Goal: Task Accomplishment & Management: Use online tool/utility

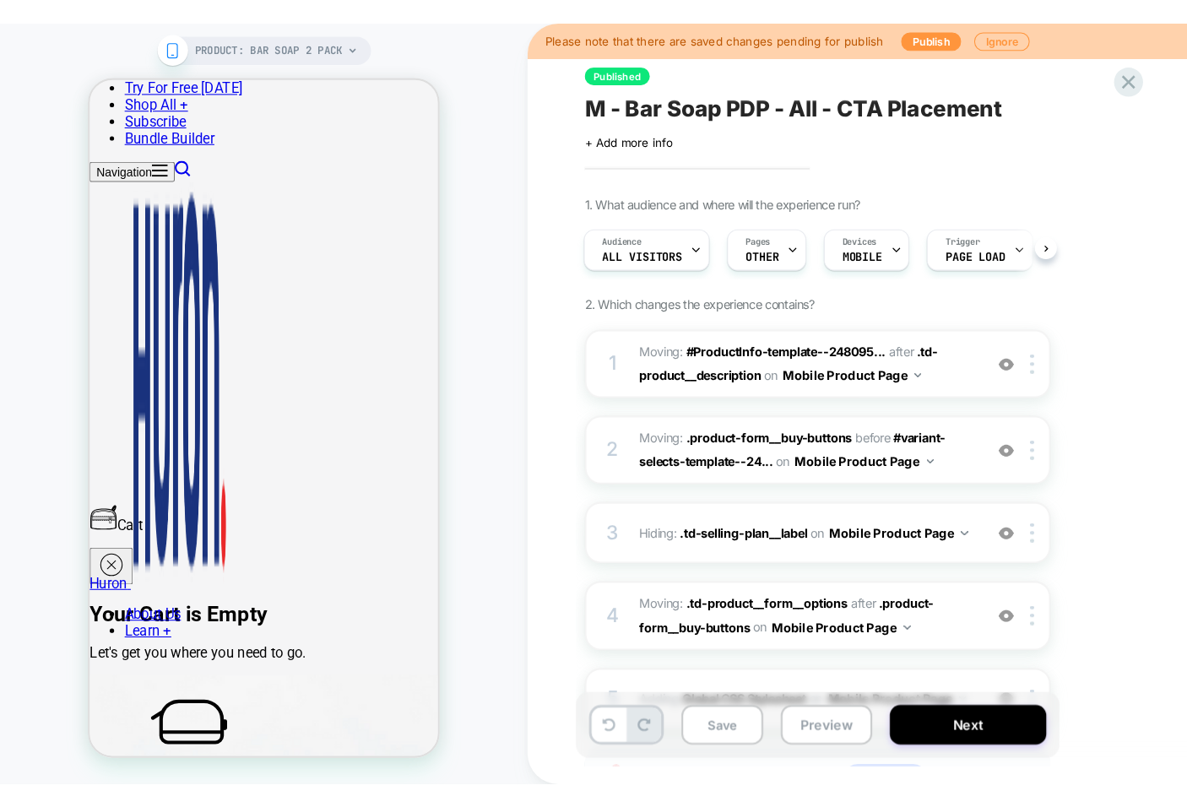
scroll to position [483, 0]
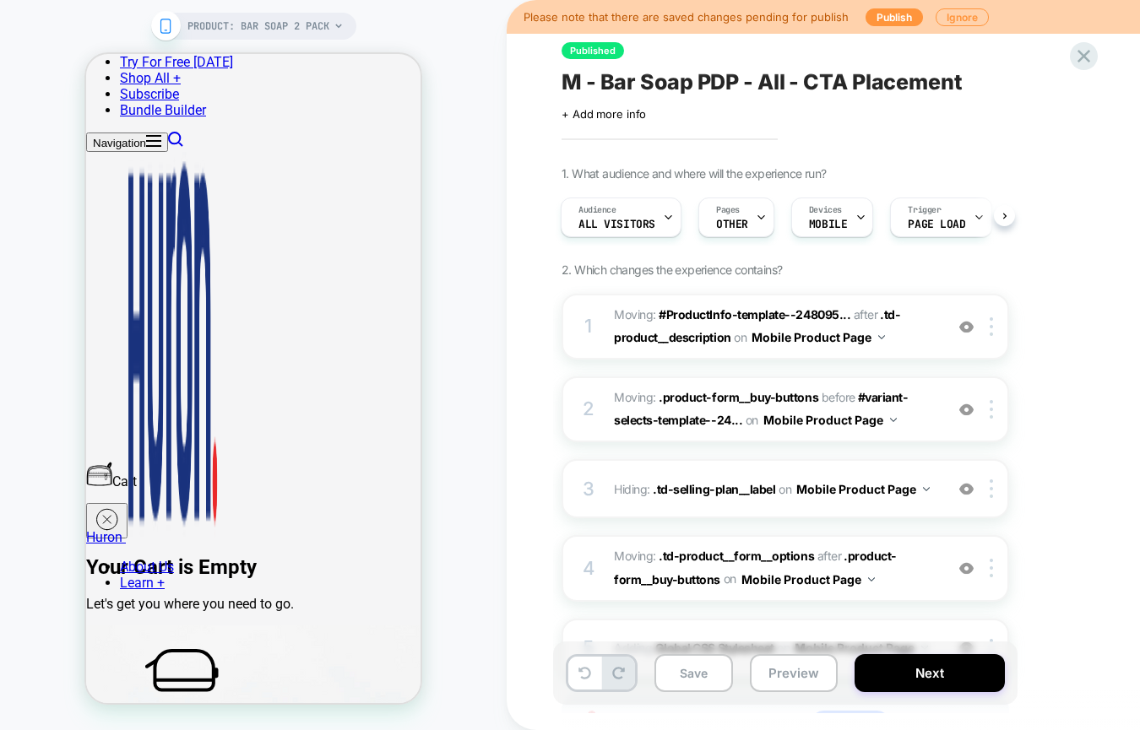
click at [1087, 51] on icon at bounding box center [1083, 56] width 23 height 23
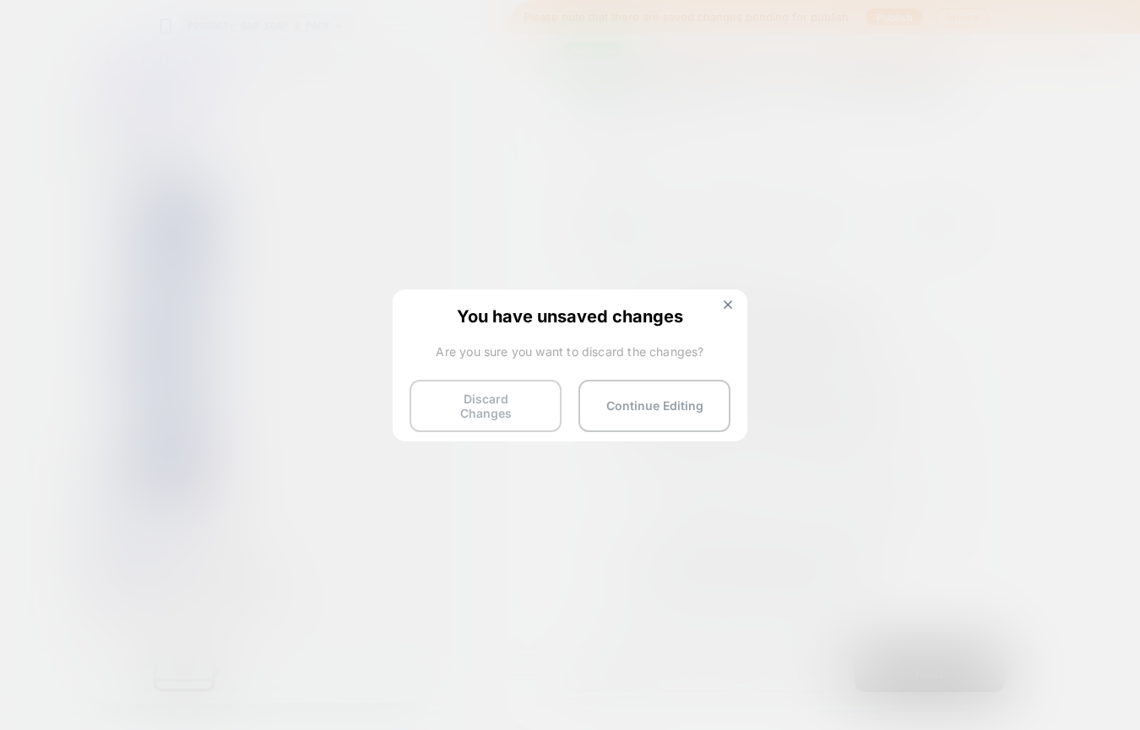
click at [509, 398] on button "Discard Changes" at bounding box center [485, 406] width 152 height 52
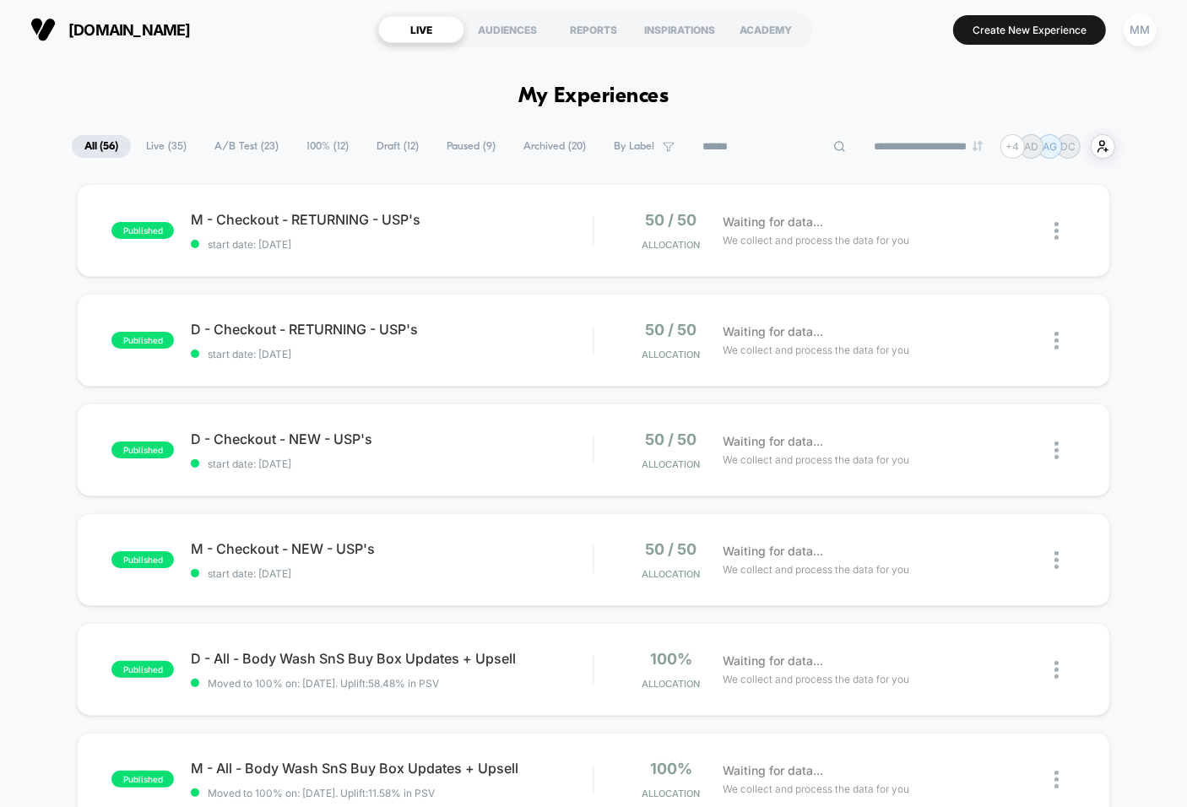
click at [742, 148] on input at bounding box center [774, 147] width 169 height 20
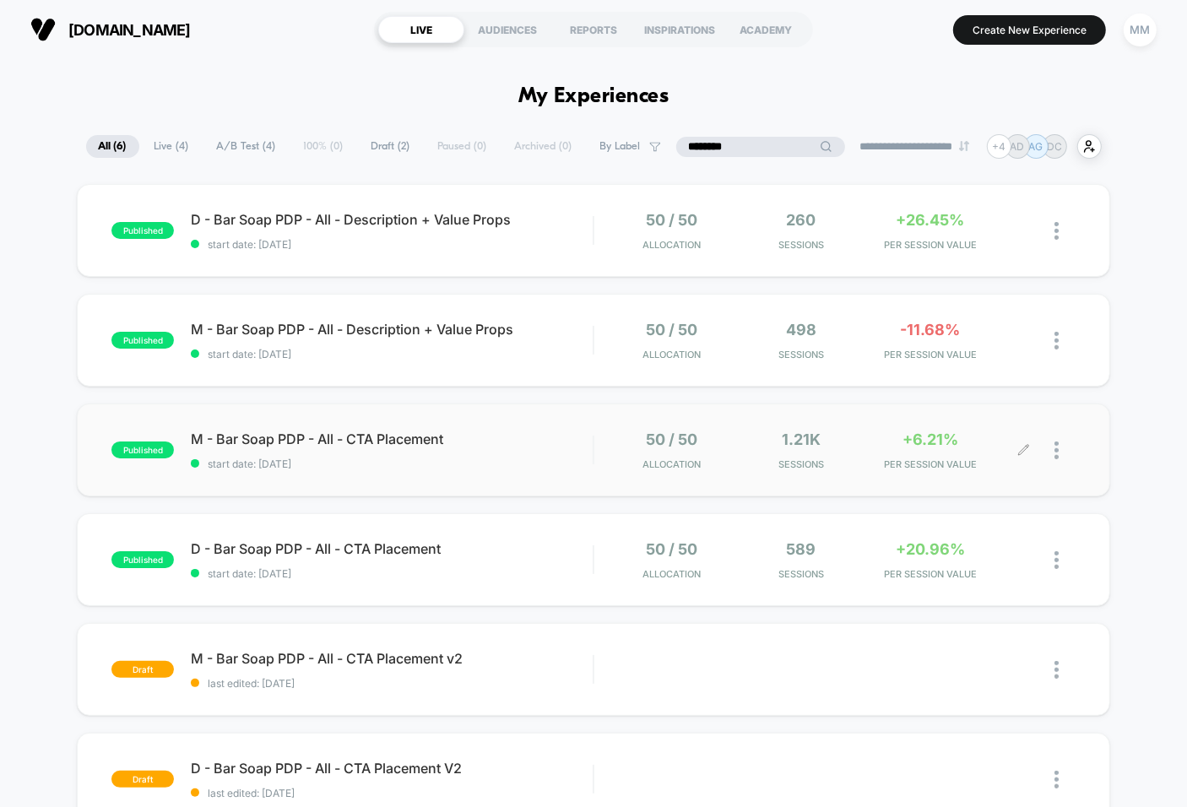
type input "********"
click at [1058, 448] on img at bounding box center [1056, 451] width 4 height 18
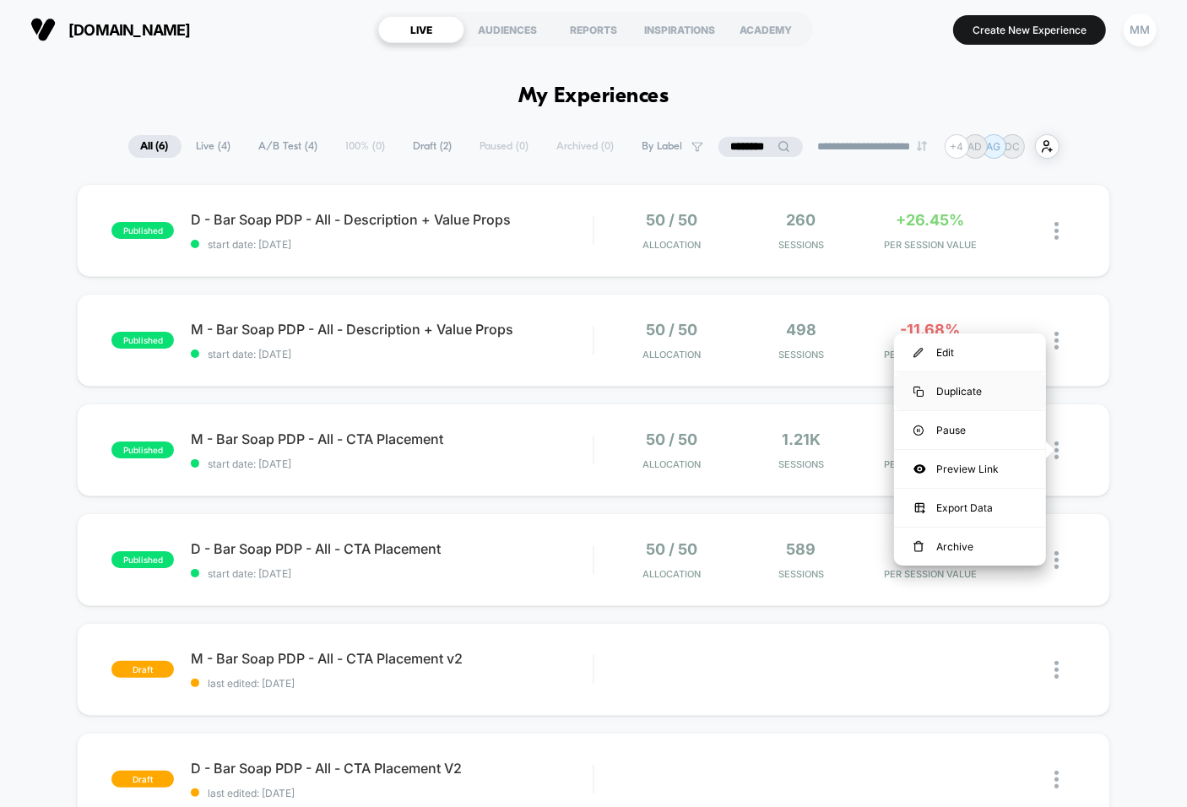
click at [983, 393] on div "Duplicate" at bounding box center [970, 391] width 152 height 38
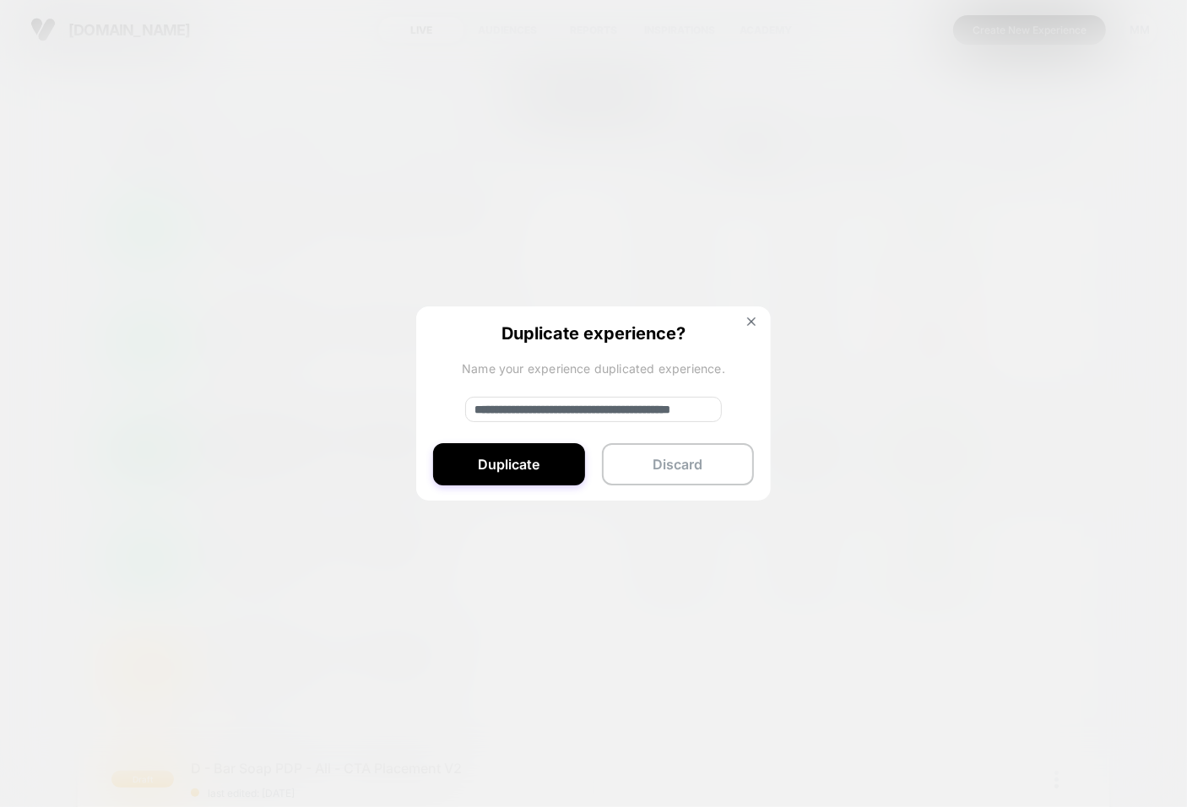
drag, startPoint x: 528, startPoint y: 409, endPoint x: 455, endPoint y: 409, distance: 72.6
click at [455, 409] on div "**********" at bounding box center [593, 404] width 355 height 196
type input "**********"
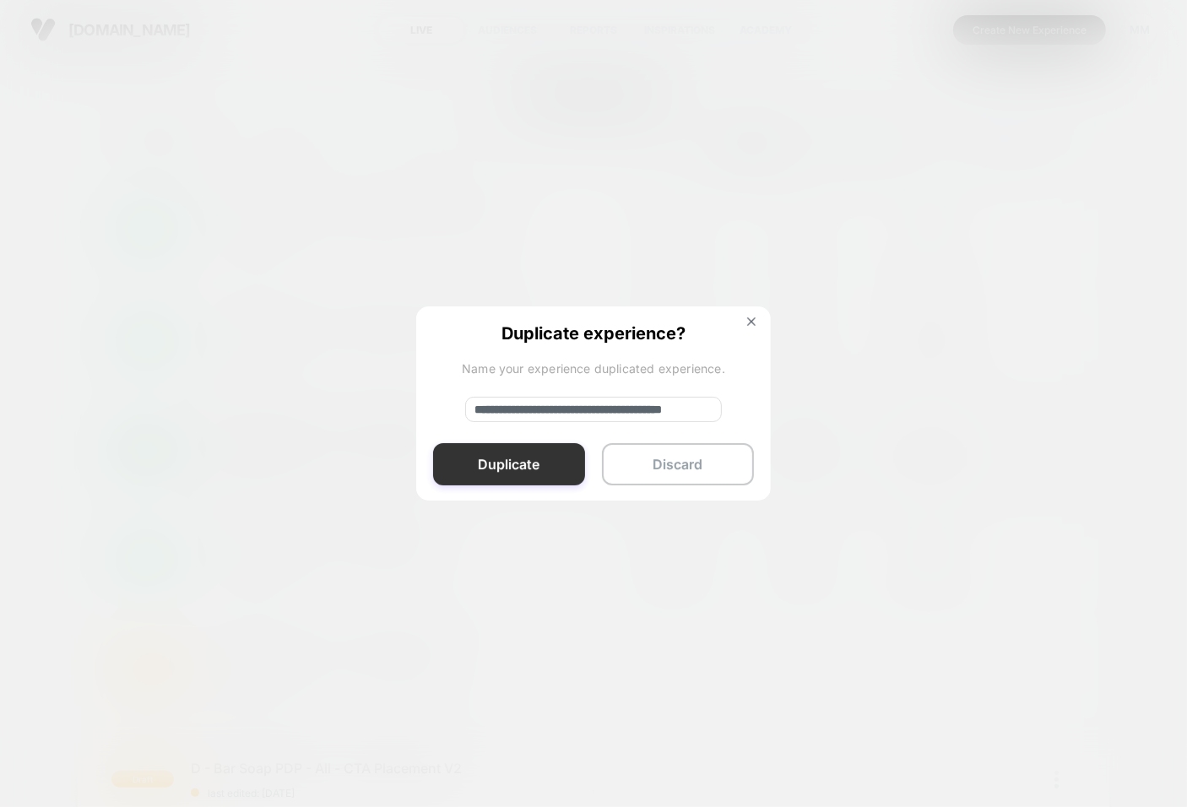
click at [510, 465] on button "Duplicate" at bounding box center [509, 464] width 152 height 42
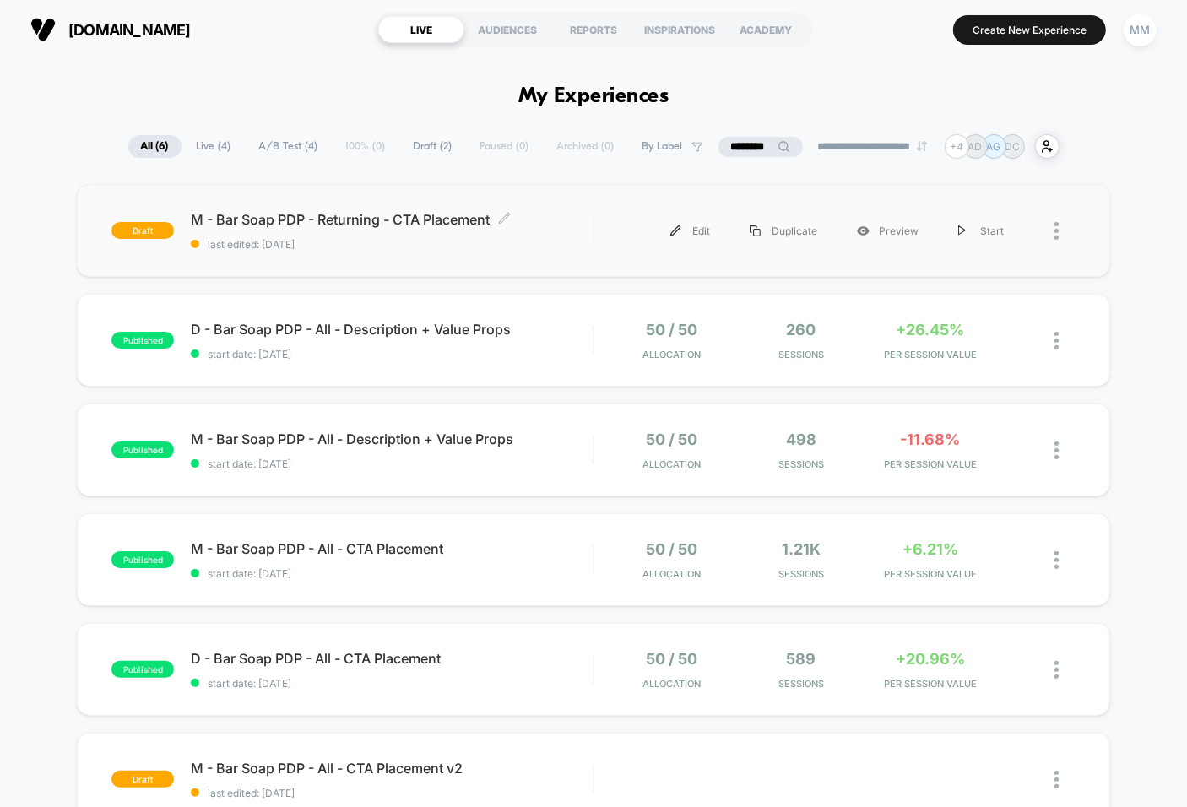
click at [534, 236] on div "M - Bar Soap PDP - Returning - CTA Placement Click to edit experience details C…" at bounding box center [392, 231] width 402 height 40
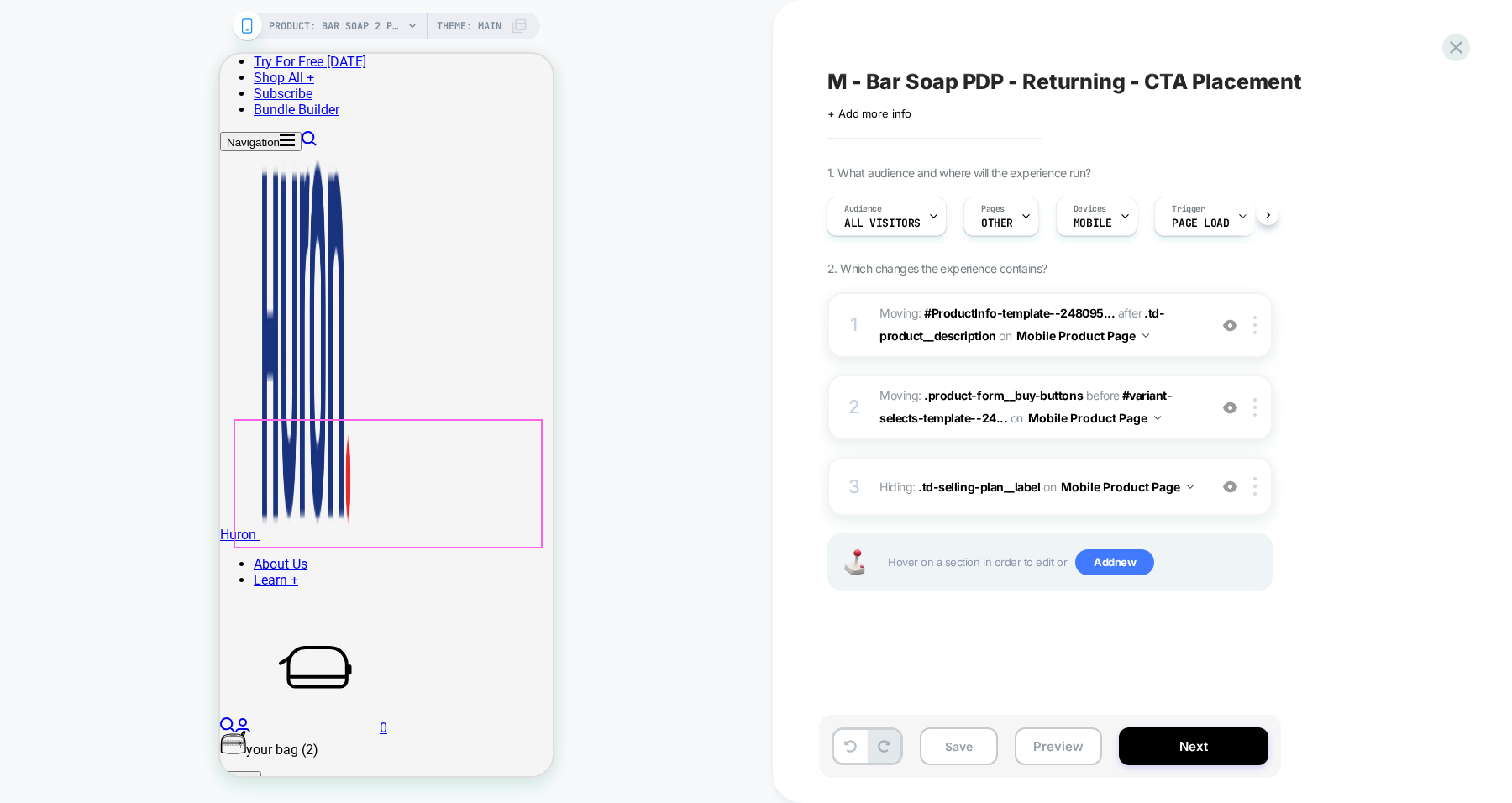
scroll to position [315, 0]
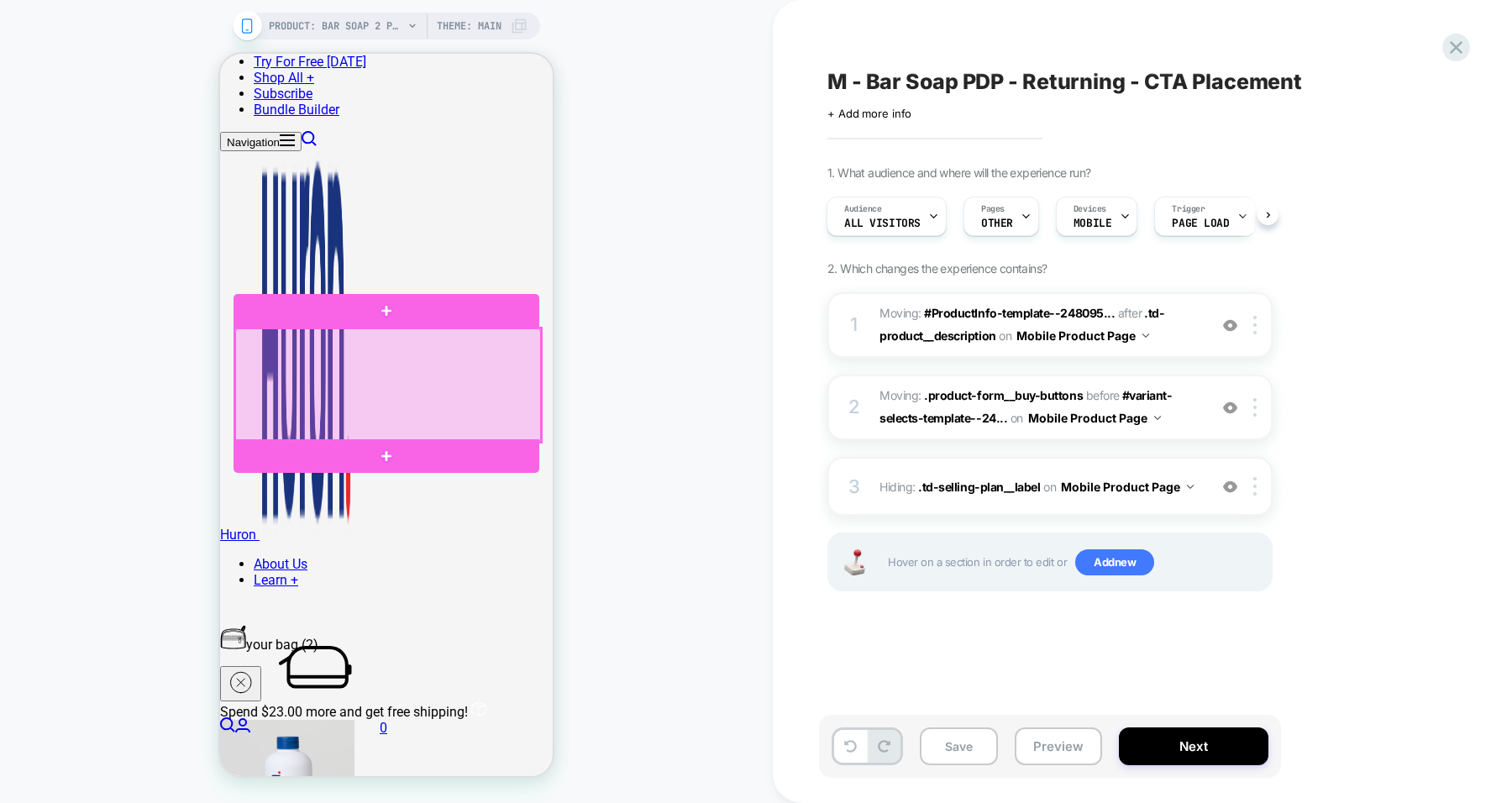
click at [472, 368] on div at bounding box center [387, 384] width 305 height 112
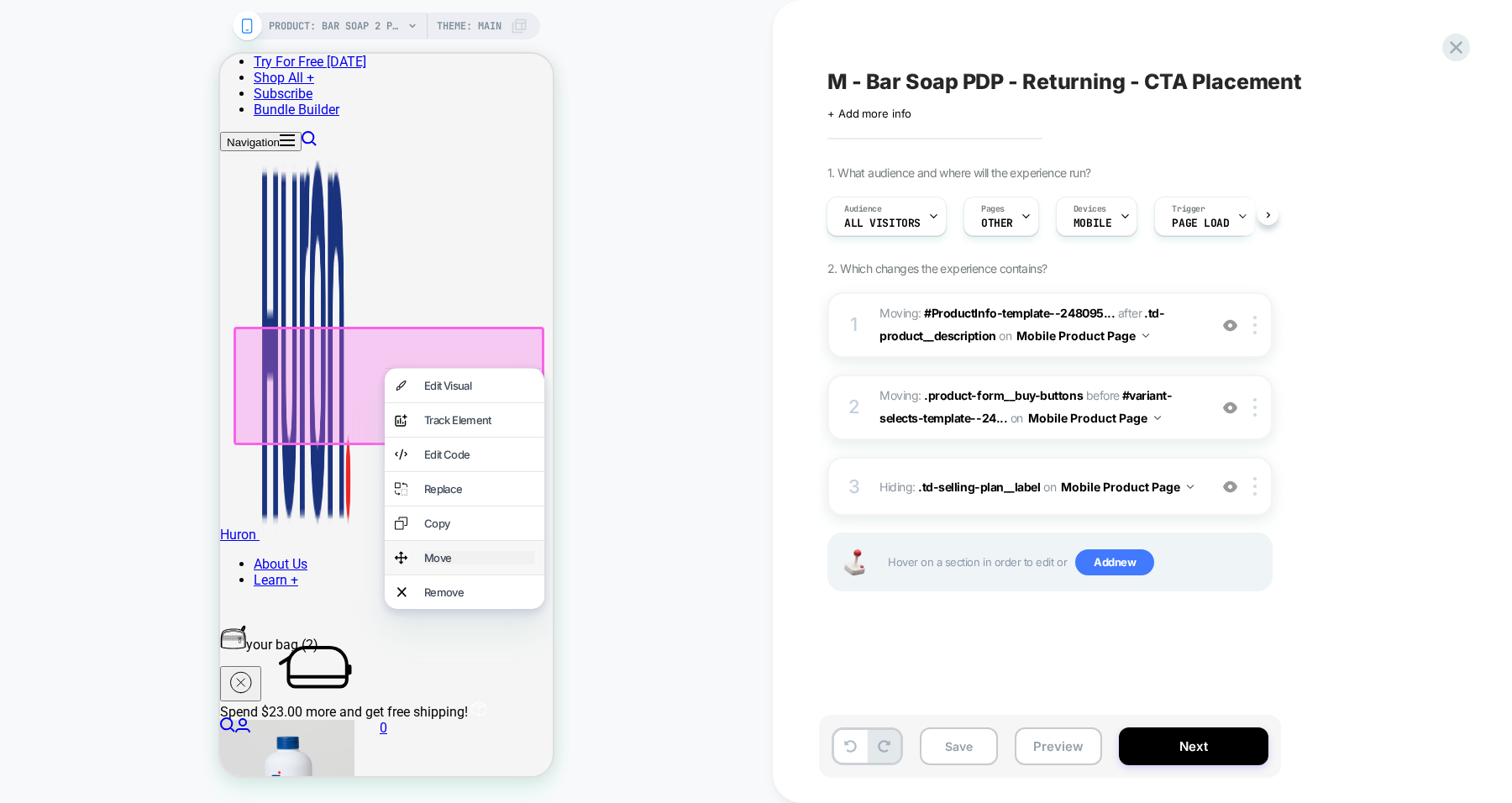
click at [476, 564] on div "Move" at bounding box center [478, 558] width 110 height 14
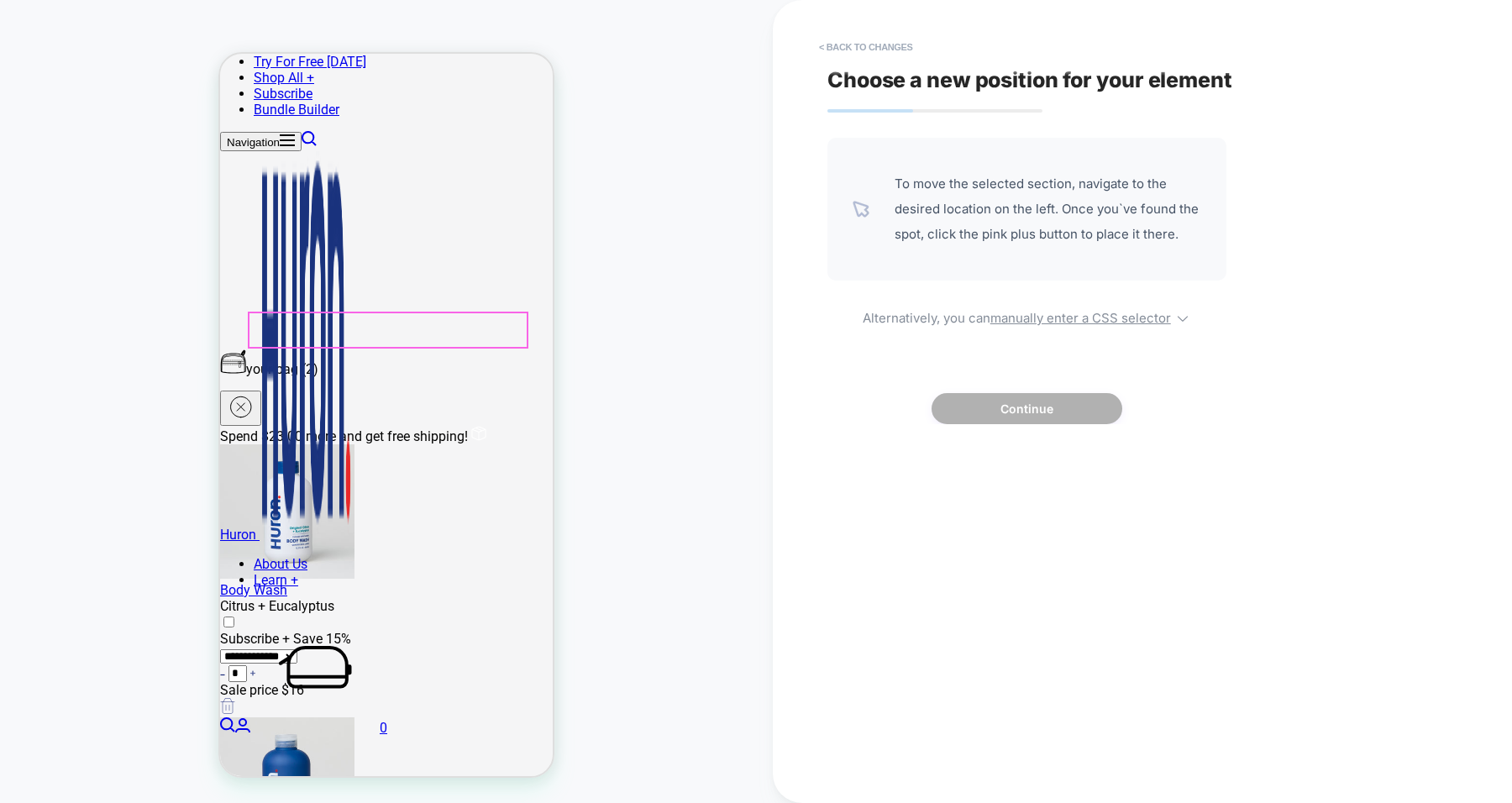
scroll to position [630, 0]
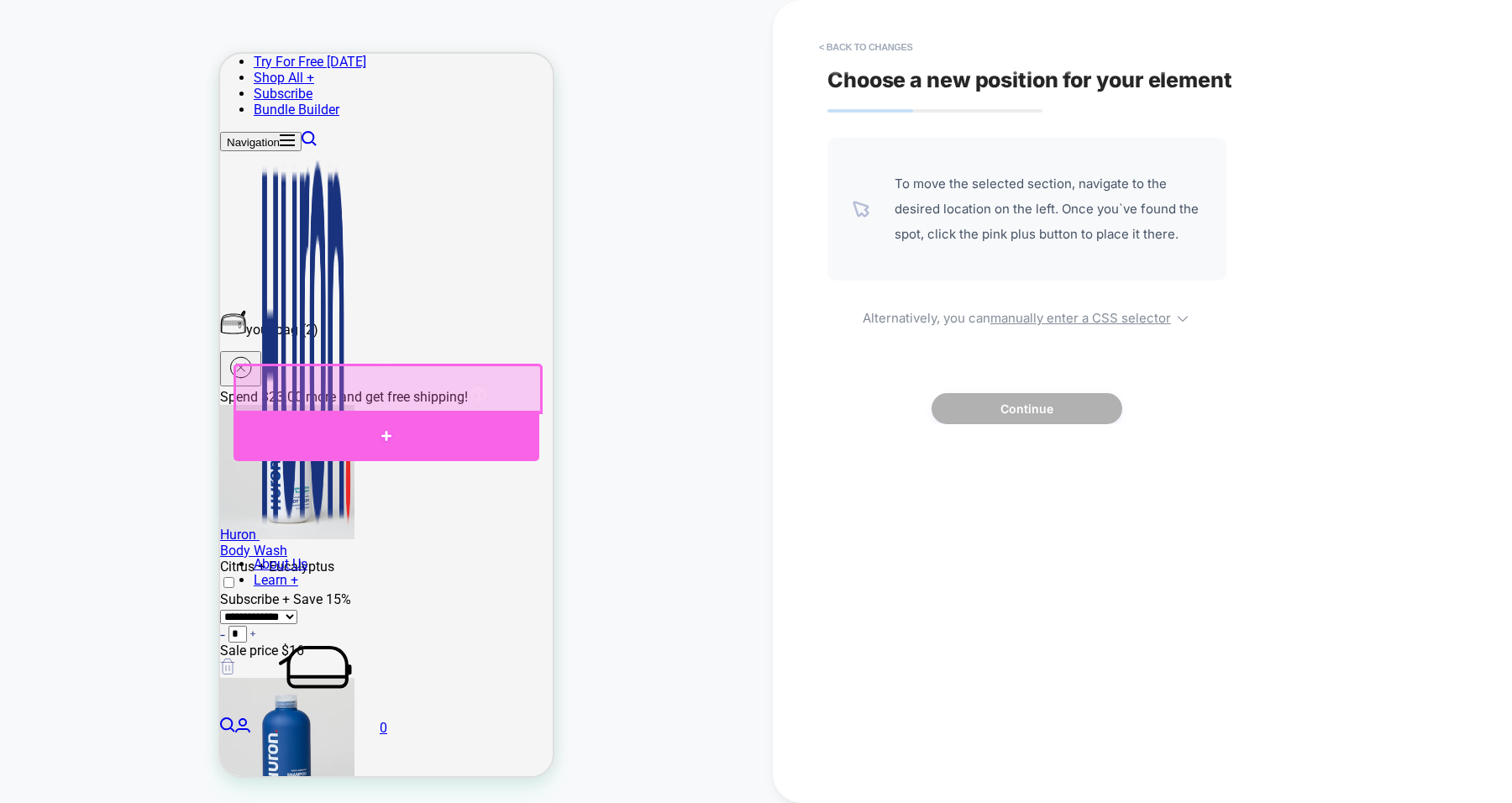
click at [514, 440] on div at bounding box center [386, 436] width 305 height 51
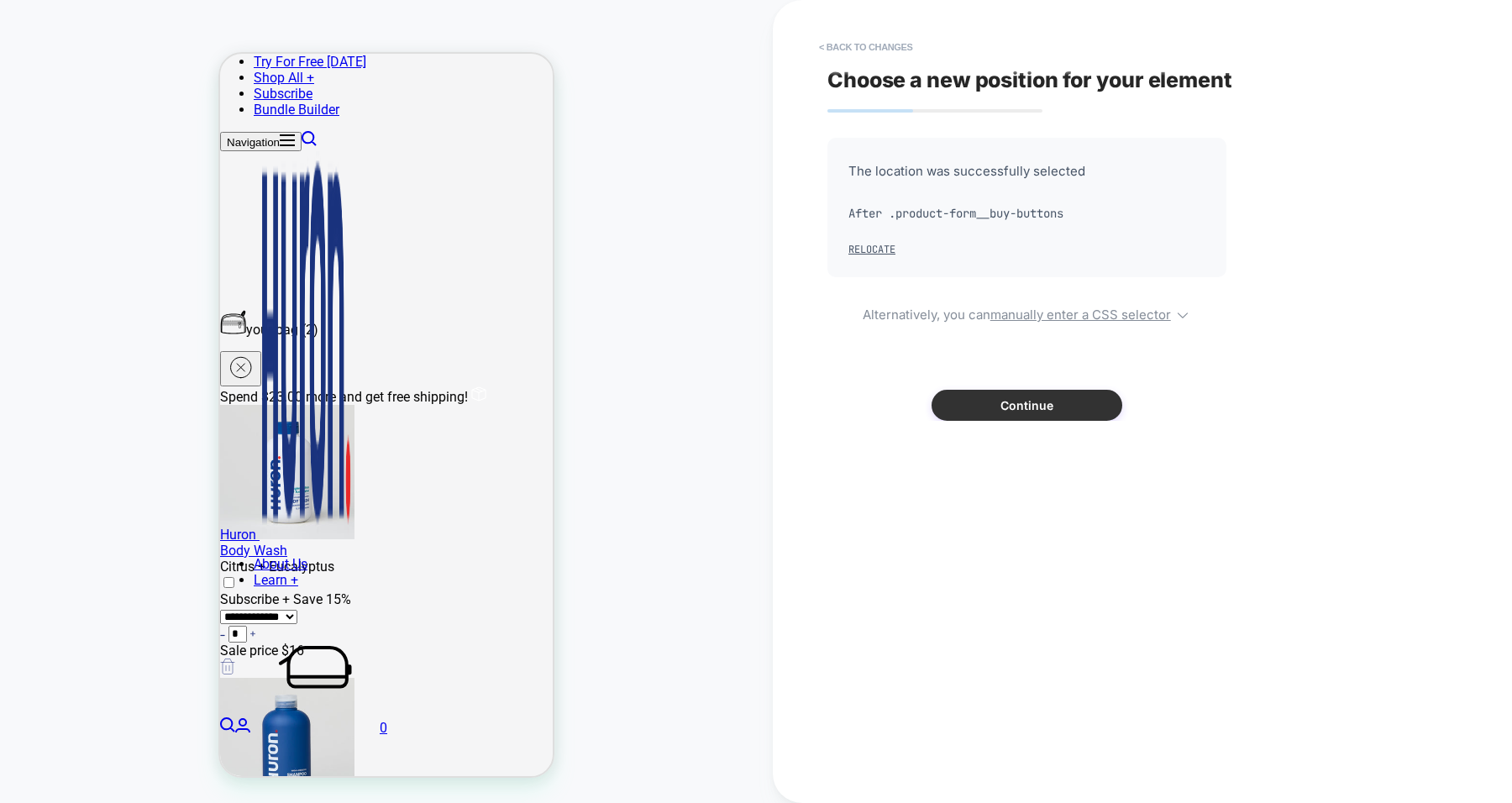
click at [1022, 410] on button "Continue" at bounding box center [1027, 405] width 191 height 31
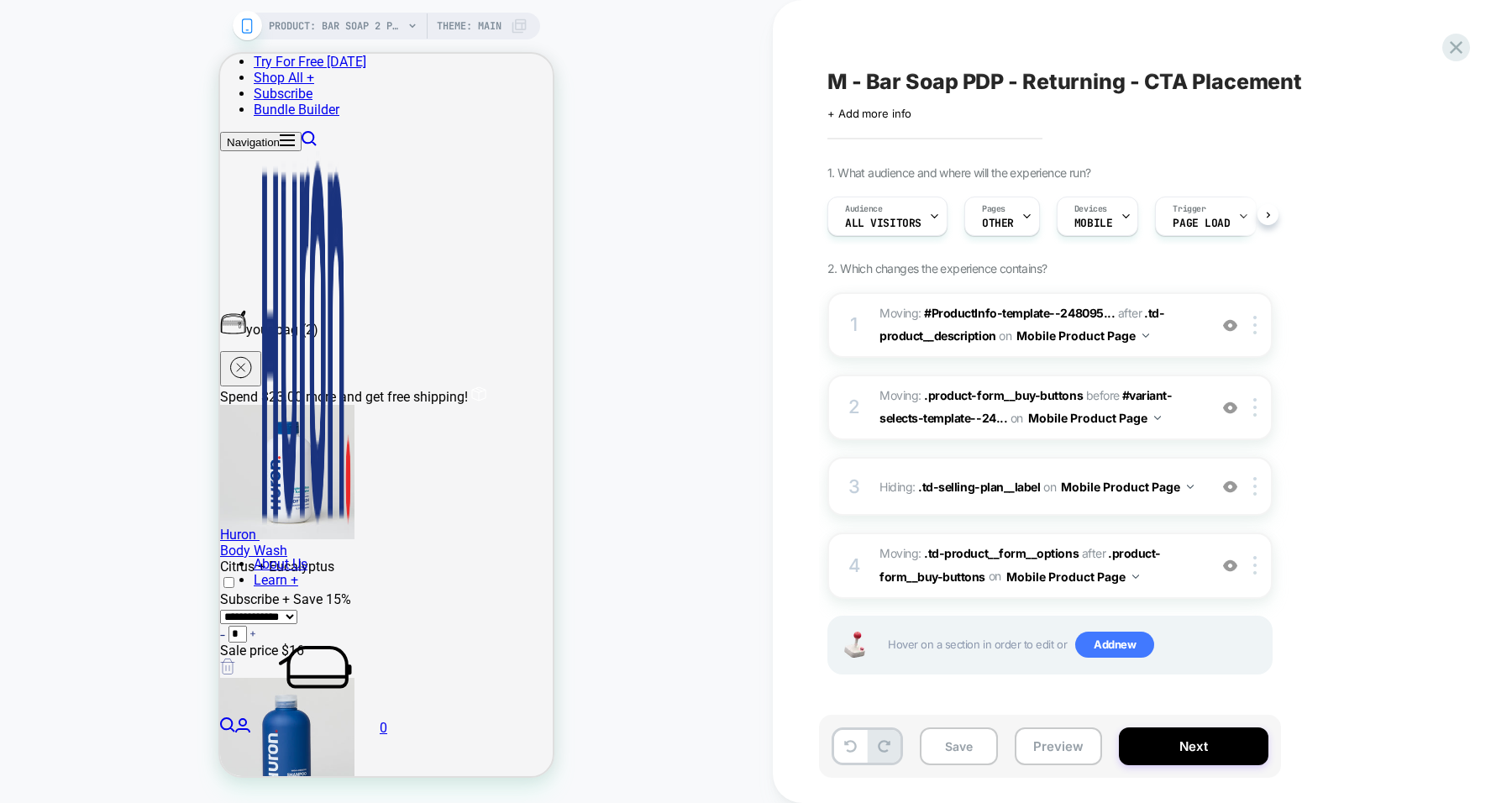
scroll to position [0, 1]
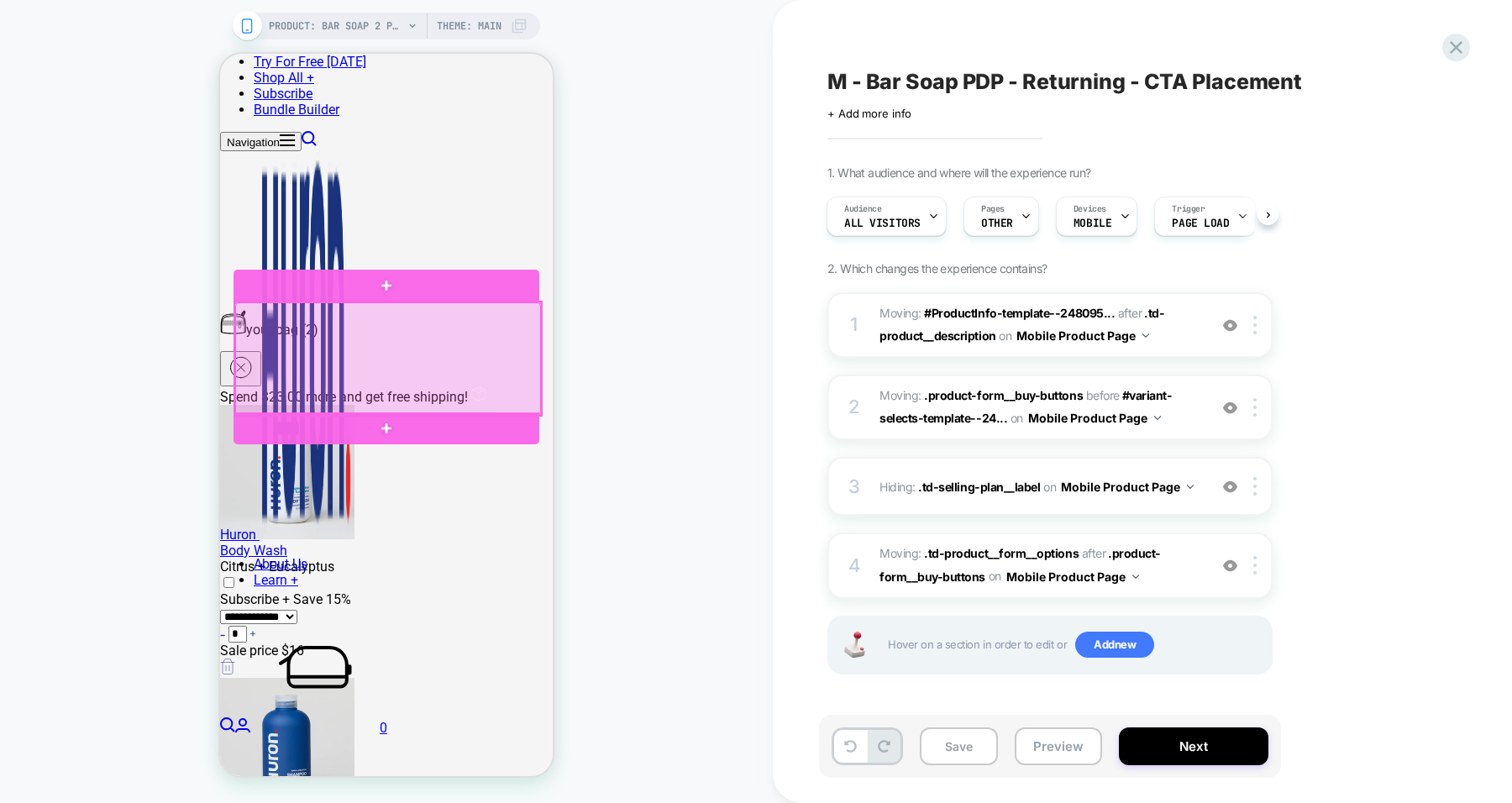
click at [470, 339] on div at bounding box center [387, 358] width 305 height 112
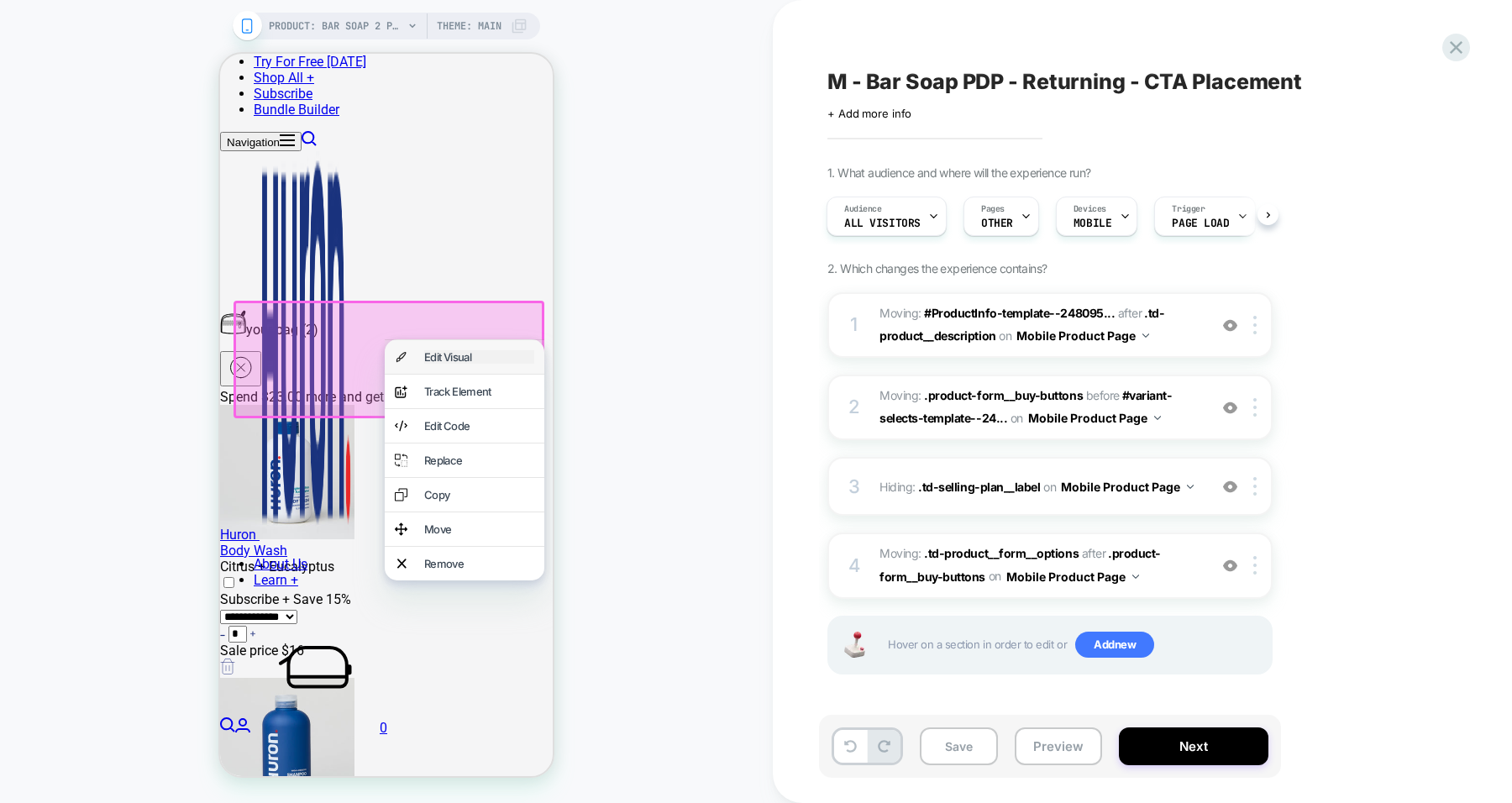
click at [485, 361] on div "Edit Visual" at bounding box center [478, 357] width 110 height 14
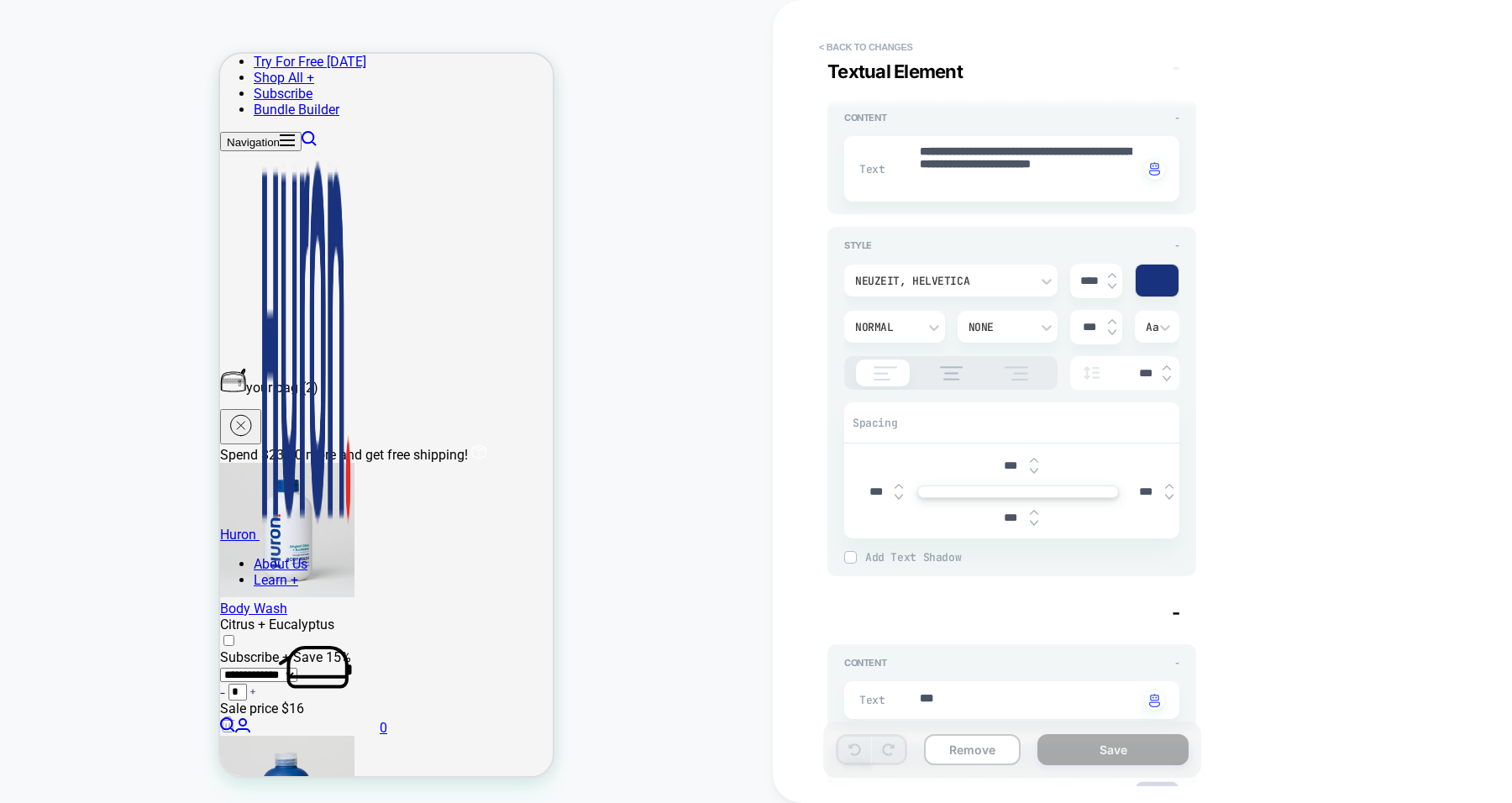
scroll to position [3027, 0]
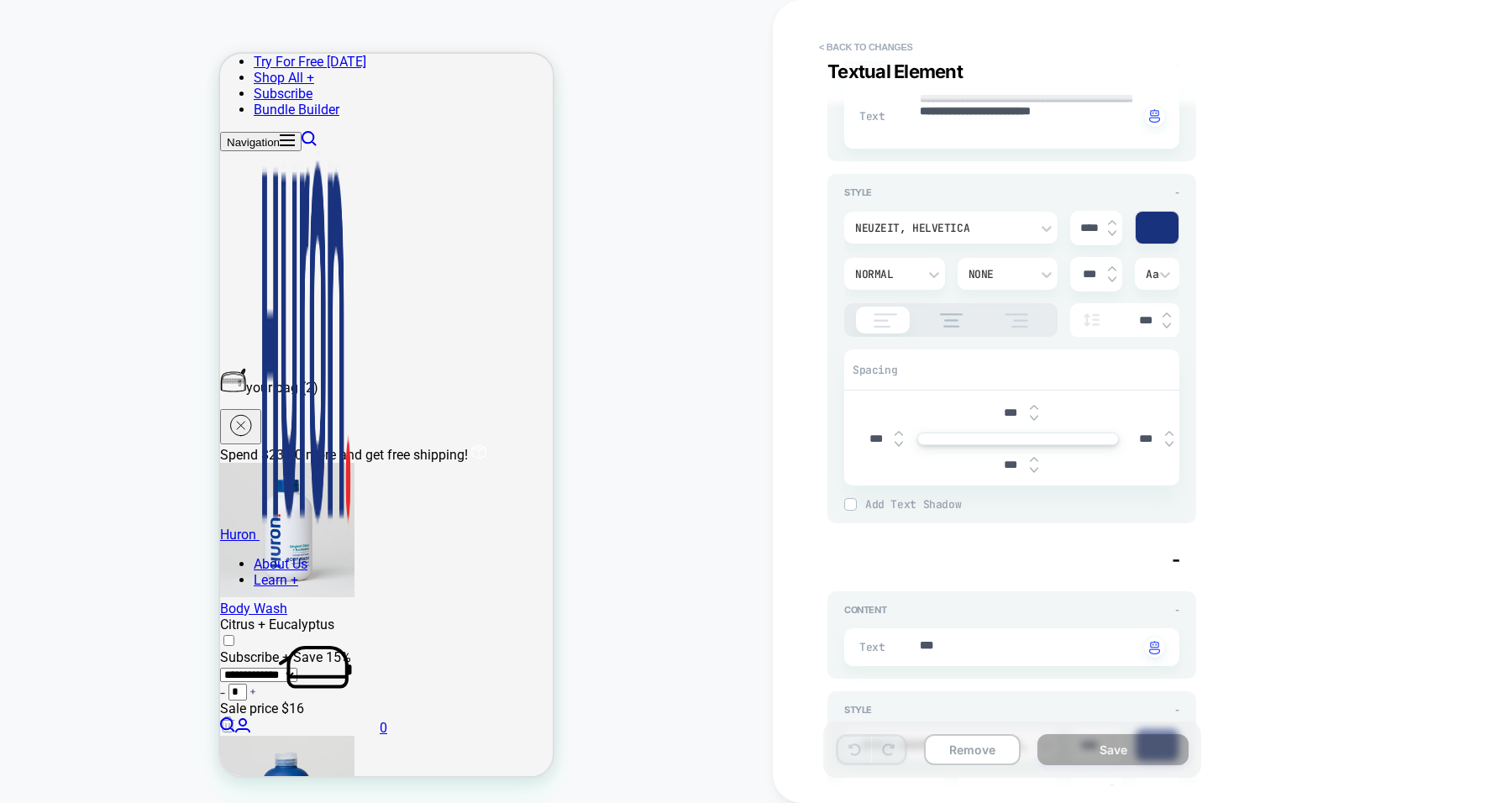
click at [997, 458] on input "***" at bounding box center [1011, 465] width 38 height 14
type textarea "*"
type input "****"
type textarea "*"
type input "***"
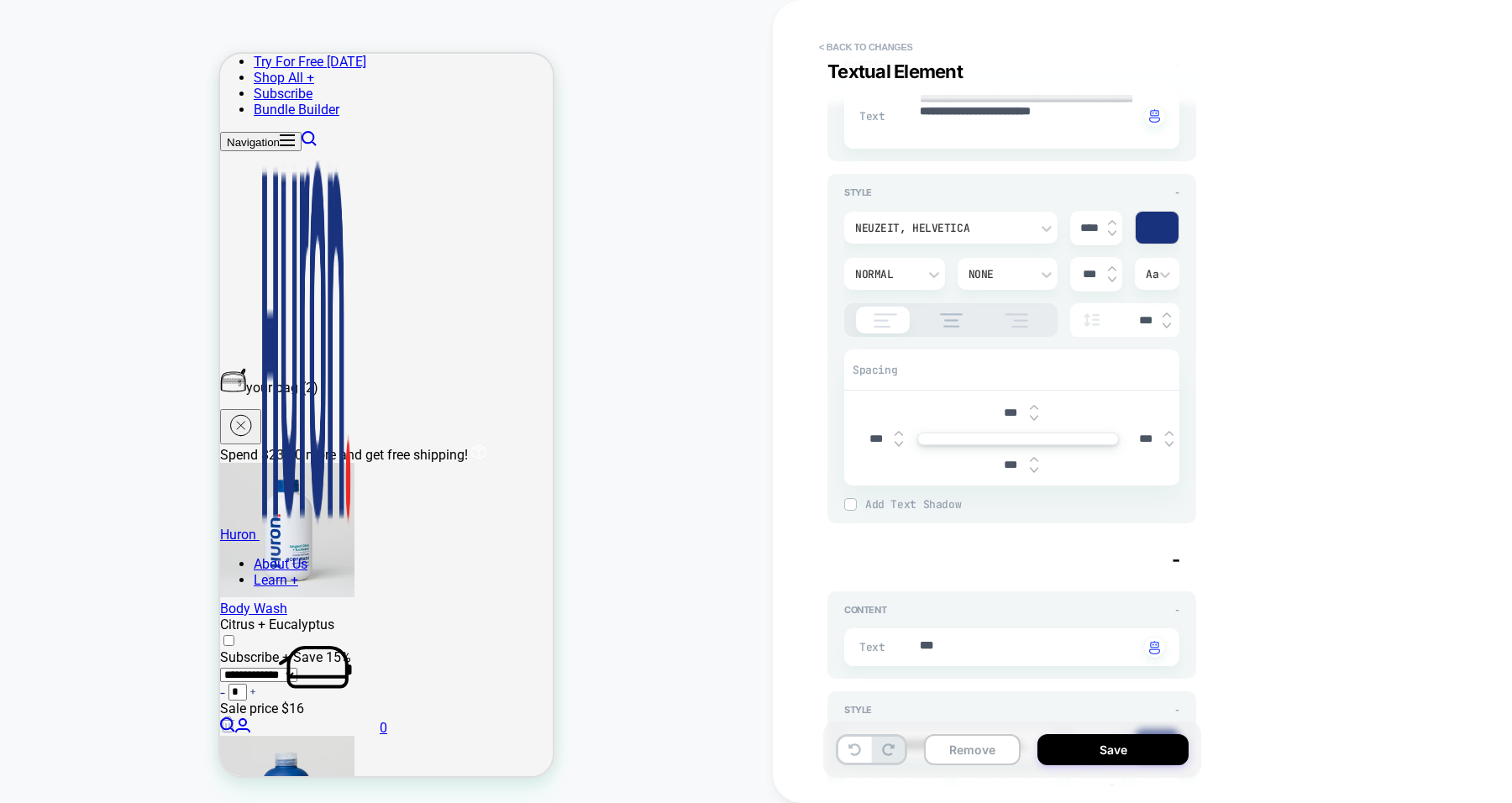
type textarea "*"
type input "****"
type textarea "*"
type input "****"
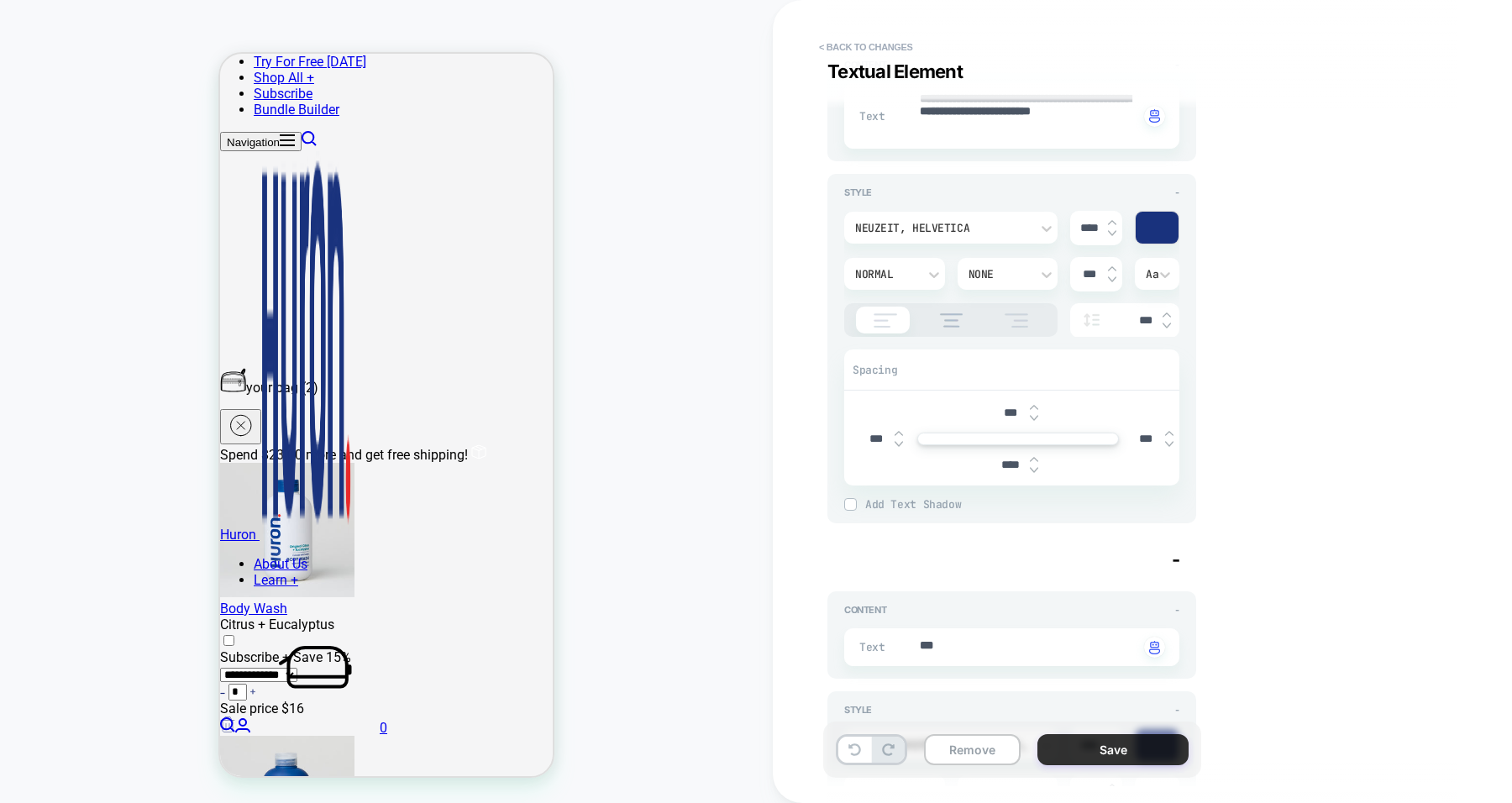
click at [1079, 725] on button "Save" at bounding box center [1113, 749] width 151 height 31
type textarea "*"
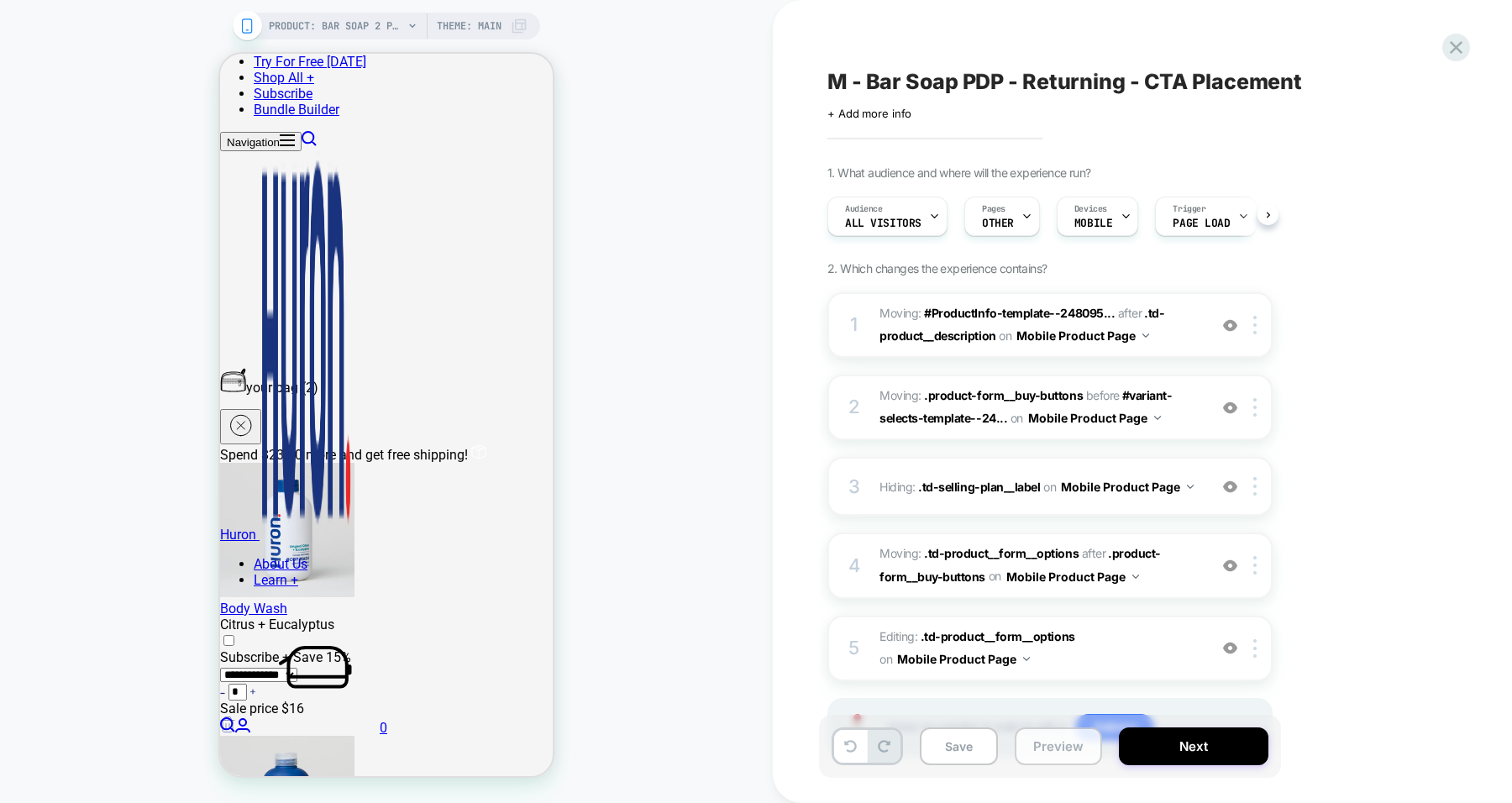
scroll to position [0, 1]
click at [1133, 326] on div at bounding box center [1257, 324] width 28 height 19
click at [1133, 450] on div "Delete" at bounding box center [1256, 458] width 149 height 46
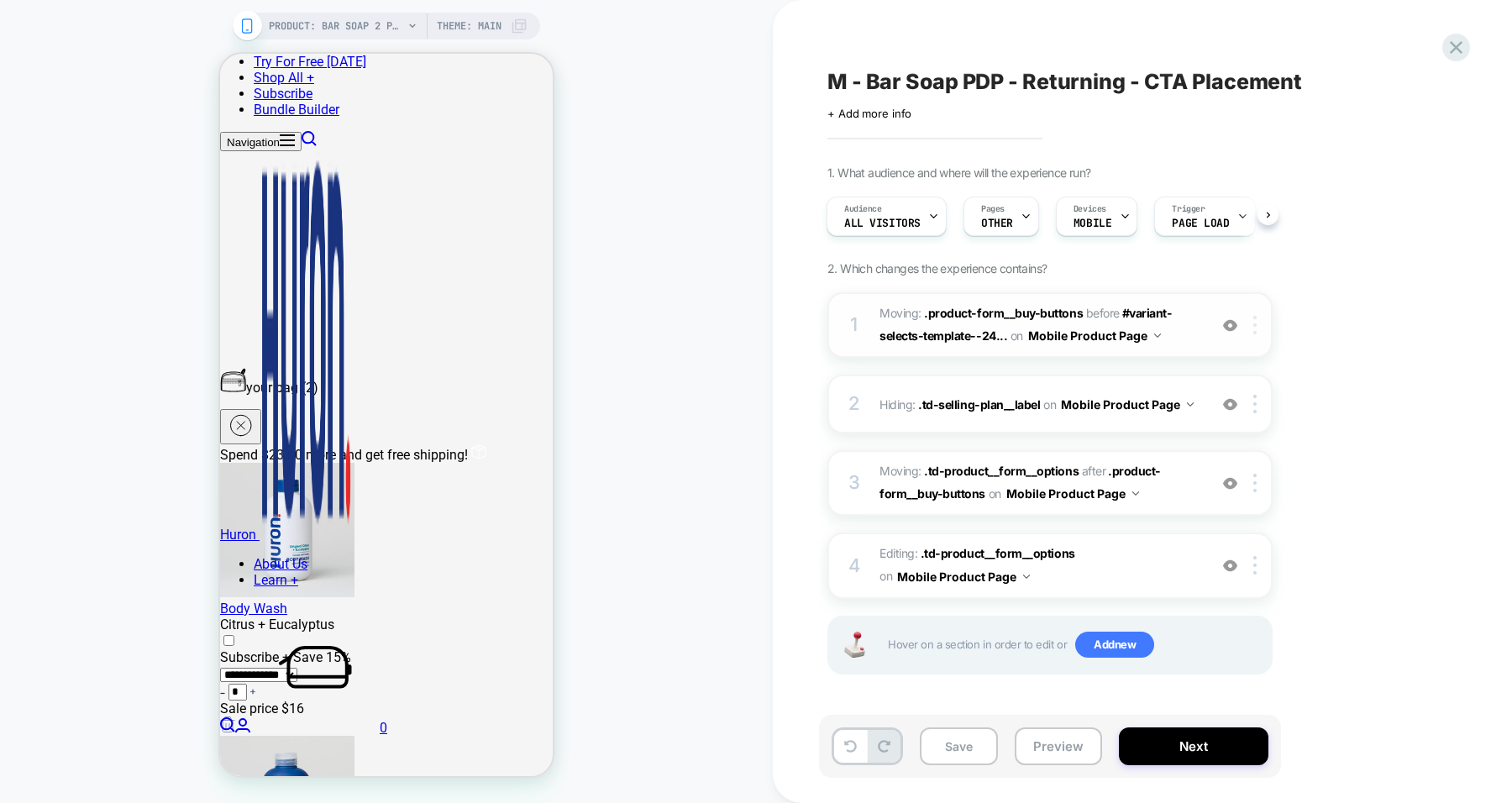
click at [1133, 325] on img at bounding box center [1254, 324] width 3 height 19
click at [1133, 455] on div "Delete" at bounding box center [1256, 458] width 149 height 46
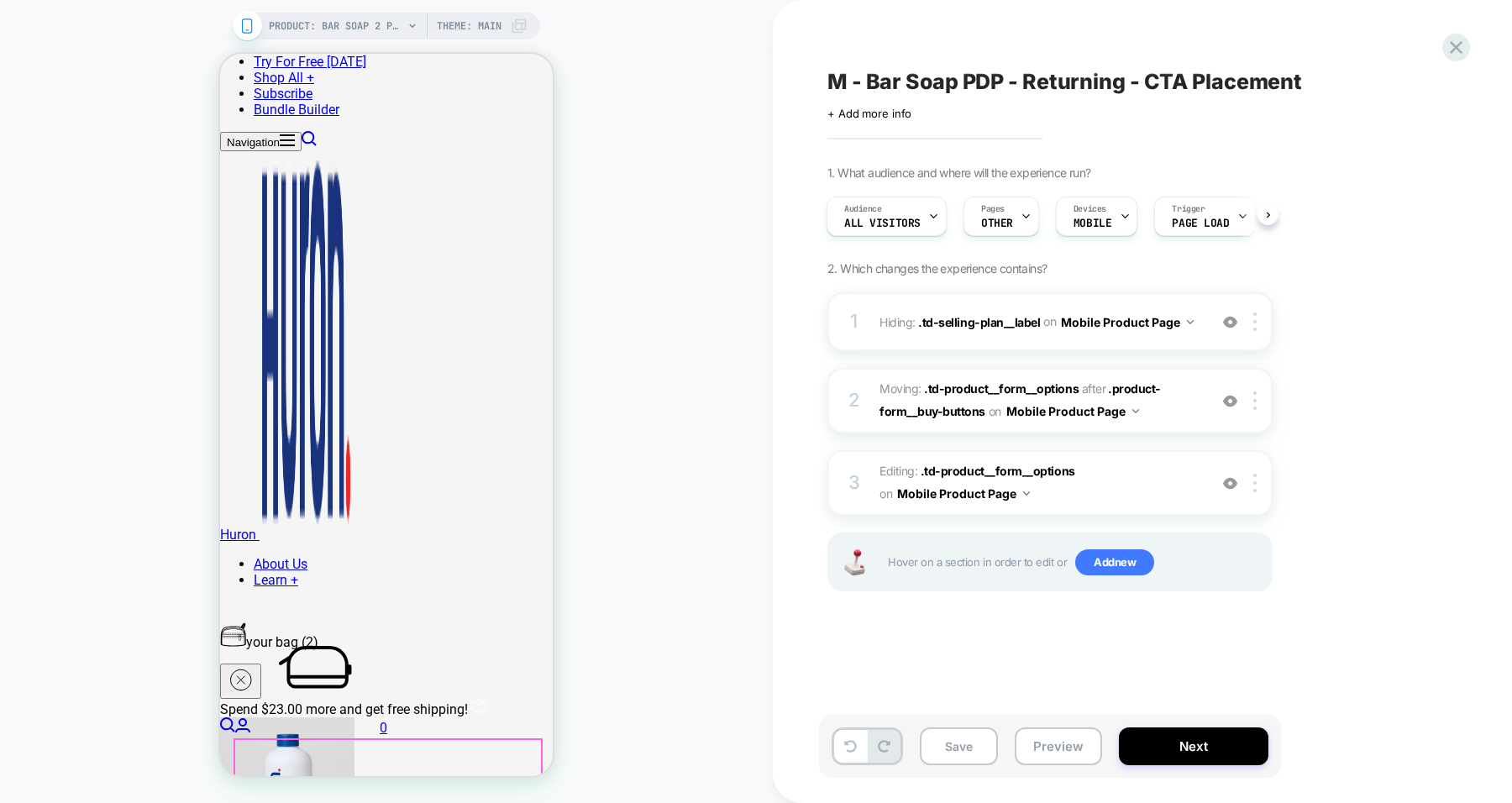
scroll to position [257, 0]
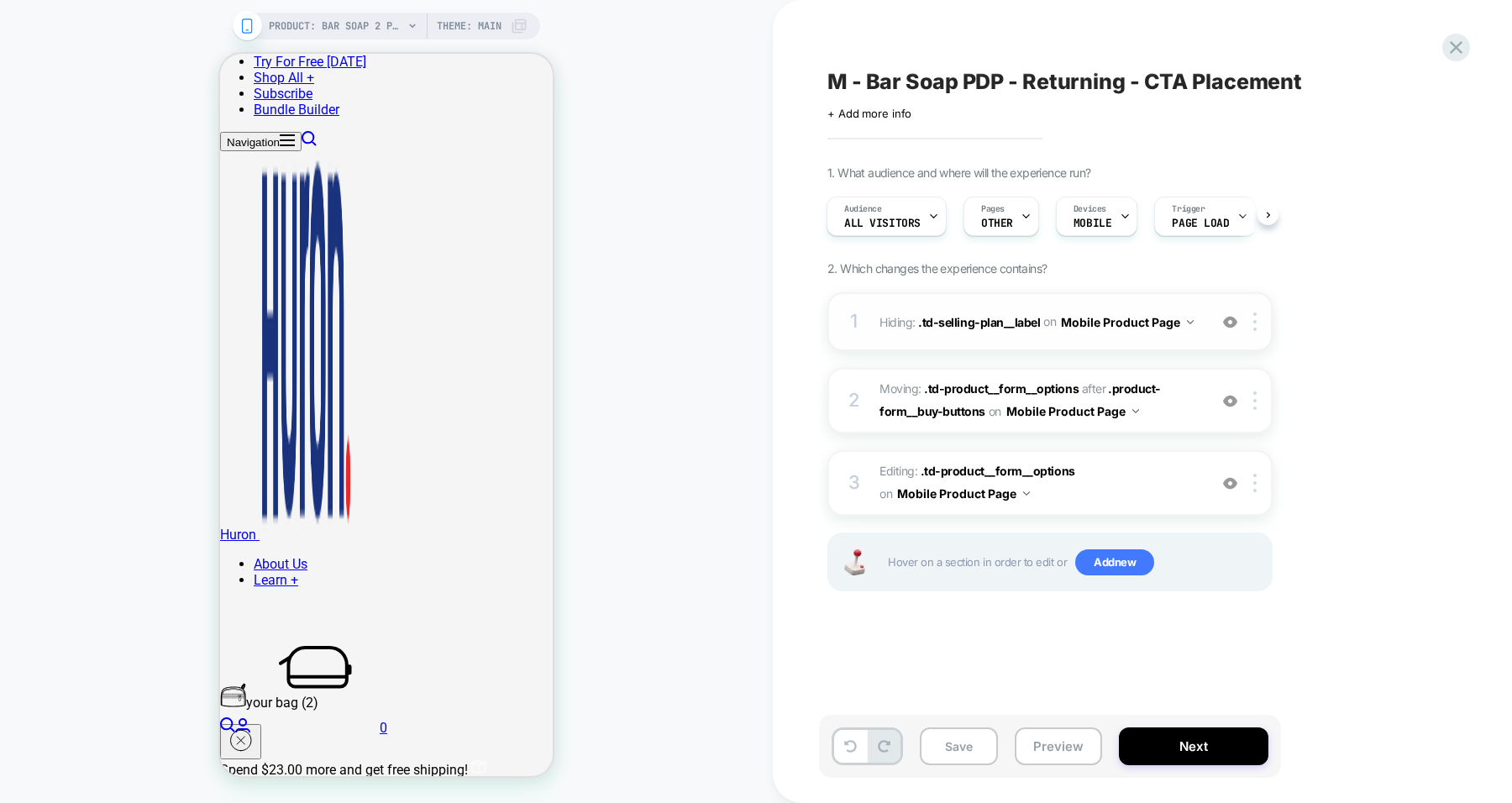
click at [1133, 328] on div at bounding box center [1229, 321] width 28 height 19
click at [1133, 326] on img at bounding box center [1229, 322] width 14 height 14
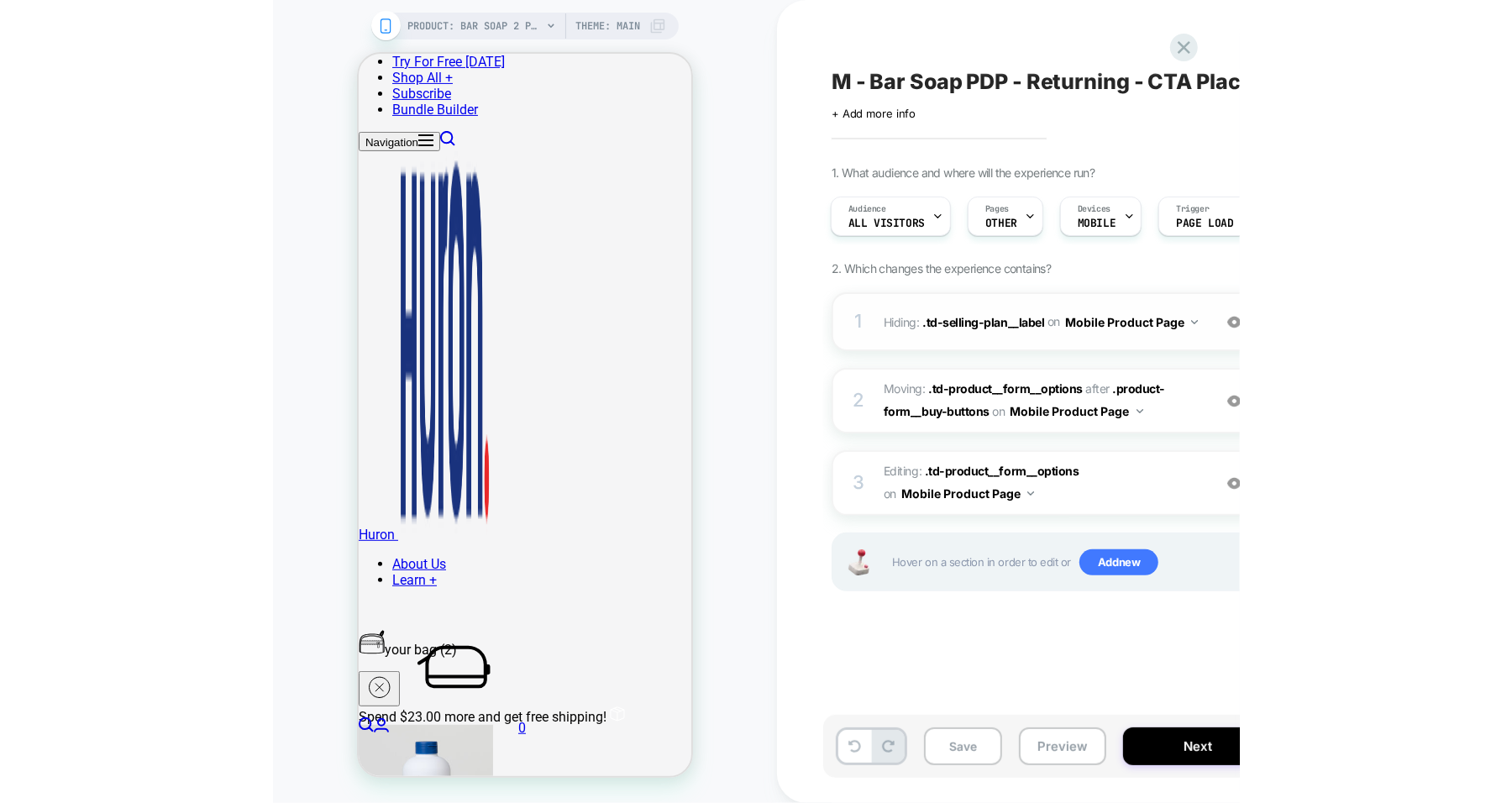
scroll to position [315, 0]
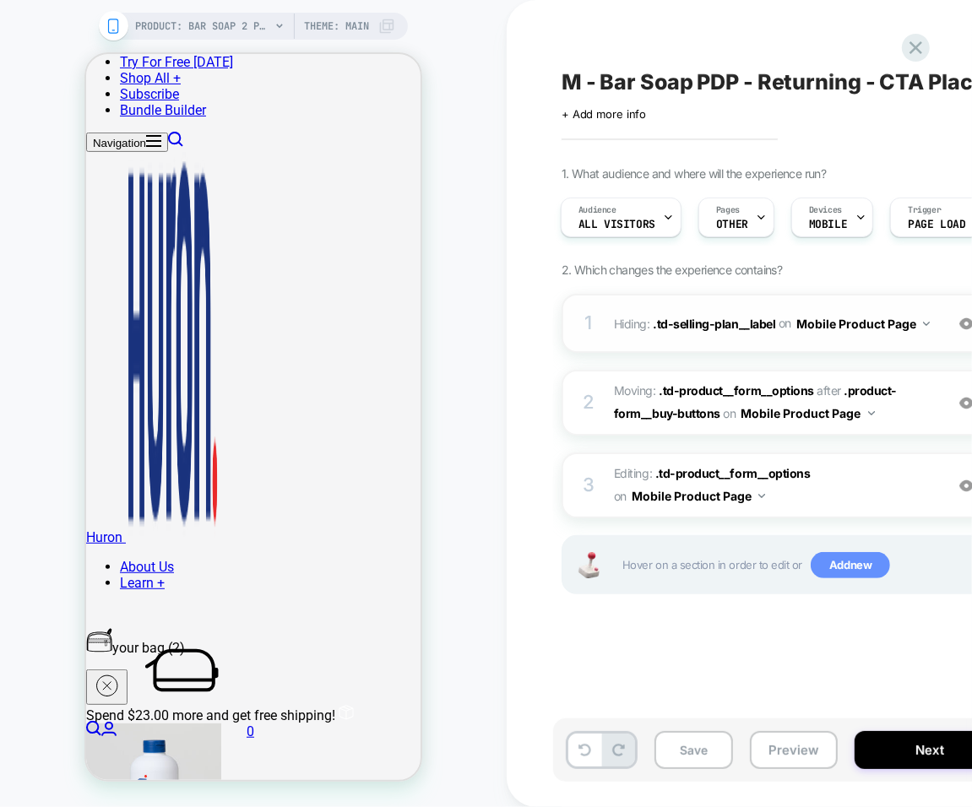
click at [844, 566] on span "Add new" at bounding box center [849, 565] width 79 height 27
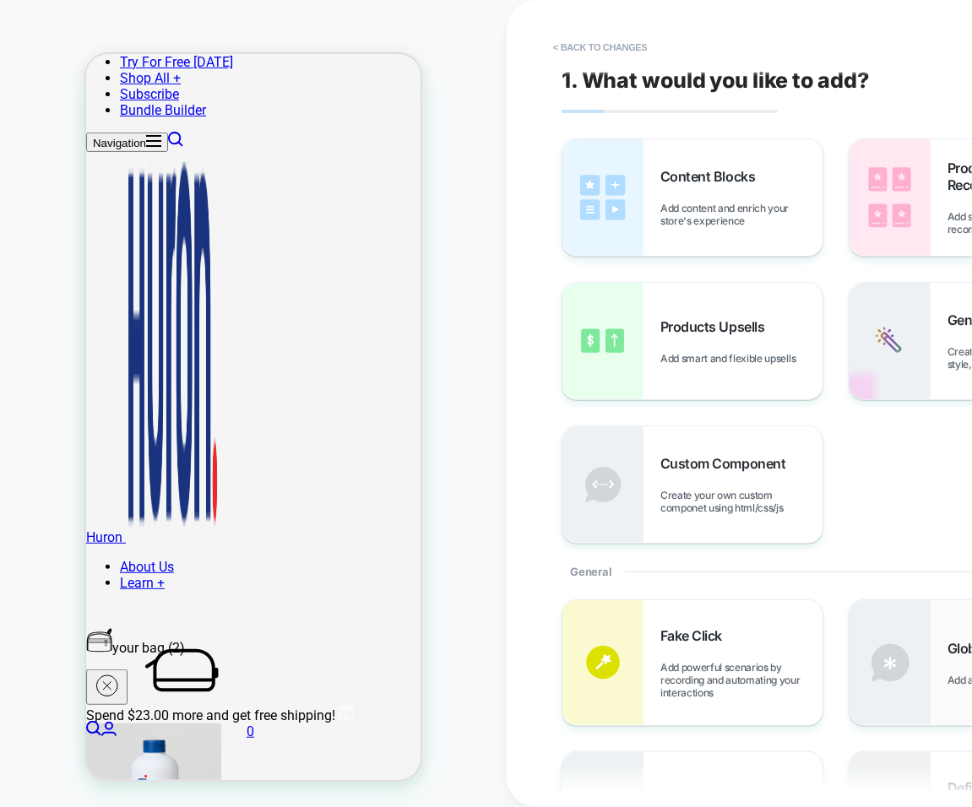
click at [899, 625] on img at bounding box center [889, 662] width 81 height 125
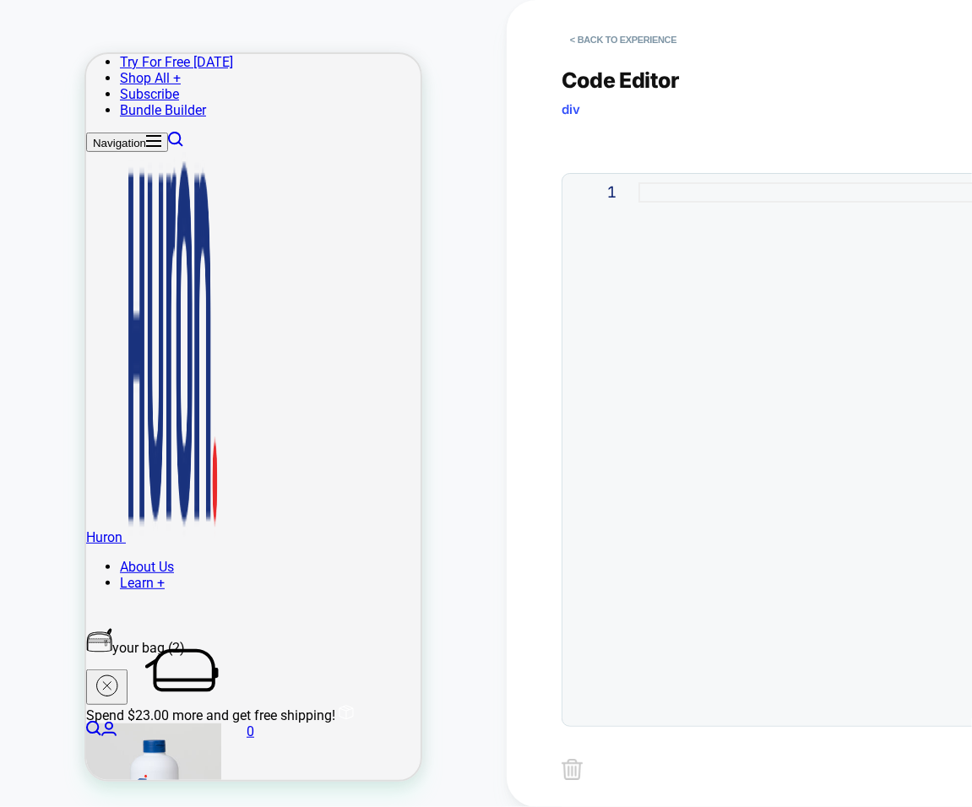
click at [655, 216] on div at bounding box center [899, 450] width 522 height 536
type textarea "**********"
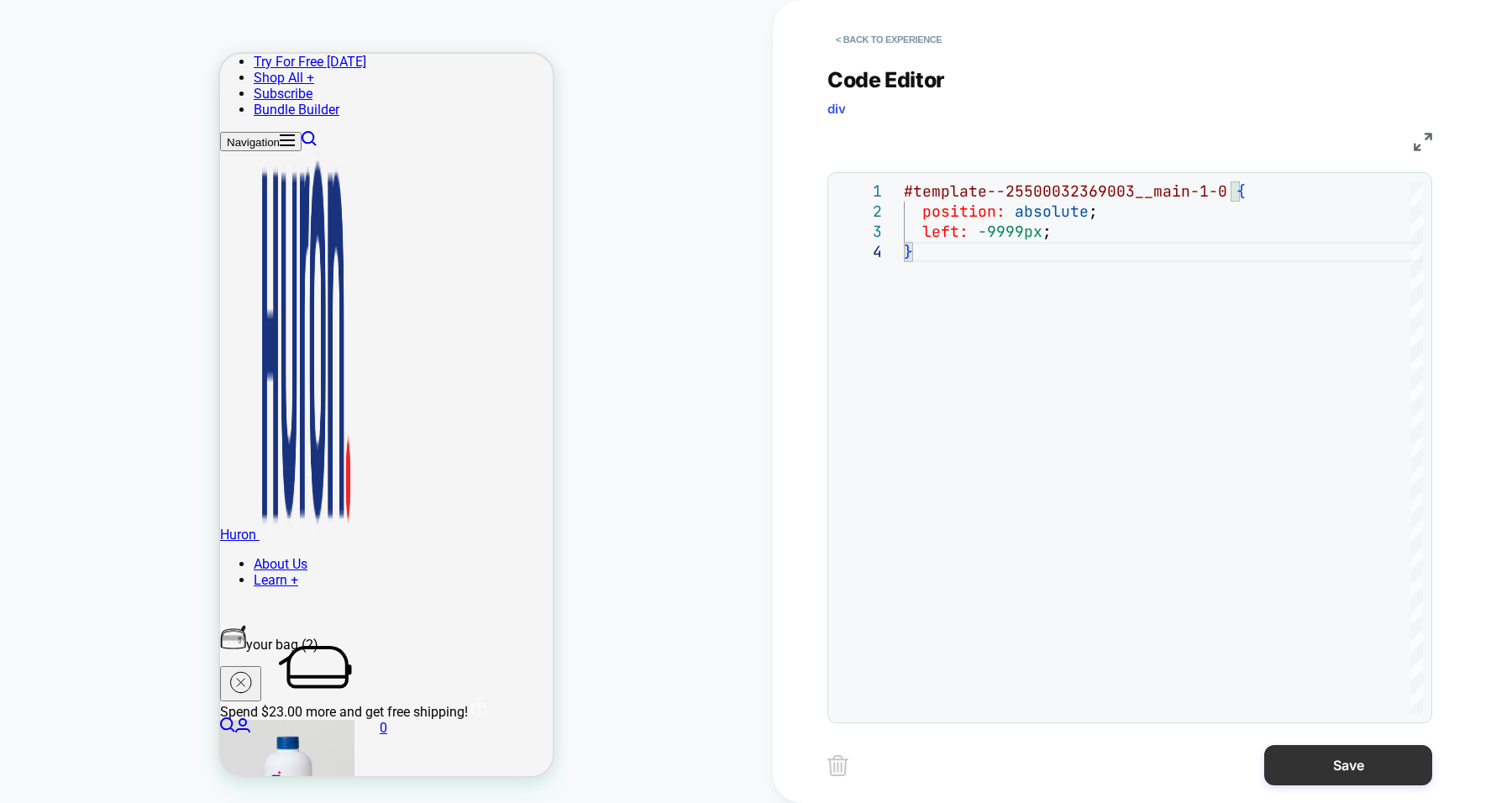
click at [1133, 725] on button "Save" at bounding box center [1347, 765] width 168 height 41
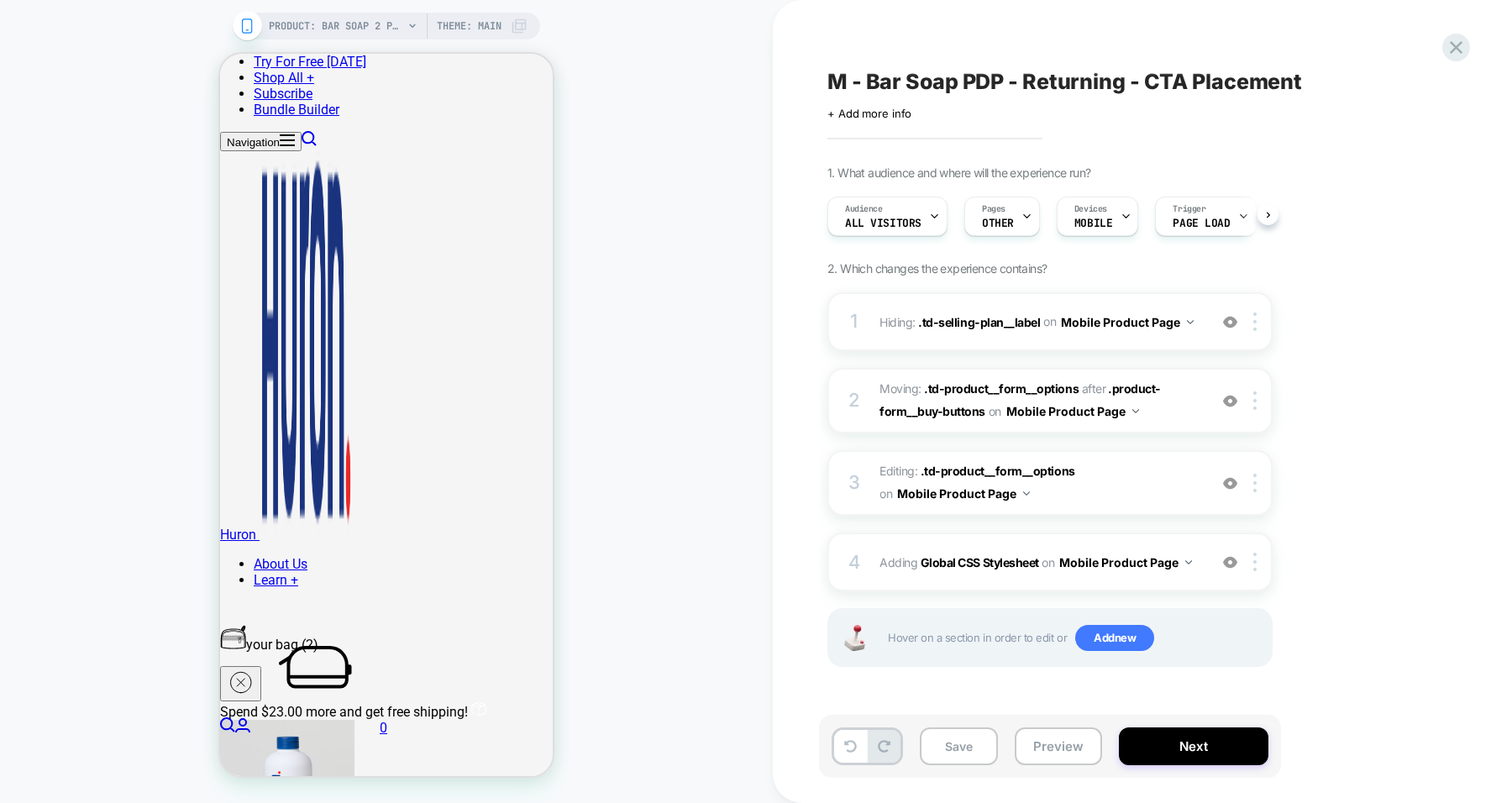
scroll to position [0, 1]
click at [1063, 725] on button "Preview" at bounding box center [1058, 746] width 88 height 38
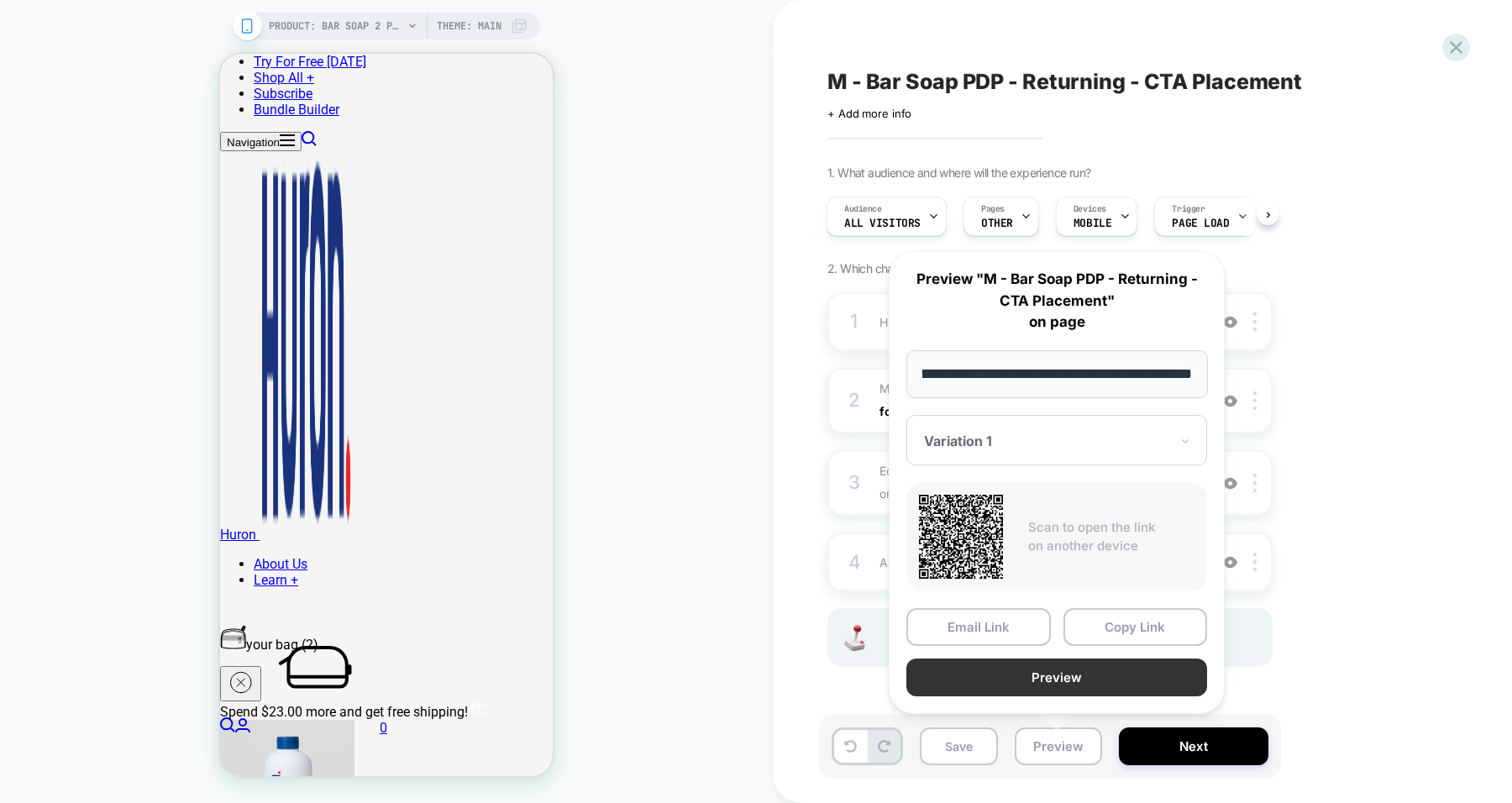
scroll to position [0, 0]
click at [1048, 660] on button "Preview" at bounding box center [1056, 678] width 300 height 38
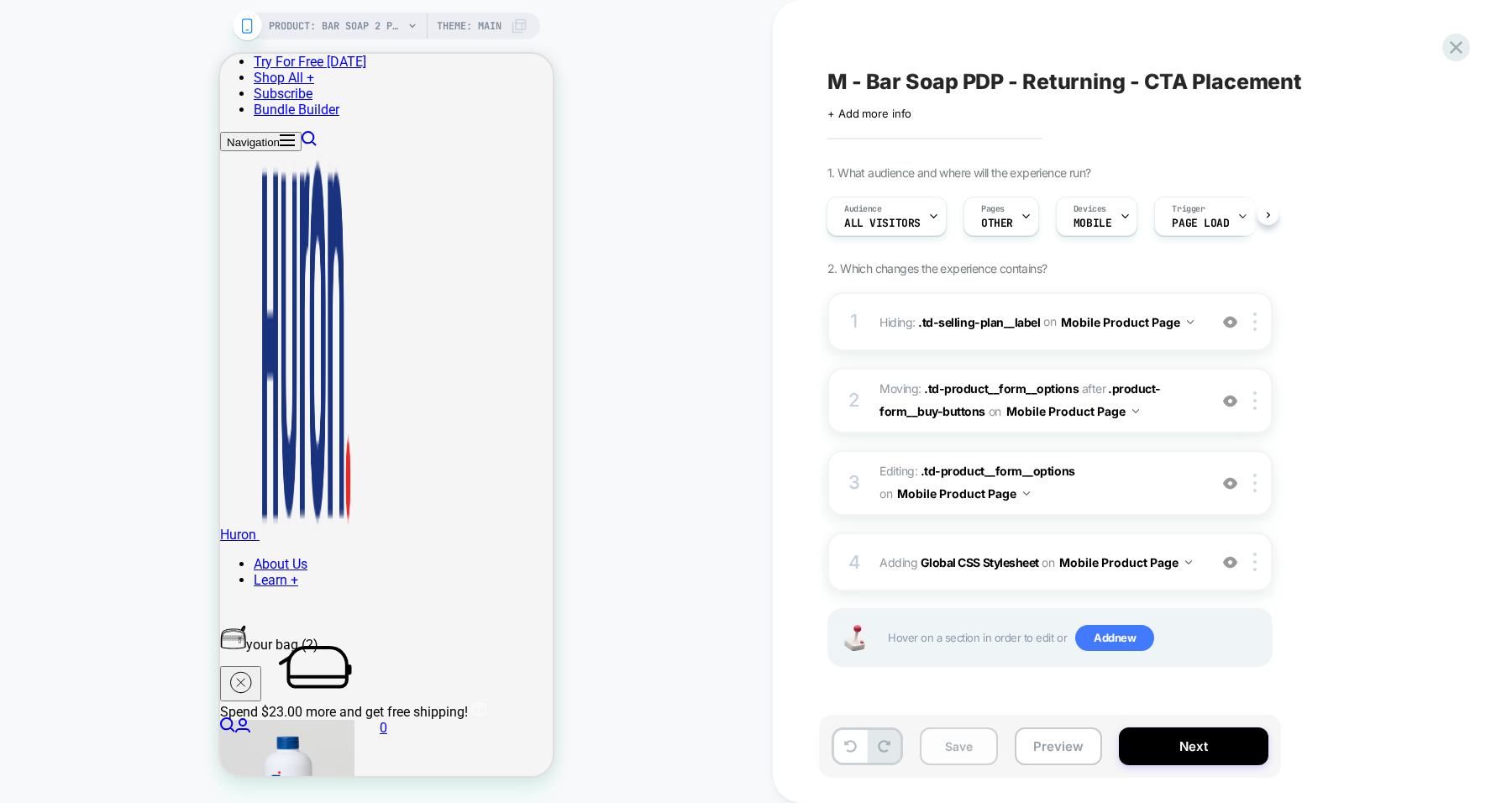
click at [968, 725] on button "Save" at bounding box center [958, 746] width 79 height 38
click at [1061, 84] on span "M - Bar Soap PDP - Returning - CTA Placement" at bounding box center [1064, 81] width 474 height 25
click at [1061, 84] on textarea "**********" at bounding box center [960, 82] width 265 height 26
click at [1133, 178] on div "1. What audience and where will the experience run? Audience All Visitors Pages…" at bounding box center [1134, 438] width 613 height 543
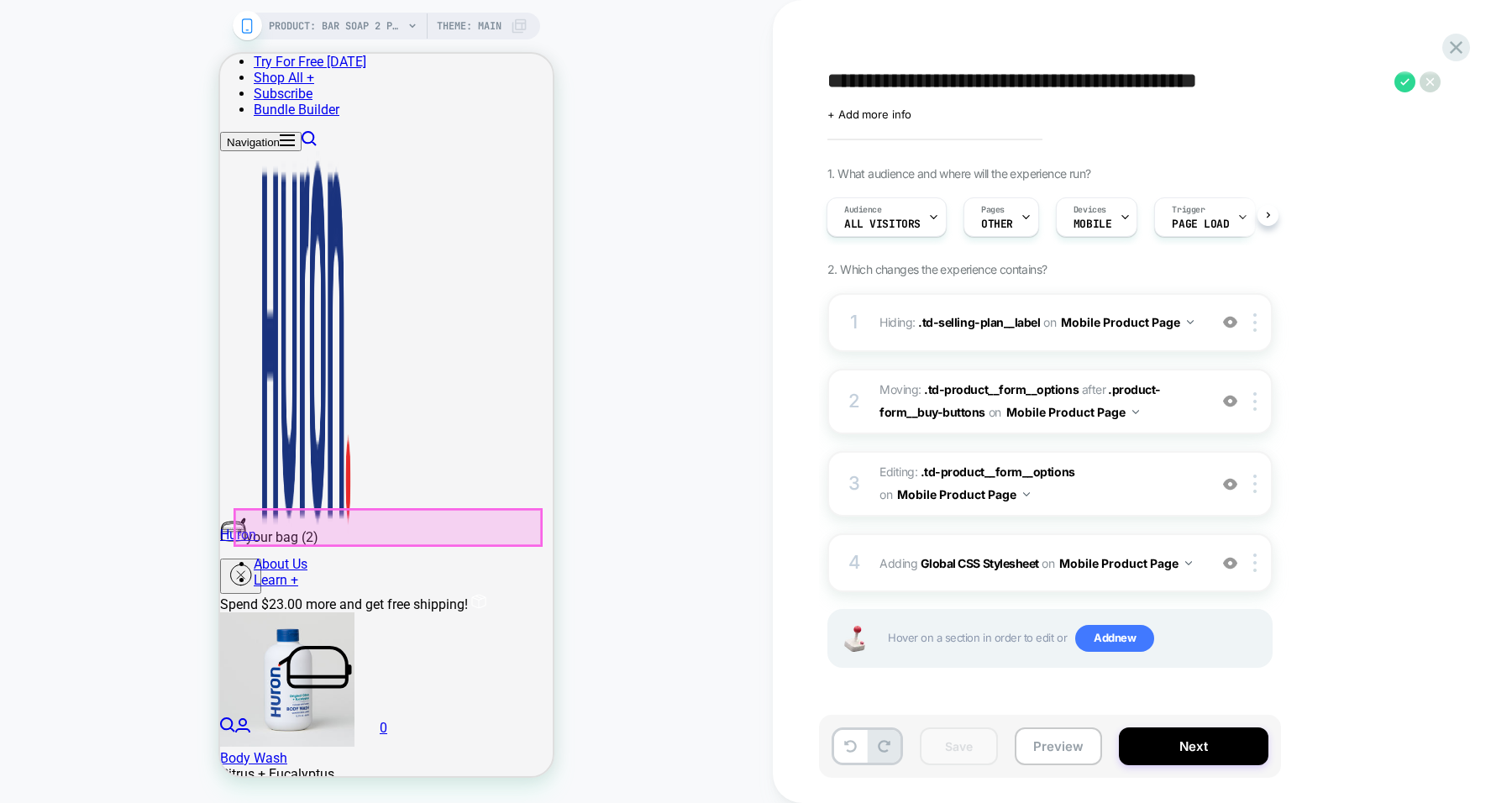
scroll to position [420, 0]
click at [864, 112] on span "+ Add more info" at bounding box center [869, 114] width 84 height 14
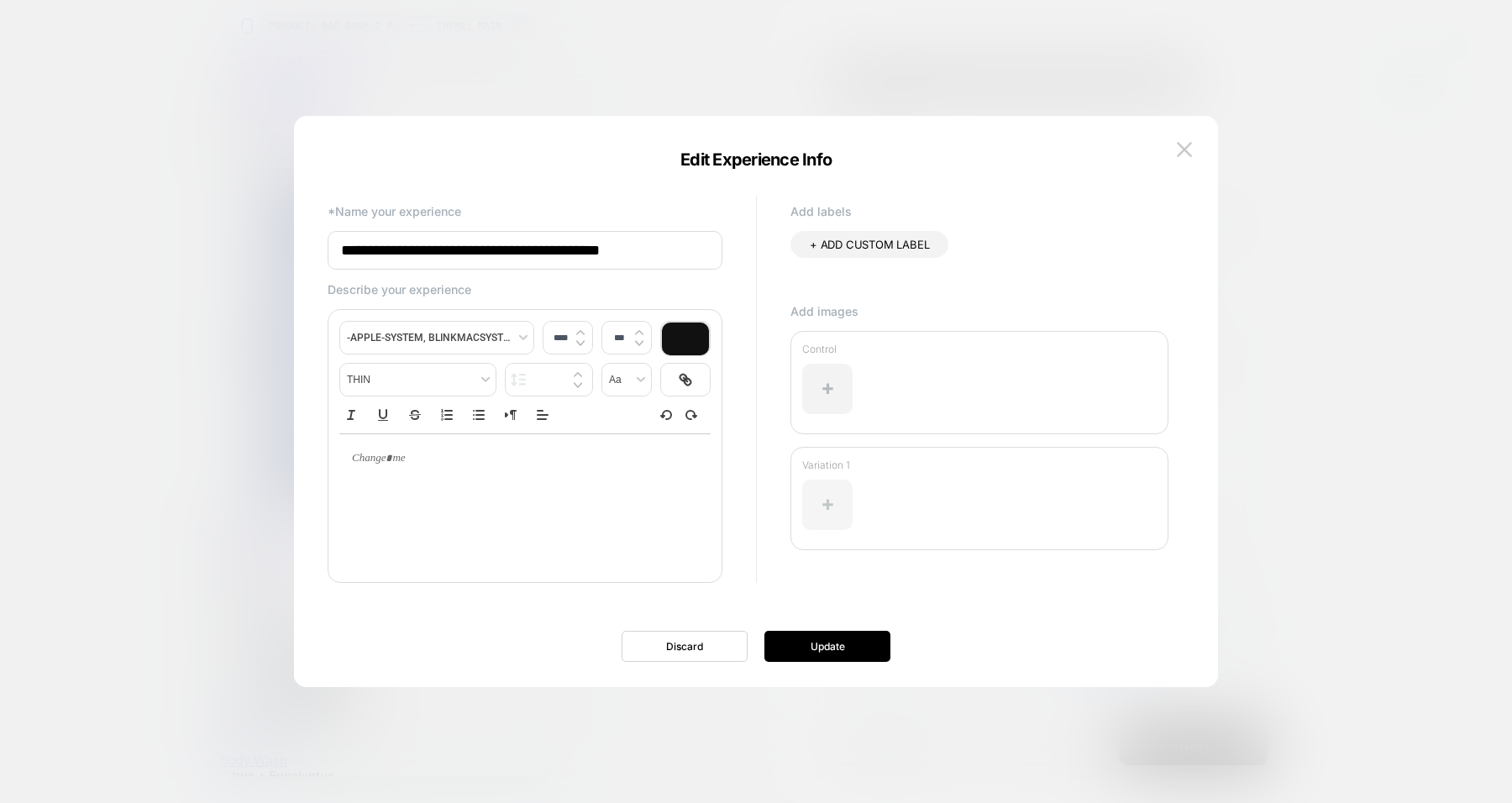
click at [822, 494] on div at bounding box center [827, 504] width 51 height 51
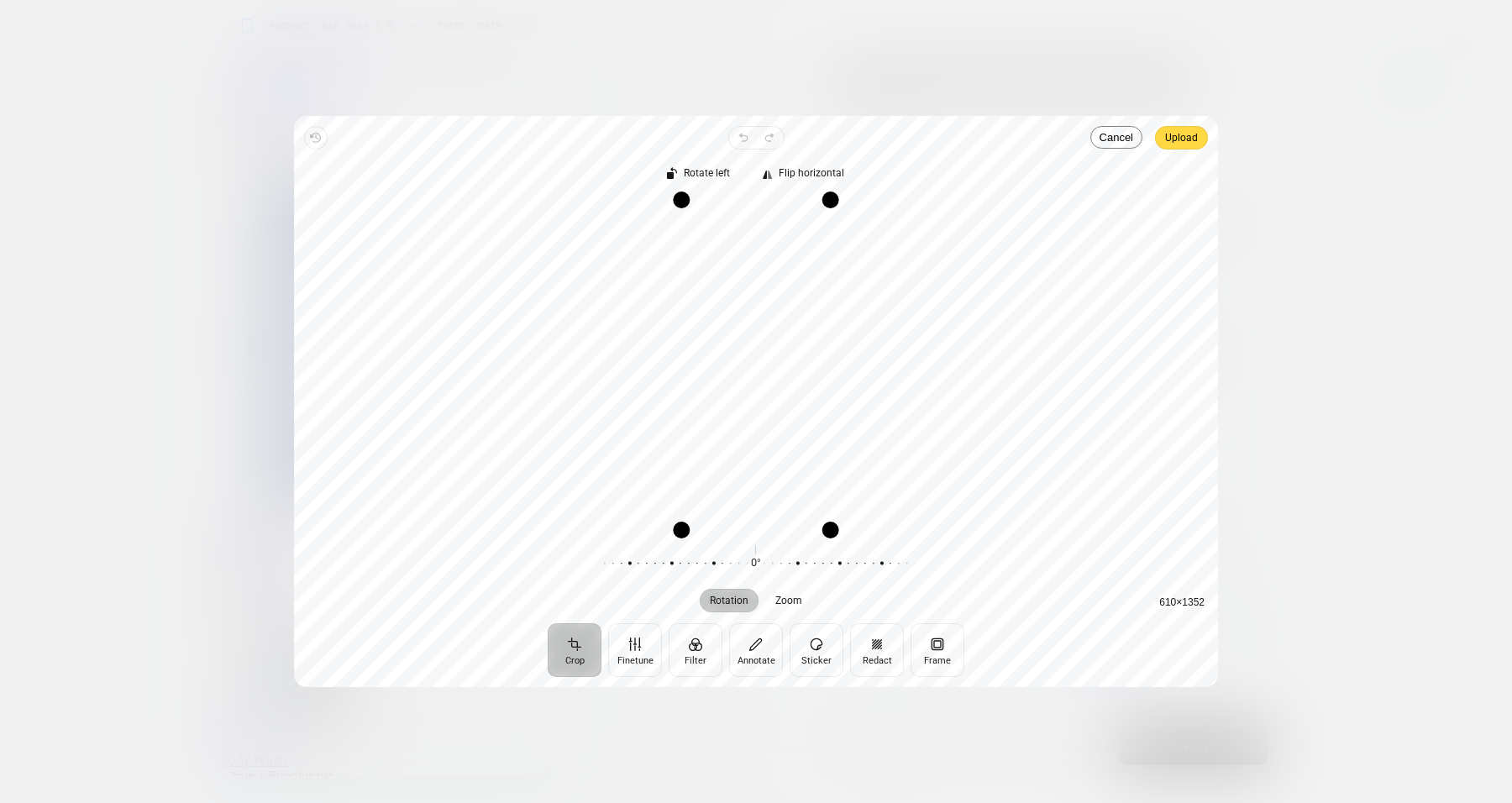
click at [1133, 147] on span "Upload" at bounding box center [1181, 137] width 33 height 20
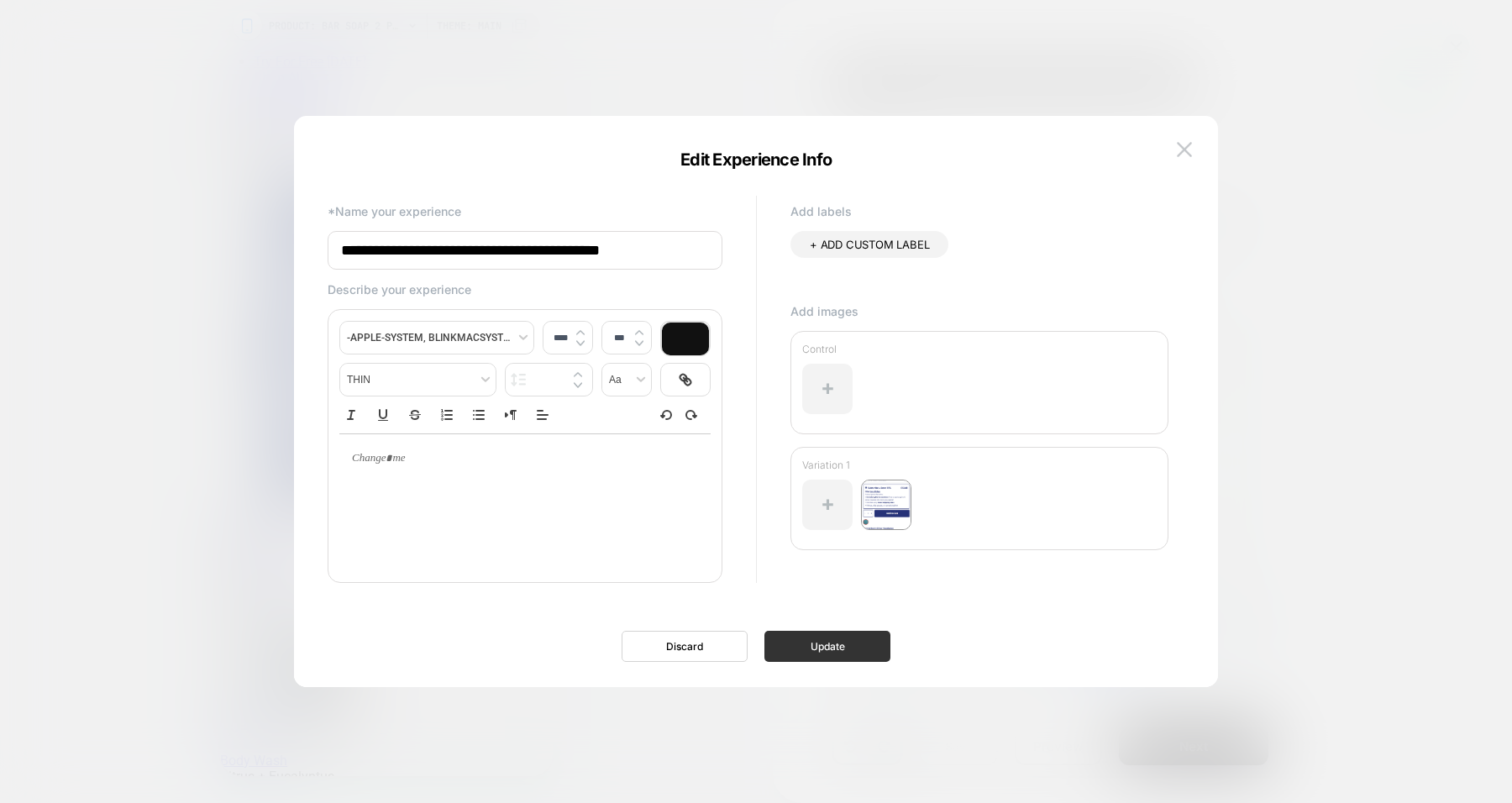
click at [844, 646] on button "Update" at bounding box center [827, 646] width 126 height 31
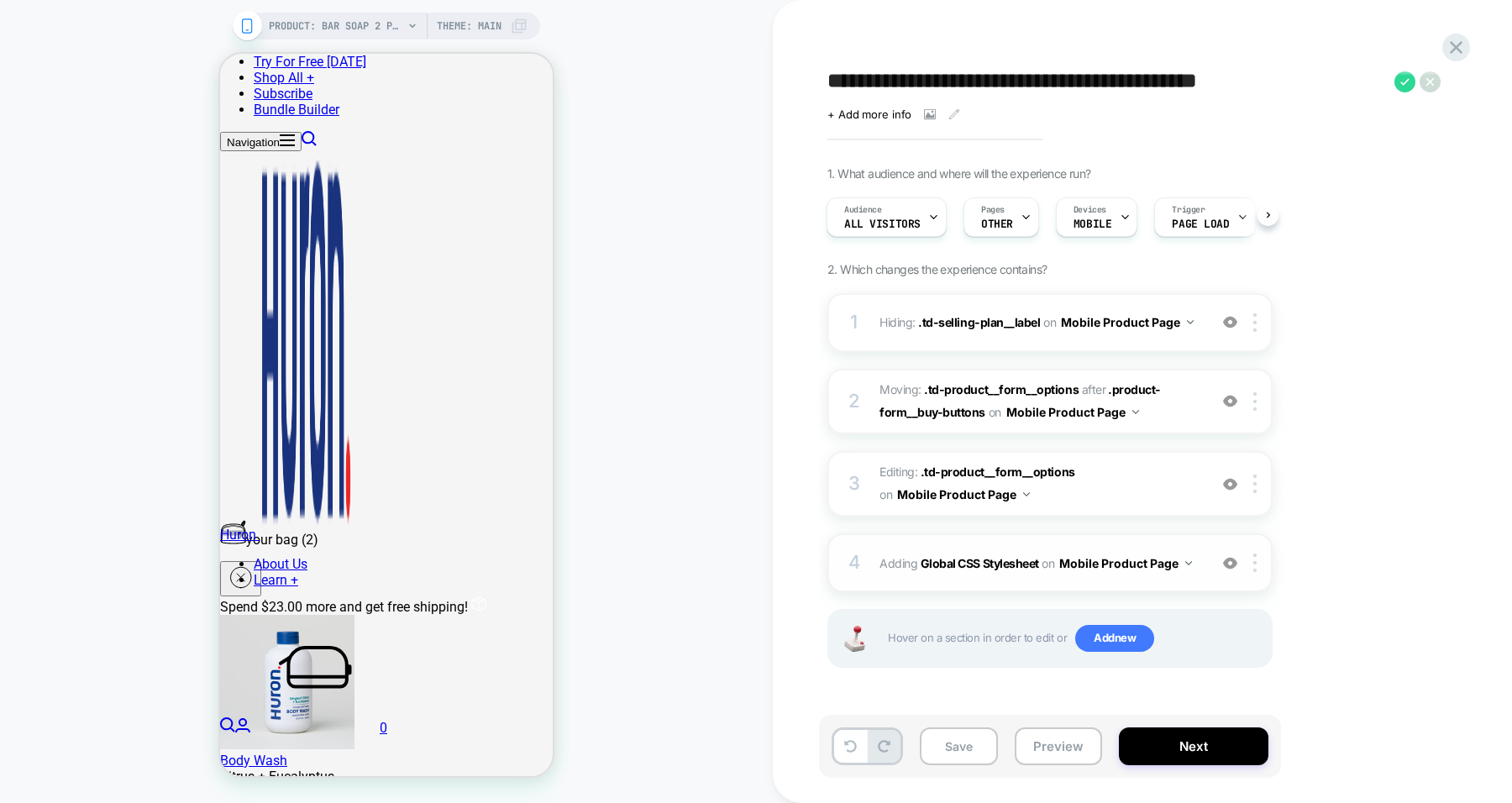
click at [1133, 563] on img at bounding box center [1229, 563] width 14 height 14
click at [1133, 481] on img at bounding box center [1229, 484] width 14 height 14
click at [1133, 395] on img at bounding box center [1229, 401] width 14 height 14
click at [1133, 320] on img at bounding box center [1229, 322] width 14 height 14
click at [1133, 287] on div "1. What audience and where will the experience run? Audience All Visitors Pages…" at bounding box center [1134, 438] width 613 height 543
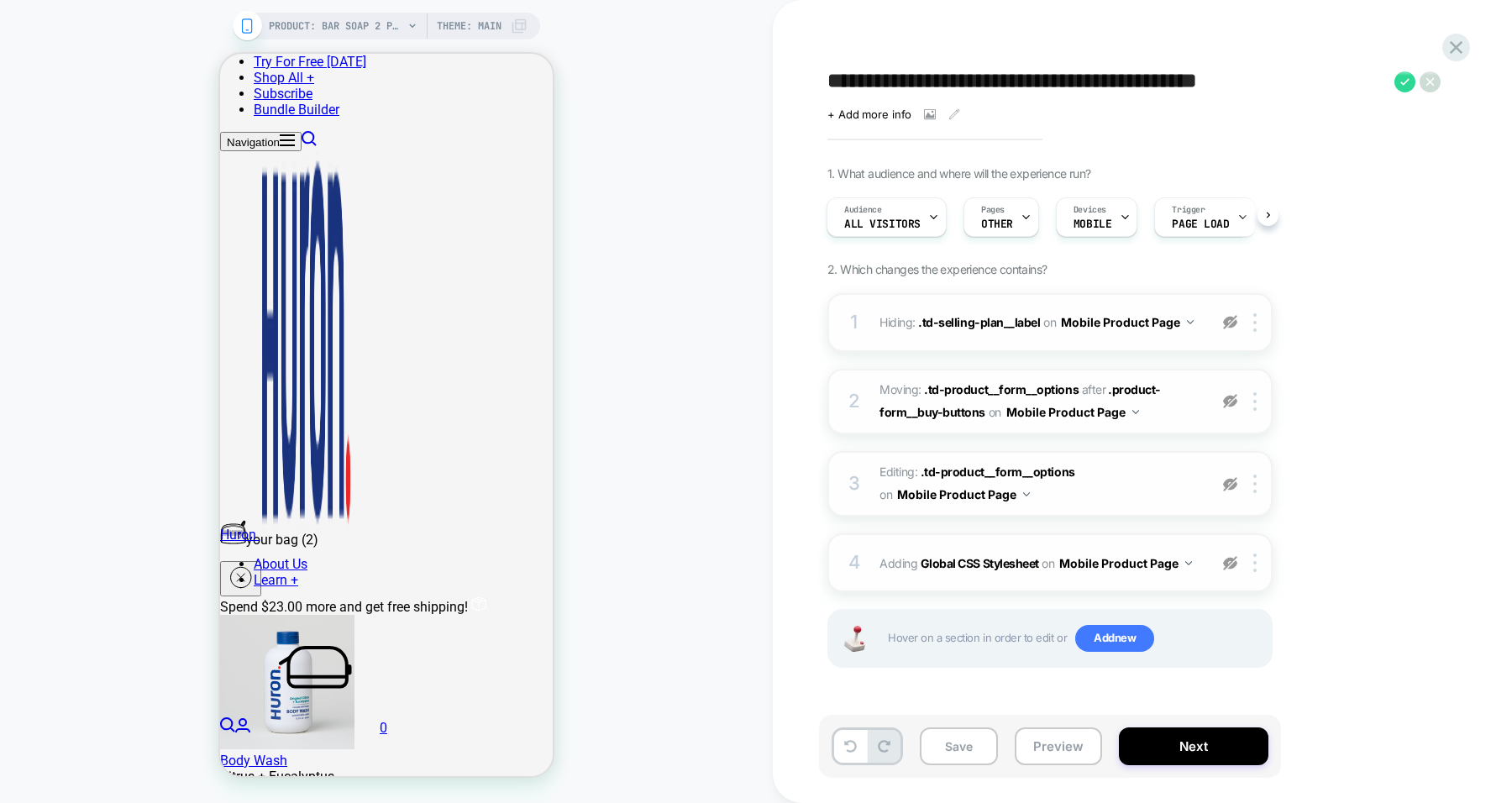
click at [943, 115] on div "+ Add more info" at bounding box center [996, 114] width 336 height 14
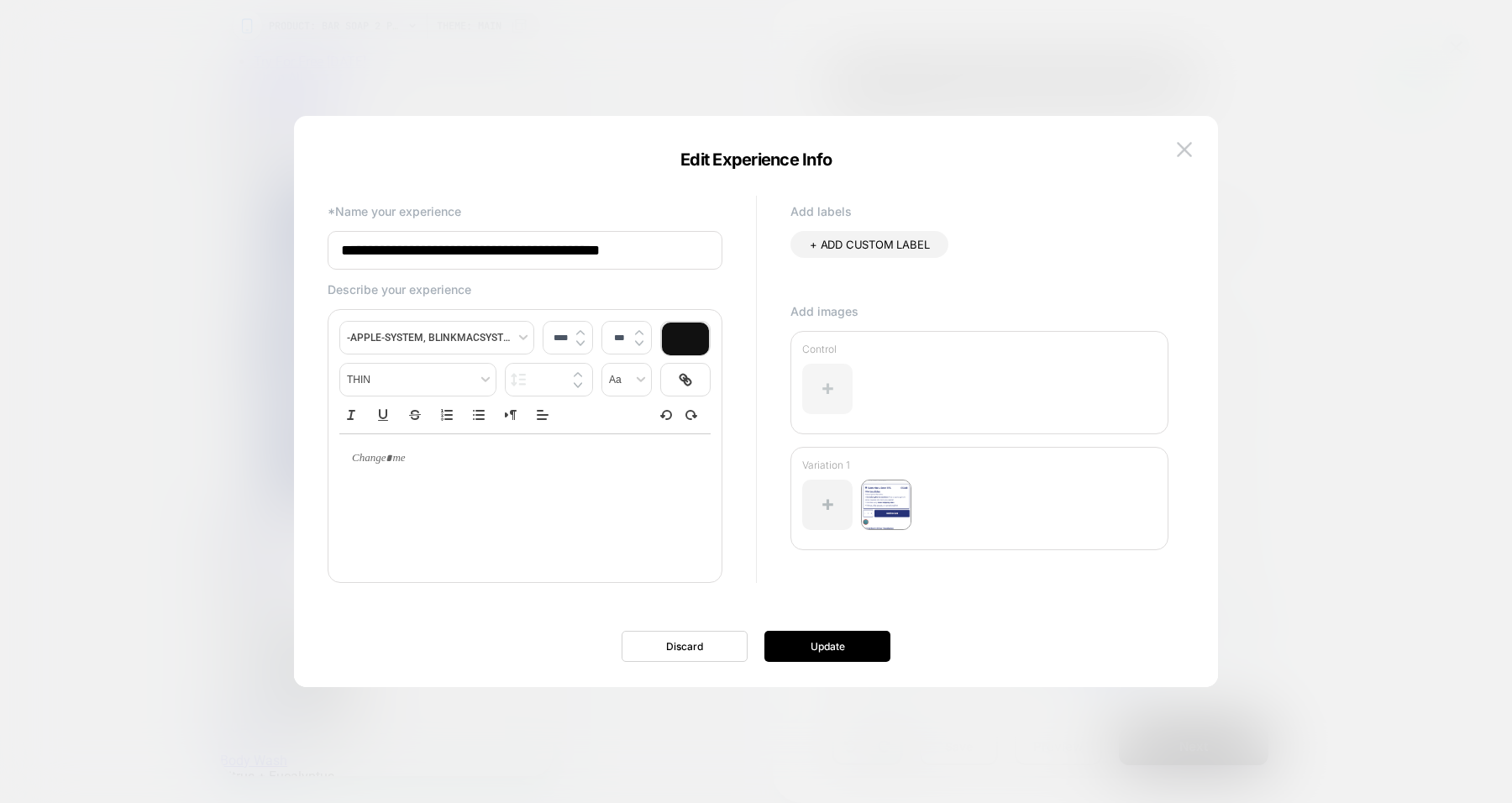
click at [837, 378] on div at bounding box center [827, 389] width 51 height 51
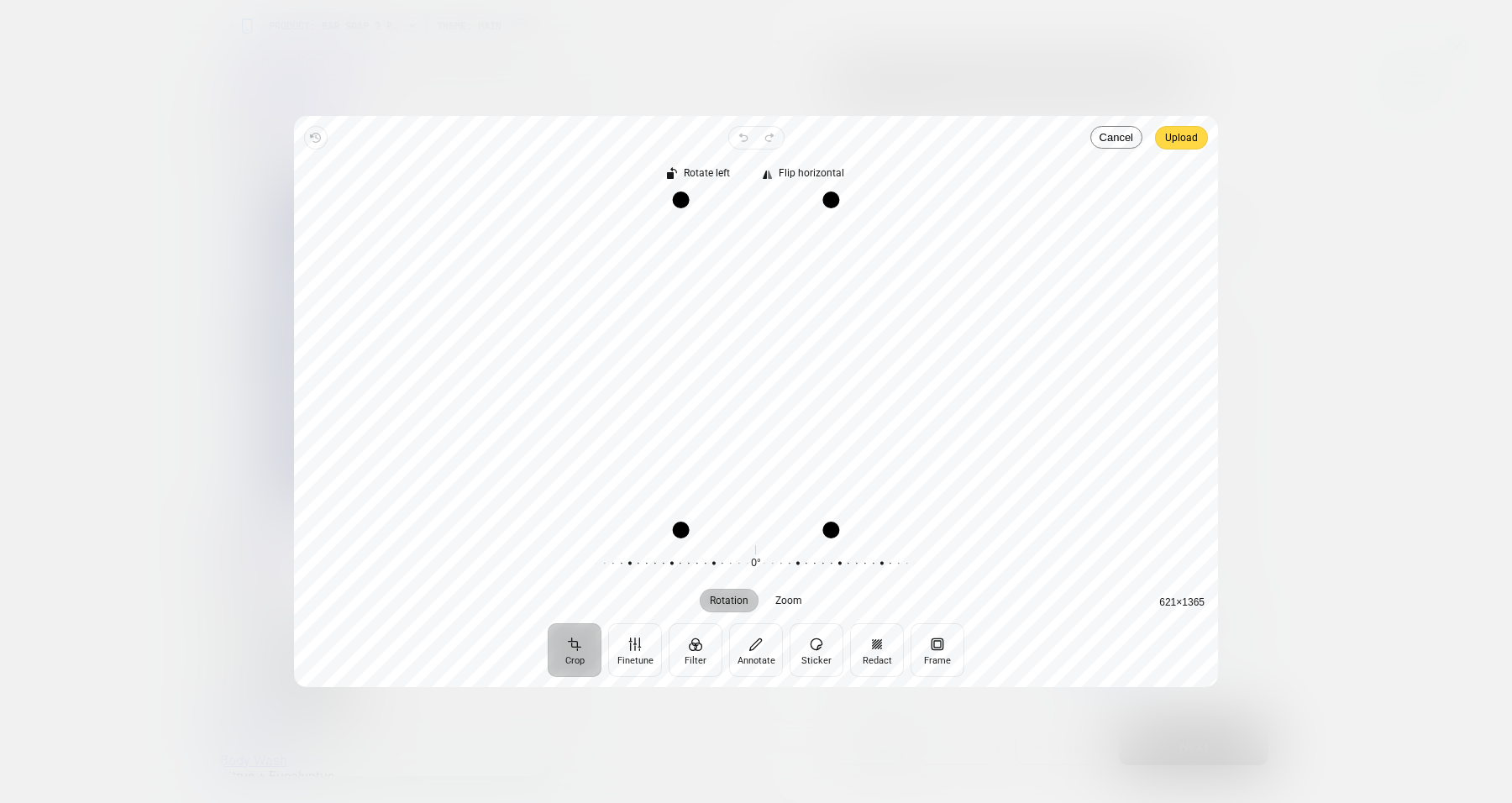
click at [1133, 137] on span "Upload" at bounding box center [1181, 137] width 33 height 20
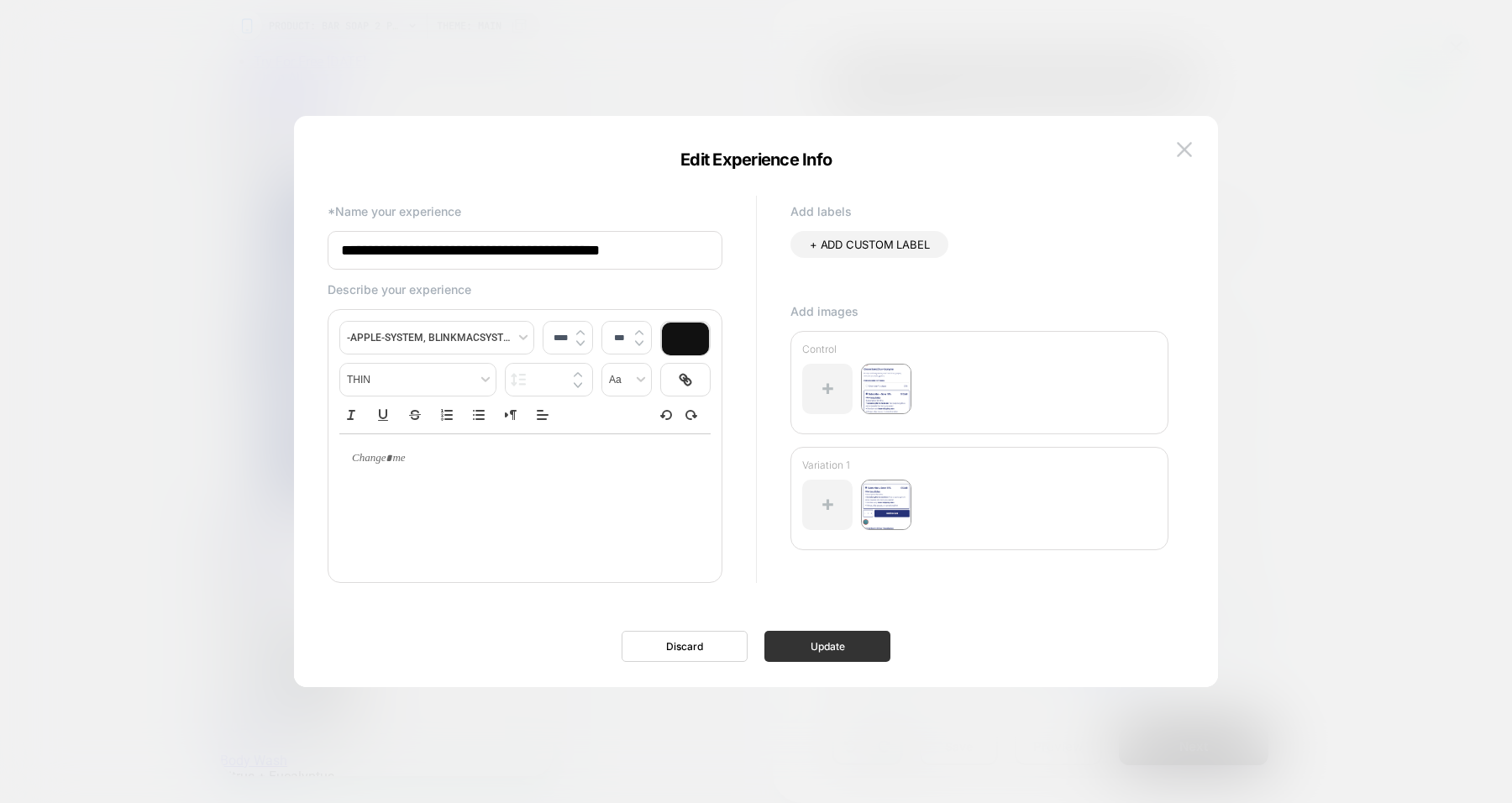
click at [840, 654] on button "Update" at bounding box center [827, 646] width 126 height 31
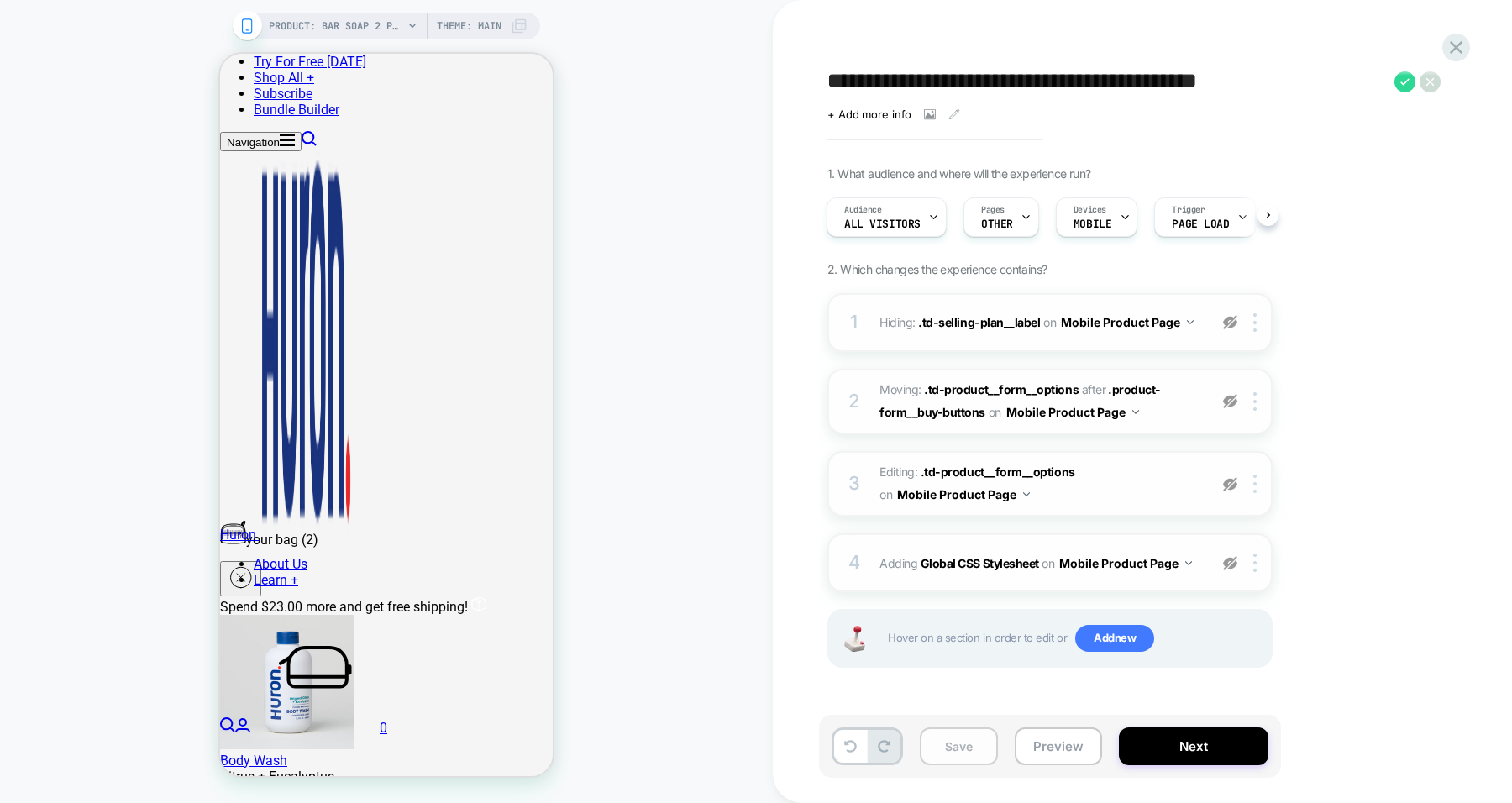
click at [967, 725] on button "Save" at bounding box center [958, 746] width 79 height 38
click at [1133, 80] on icon at bounding box center [1404, 82] width 21 height 21
click at [1133, 49] on icon at bounding box center [1455, 47] width 23 height 23
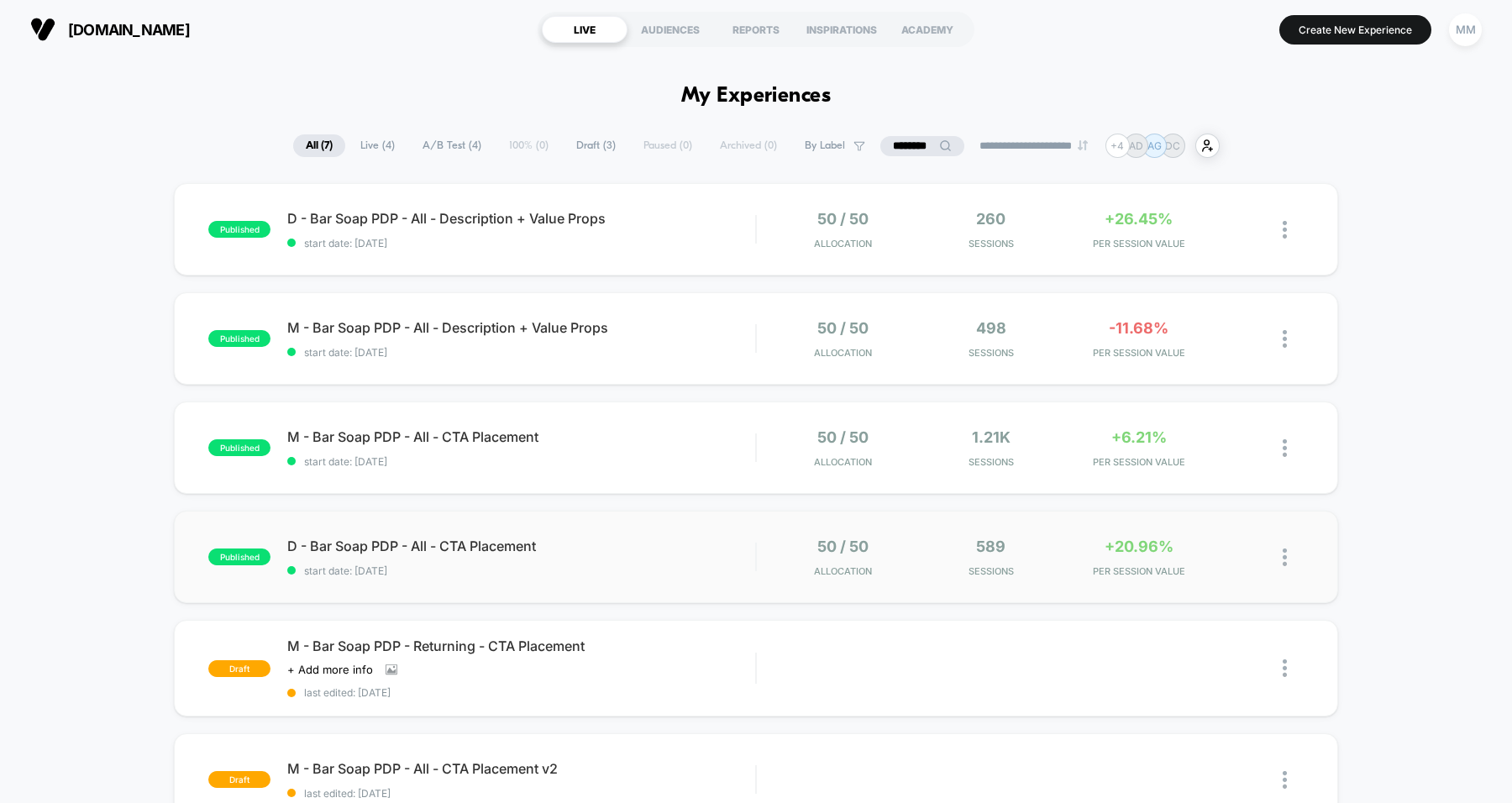
click at [1133, 560] on img at bounding box center [1284, 557] width 4 height 18
click at [1133, 502] on div "Duplicate" at bounding box center [1199, 499] width 151 height 38
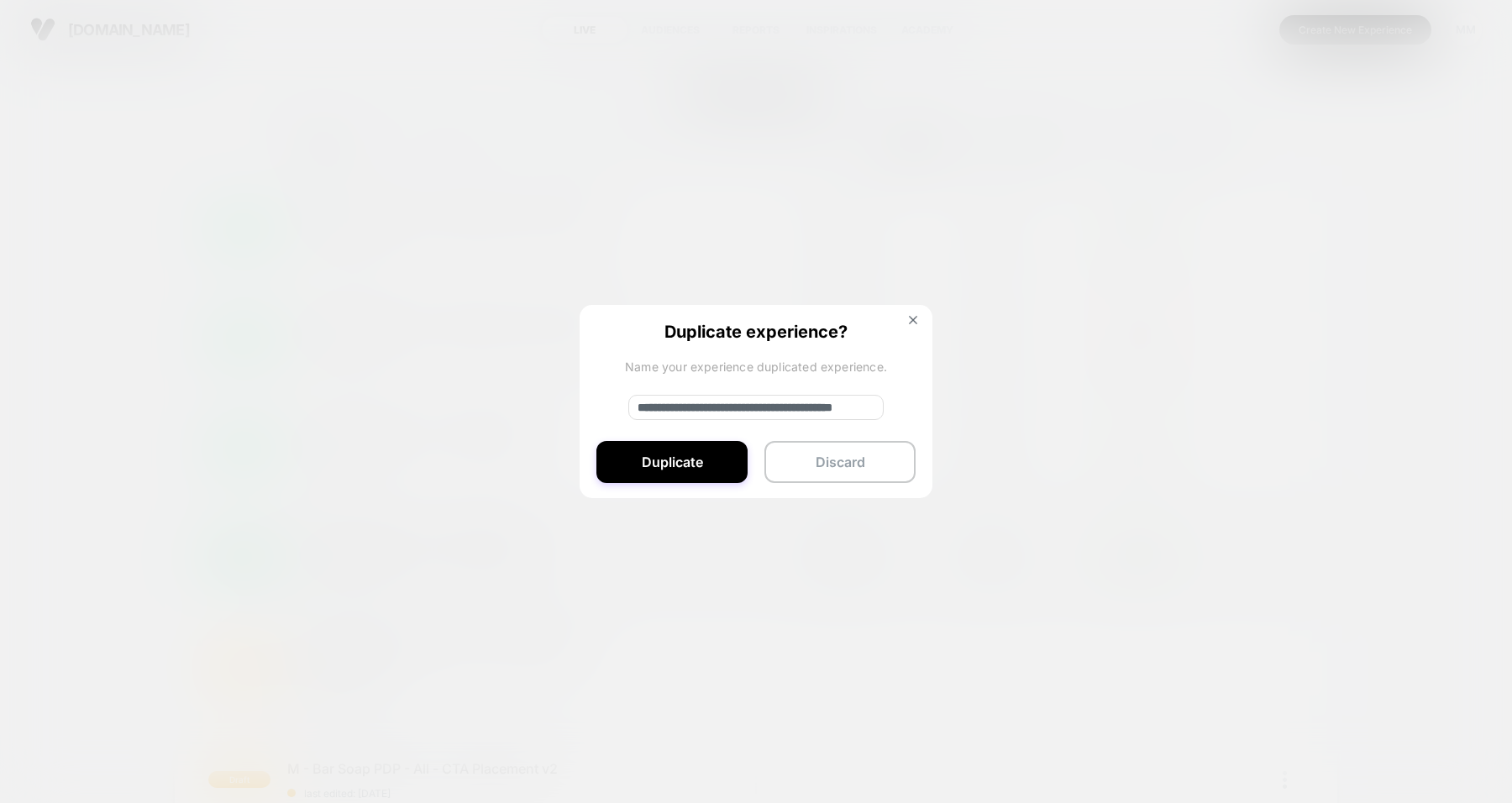
drag, startPoint x: 693, startPoint y: 410, endPoint x: 602, endPoint y: 396, distance: 92.1
click at [602, 396] on div "**********" at bounding box center [755, 402] width 353 height 195
type input "**********"
click at [613, 461] on button "Duplicate" at bounding box center [671, 462] width 151 height 42
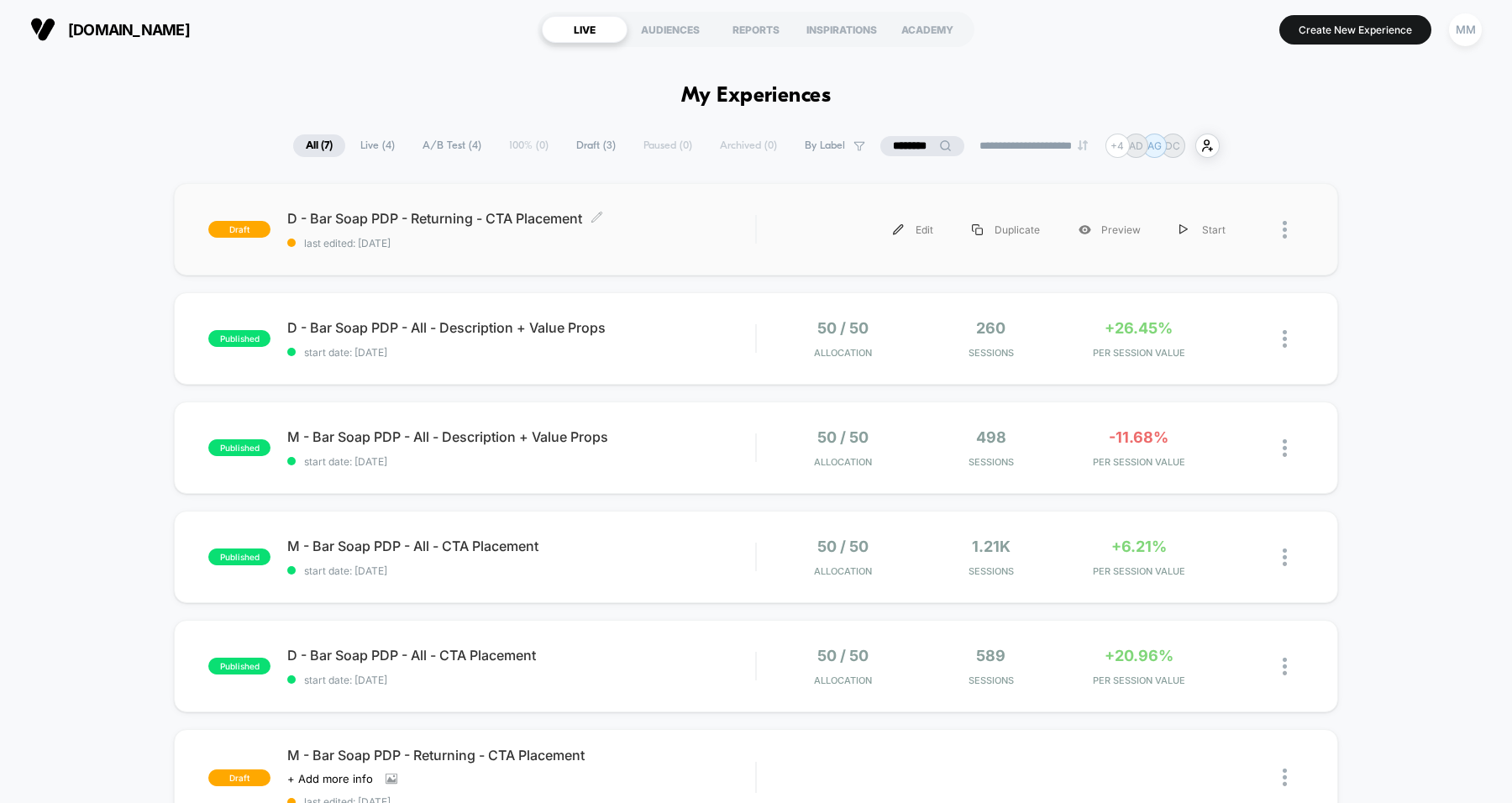
click at [623, 240] on span "last edited: [DATE]" at bounding box center [521, 243] width 468 height 13
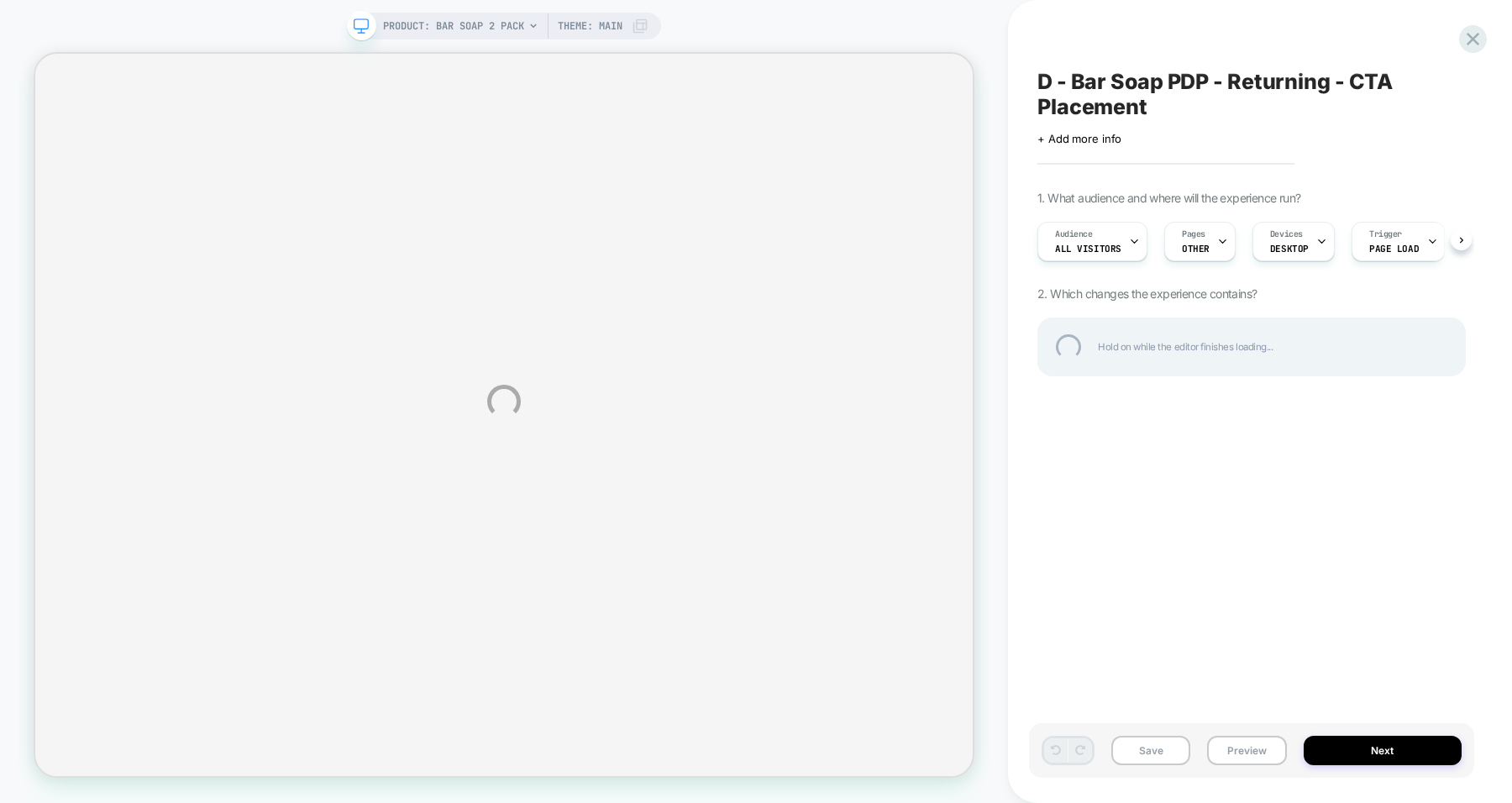
click at [1133, 105] on div "D - Bar Soap PDP - Returning - CTA Placement" at bounding box center [1251, 94] width 429 height 51
click at [1133, 105] on textarea "**********" at bounding box center [1170, 94] width 265 height 51
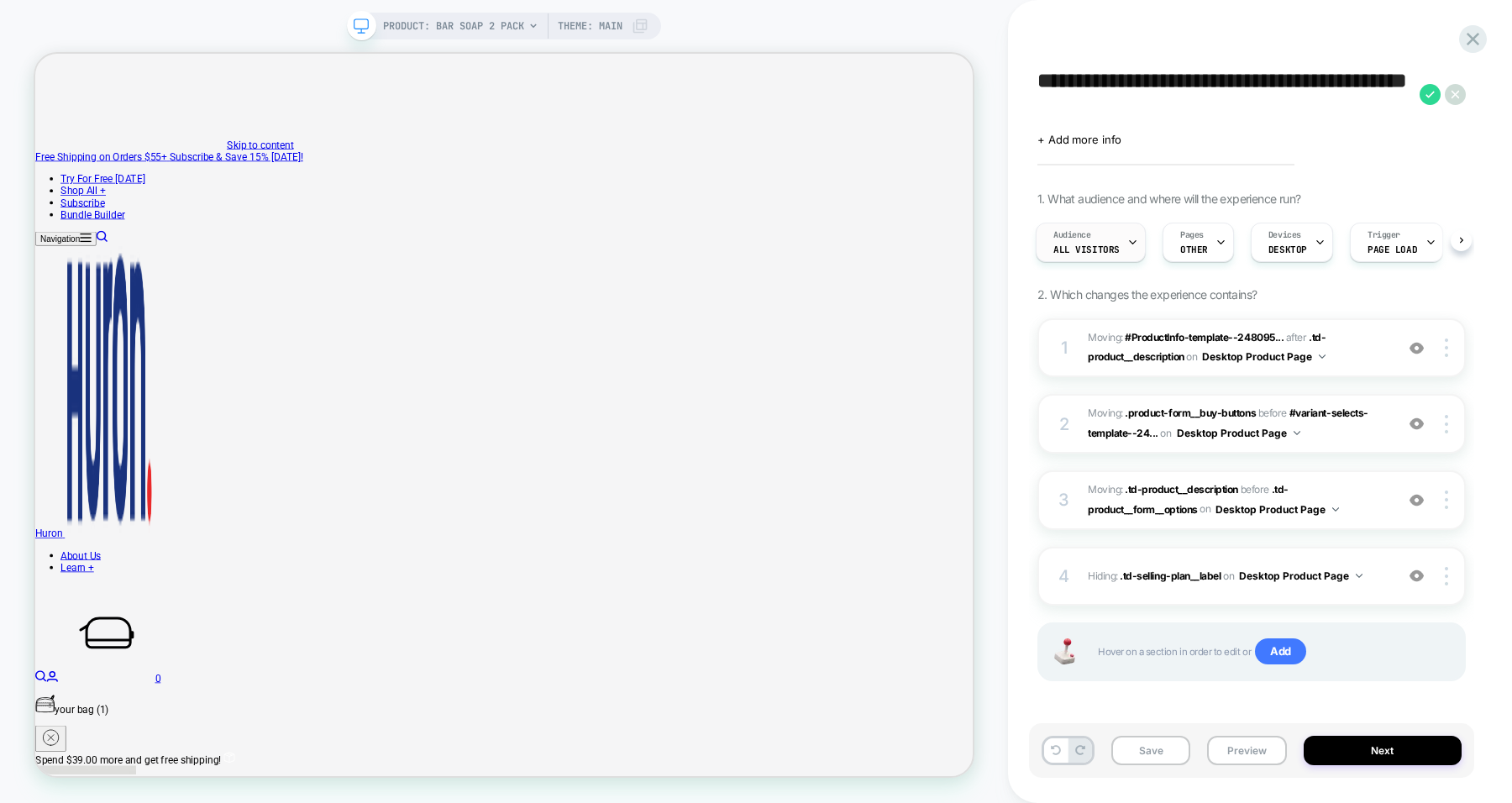
click at [1117, 232] on div "Audience All Visitors" at bounding box center [1086, 243] width 99 height 38
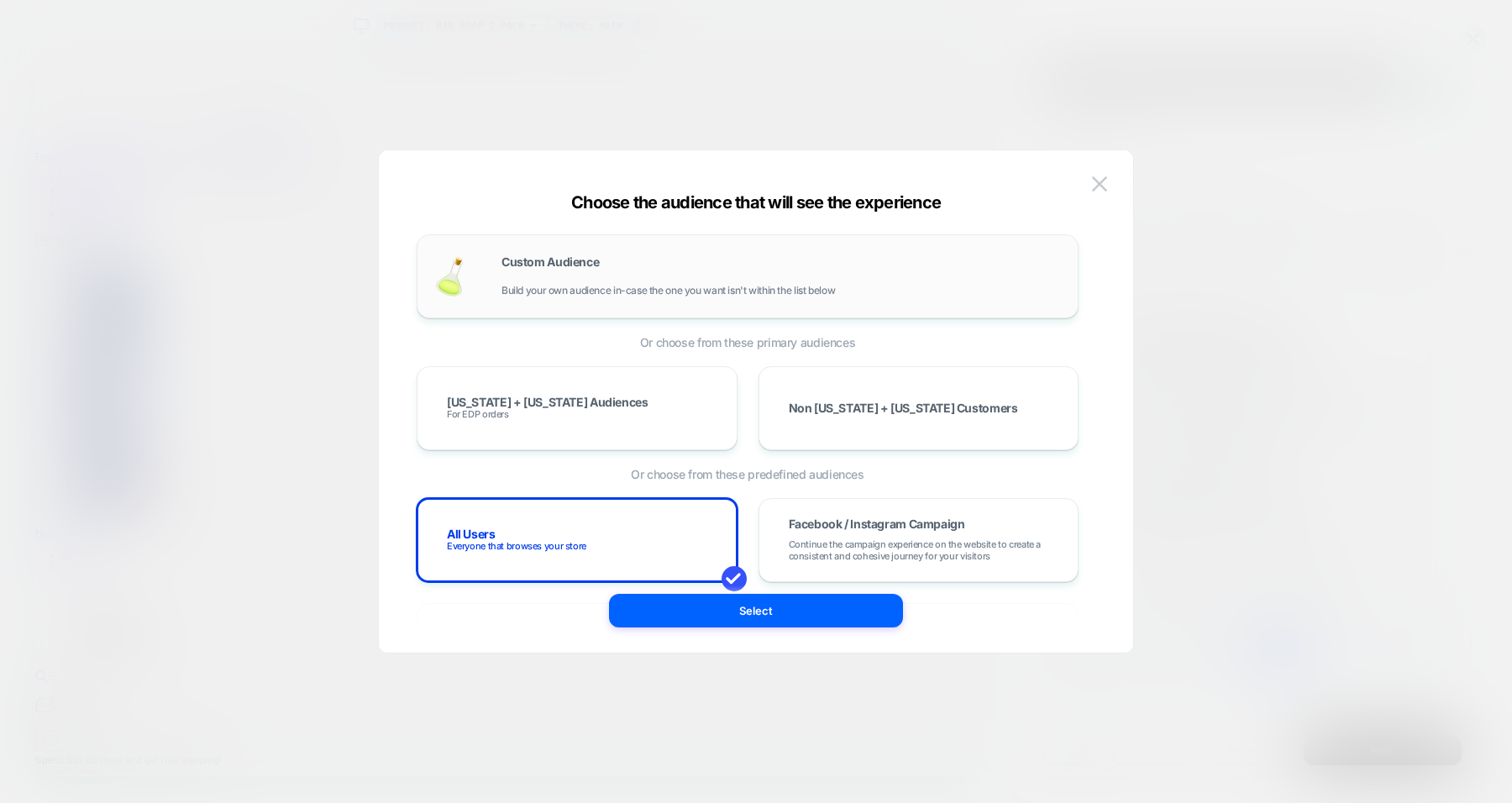
click at [694, 293] on span "Build your own audience in-case the one you want isn't within the list below" at bounding box center [667, 291] width 333 height 12
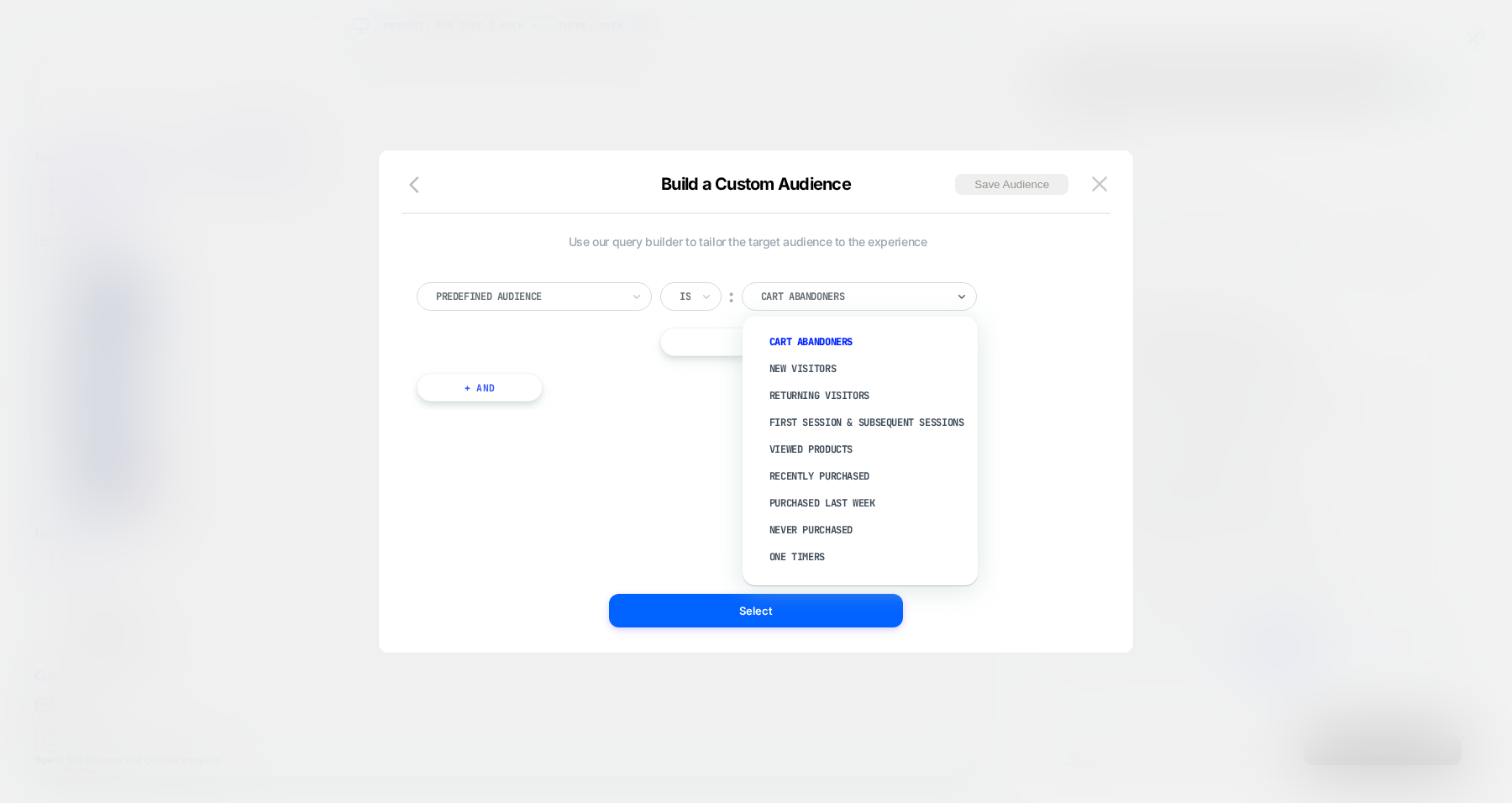
click at [792, 302] on div at bounding box center [853, 296] width 185 height 15
click at [836, 386] on div "Returning Visitors" at bounding box center [867, 395] width 218 height 27
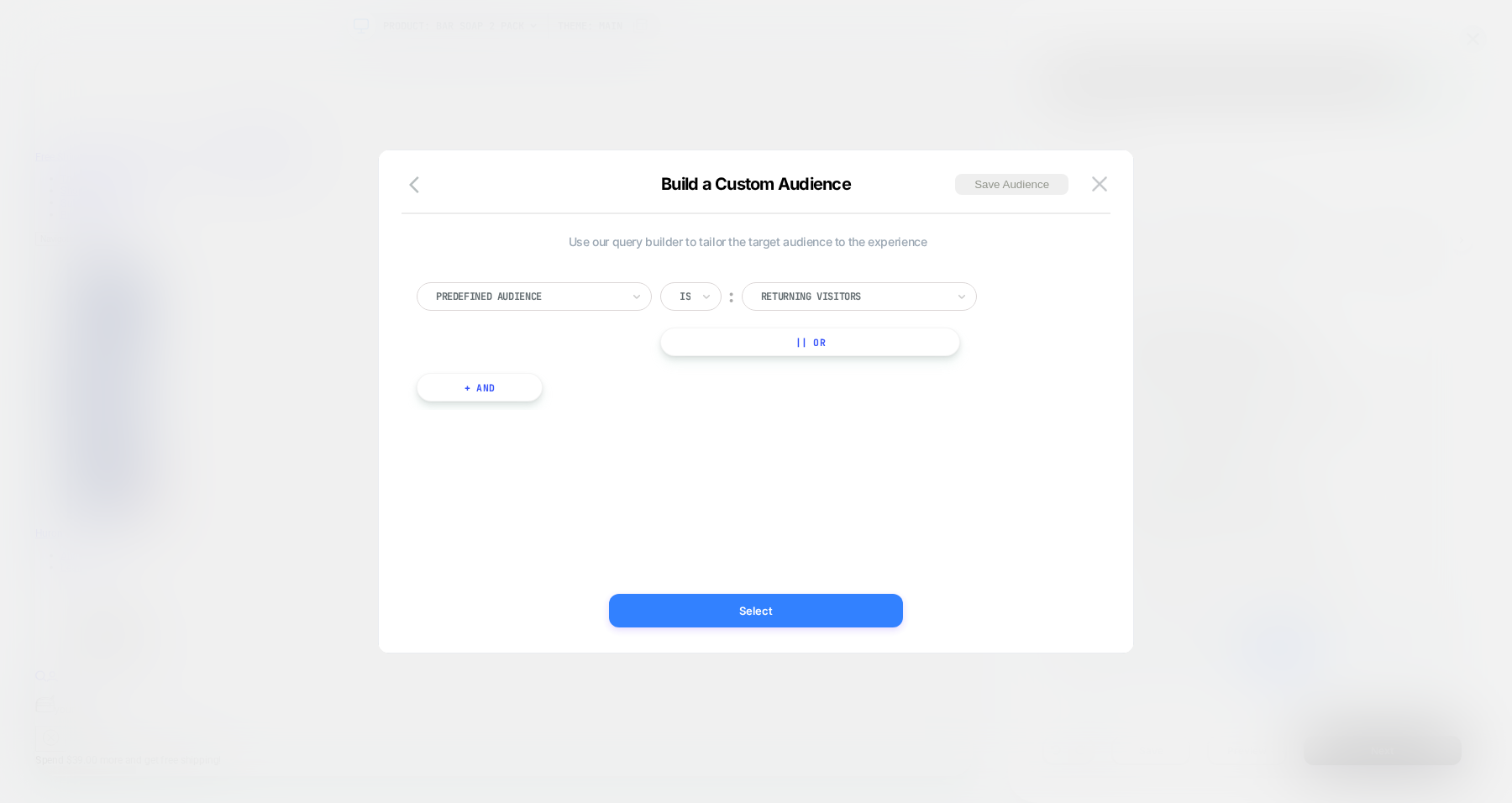
click at [733, 612] on button "Select" at bounding box center [755, 611] width 293 height 34
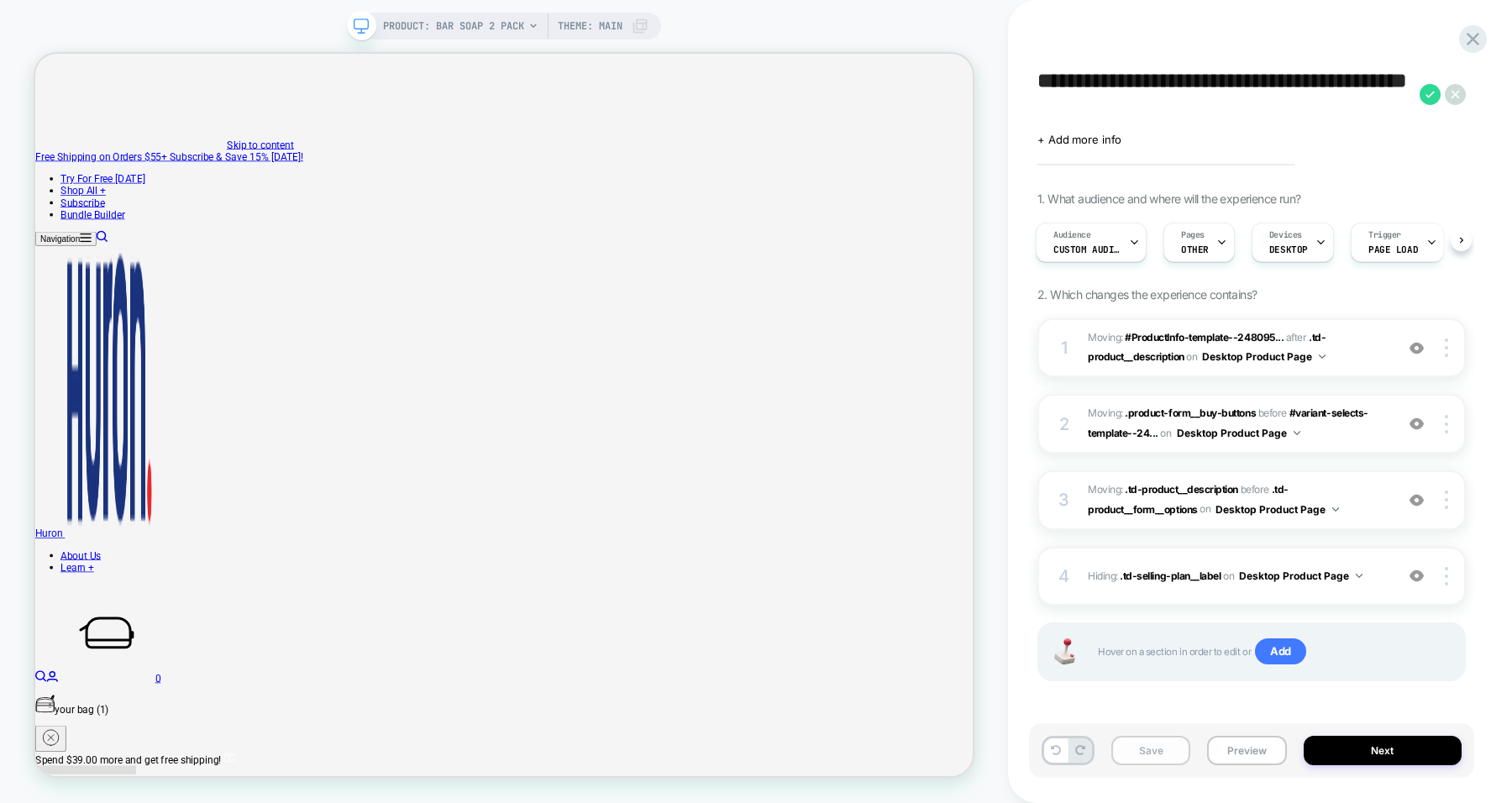
click at [1133, 725] on button "Save" at bounding box center [1150, 750] width 79 height 30
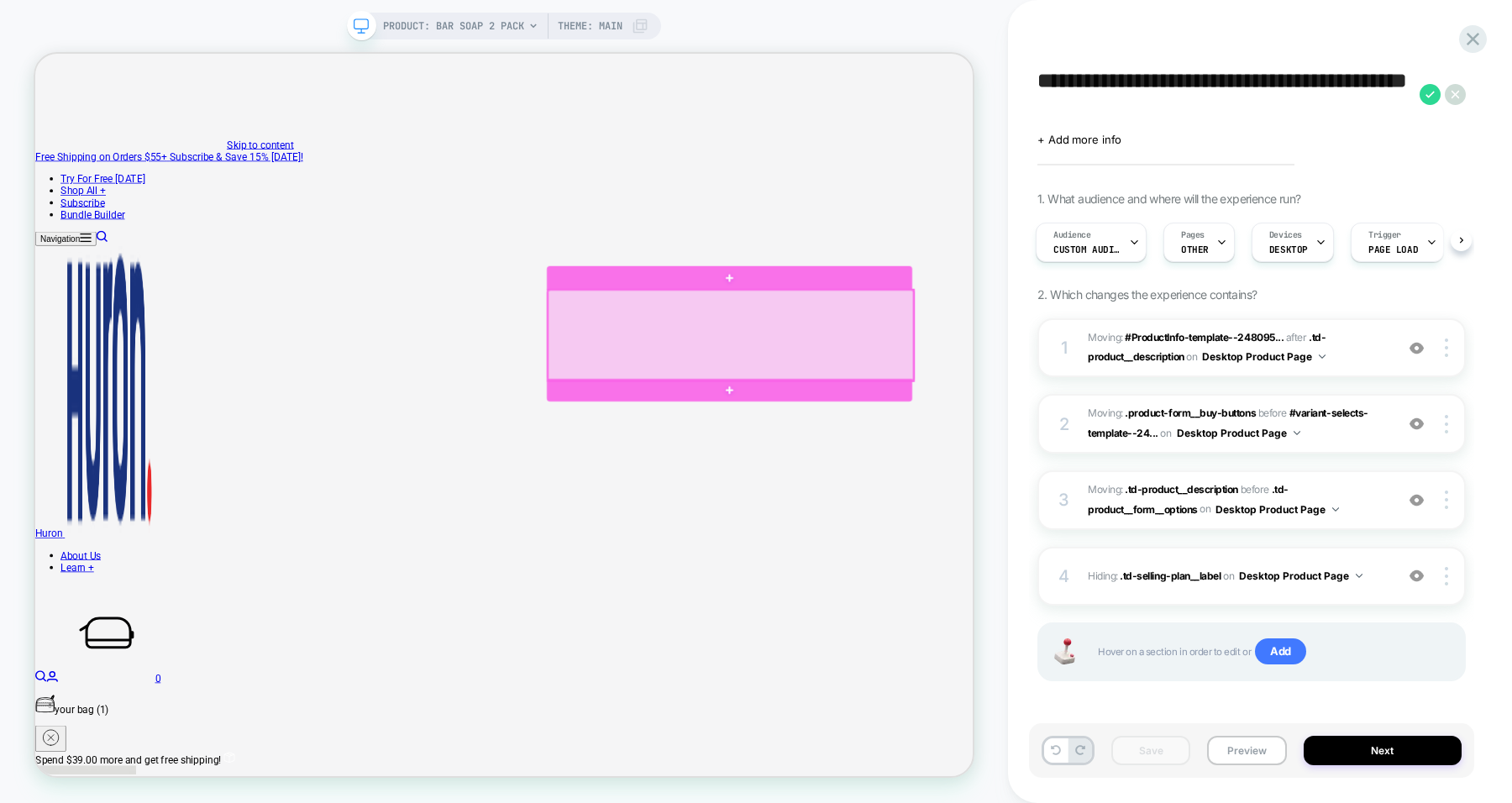
click at [1127, 406] on div at bounding box center [963, 430] width 487 height 121
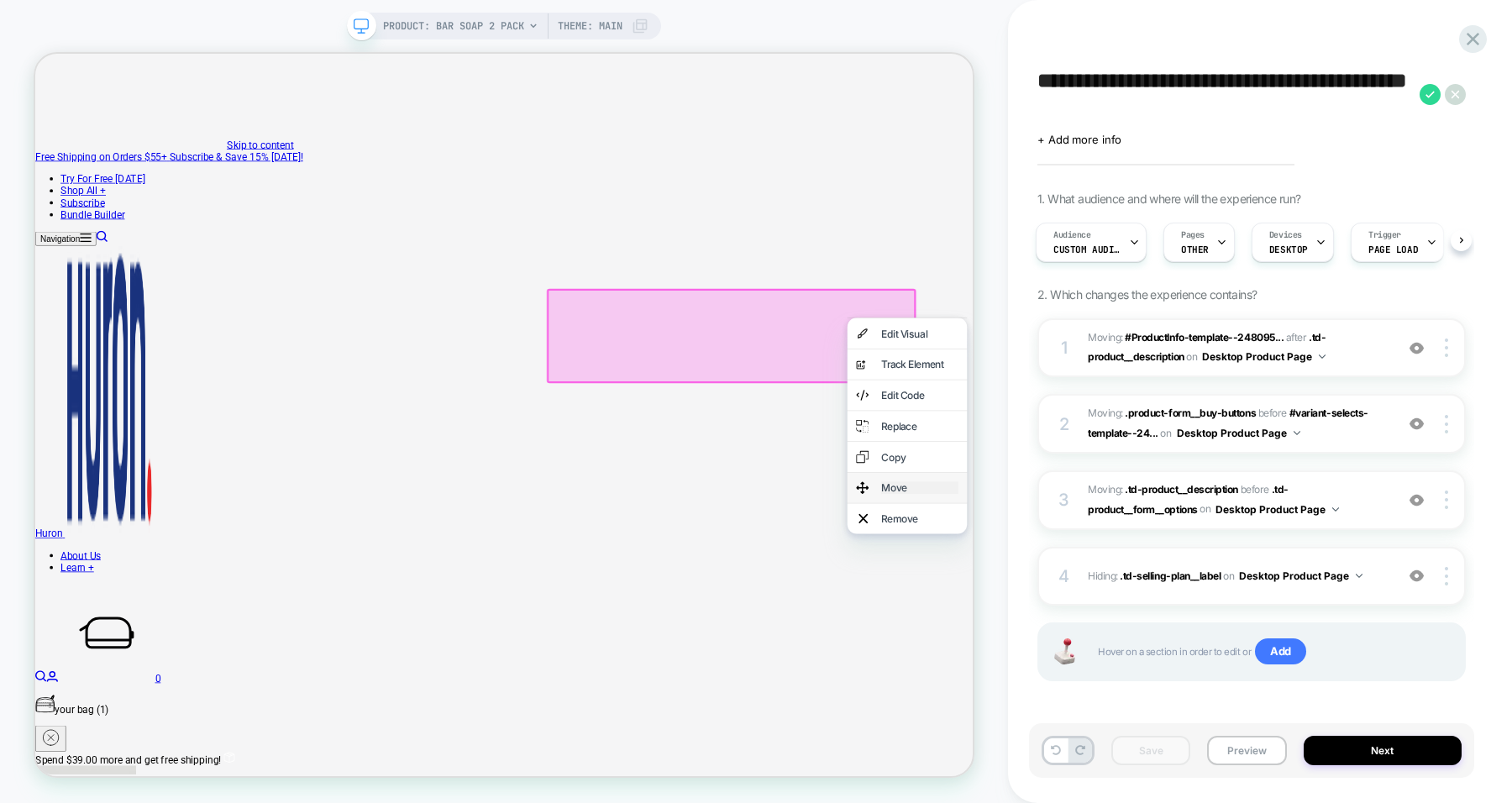
click at [1133, 641] on div "Move" at bounding box center [1214, 632] width 102 height 17
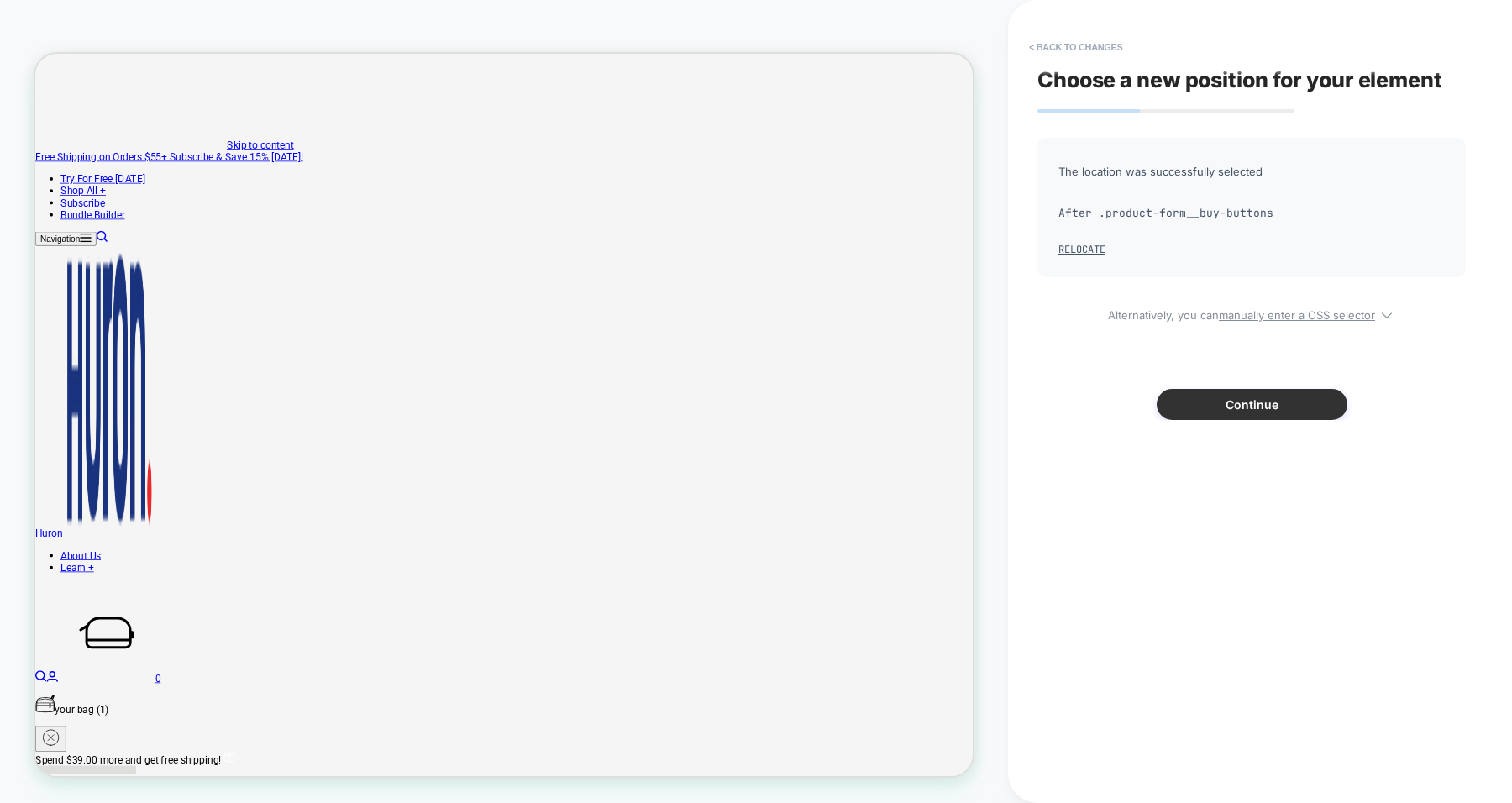
click at [1133, 412] on button "Continue" at bounding box center [1251, 404] width 191 height 31
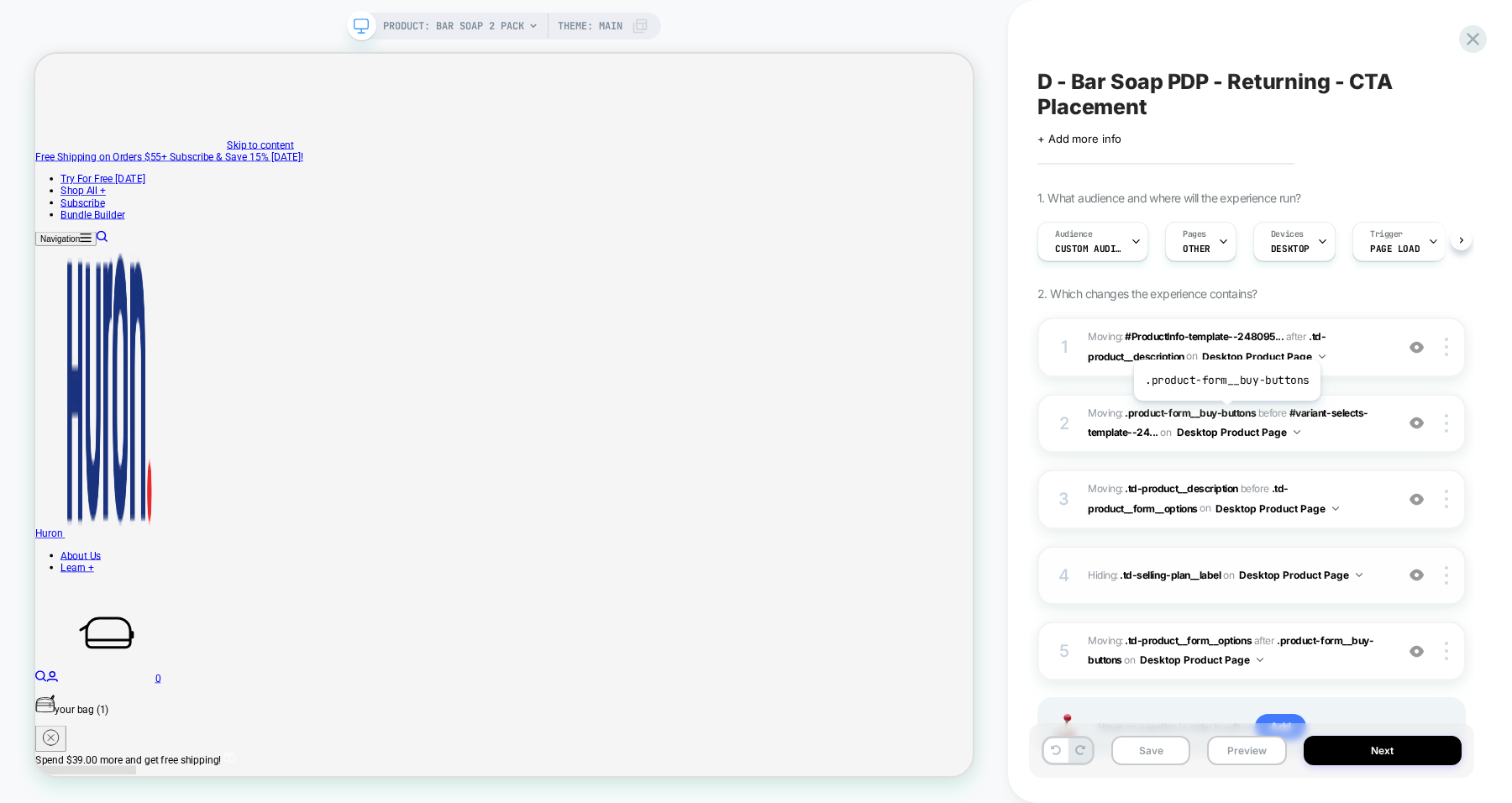
scroll to position [0, 1]
click at [1133, 356] on div "1 Moving: #ProductInfo-template--248095... #ProductInfo-template--2480956830551…" at bounding box center [1251, 347] width 429 height 60
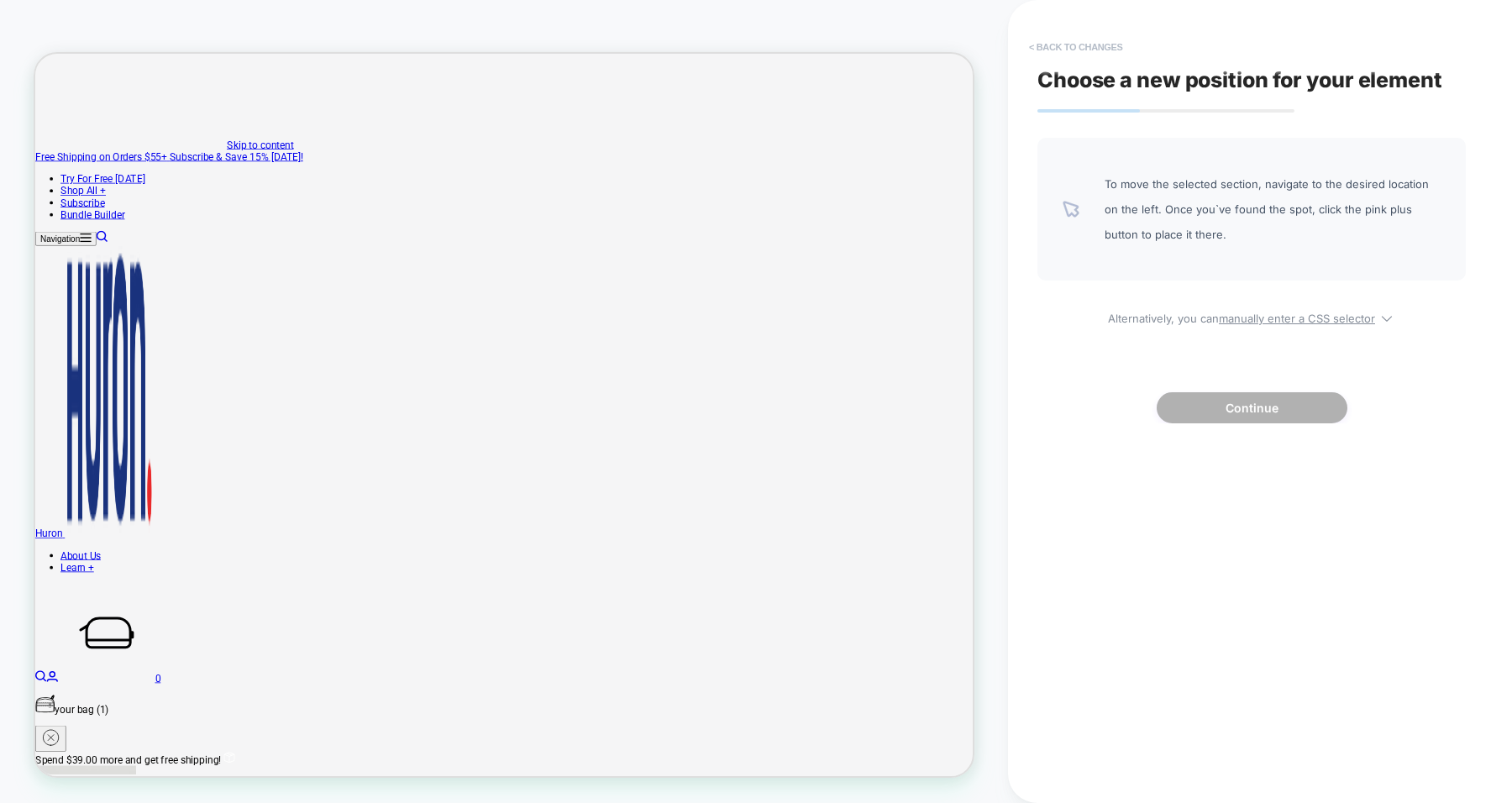
click at [1071, 53] on button "< Back to changes" at bounding box center [1075, 47] width 110 height 27
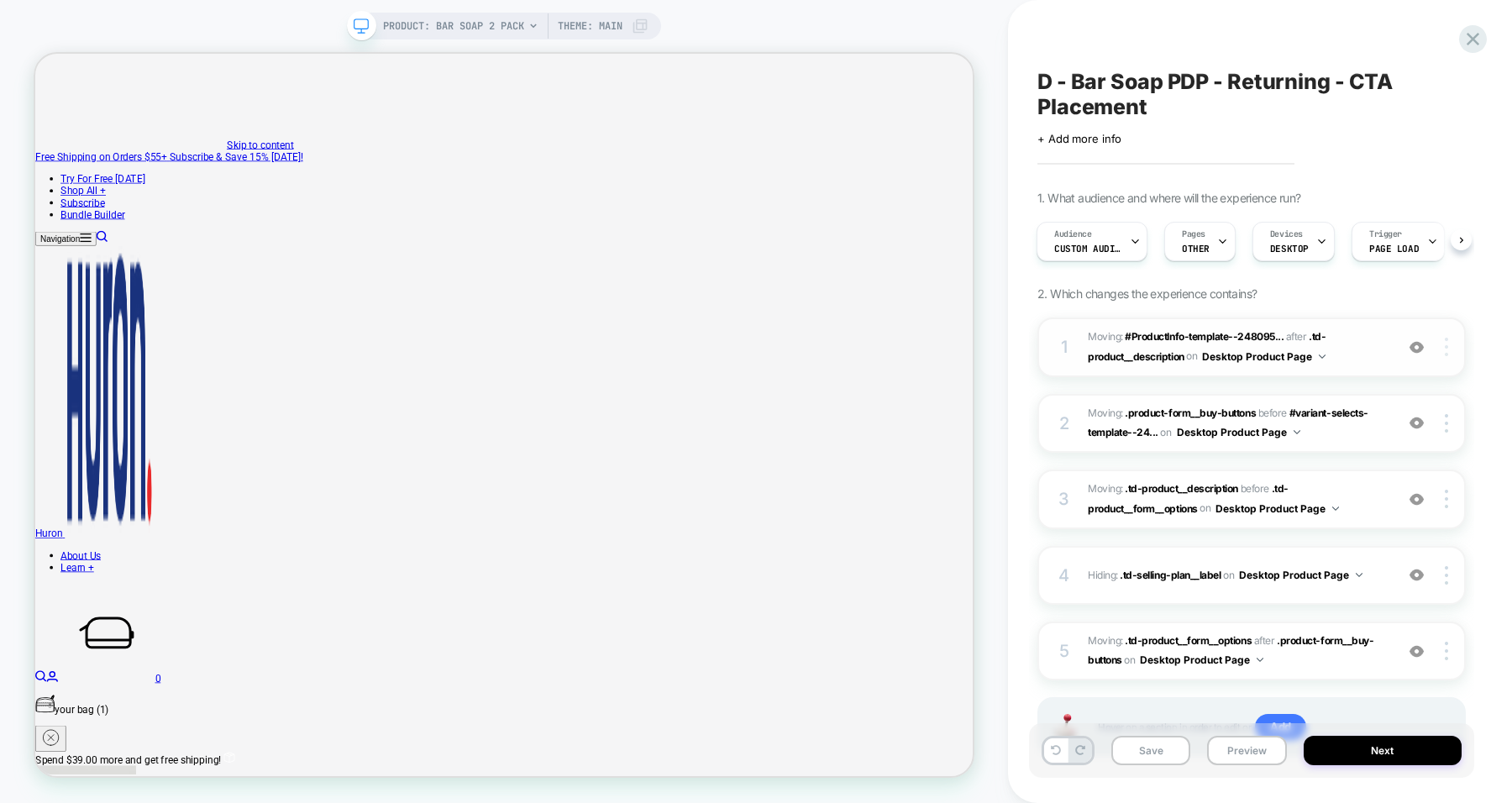
click at [1133, 345] on div at bounding box center [1448, 346] width 32 height 19
click at [1133, 387] on div "Delete" at bounding box center [1346, 394] width 149 height 46
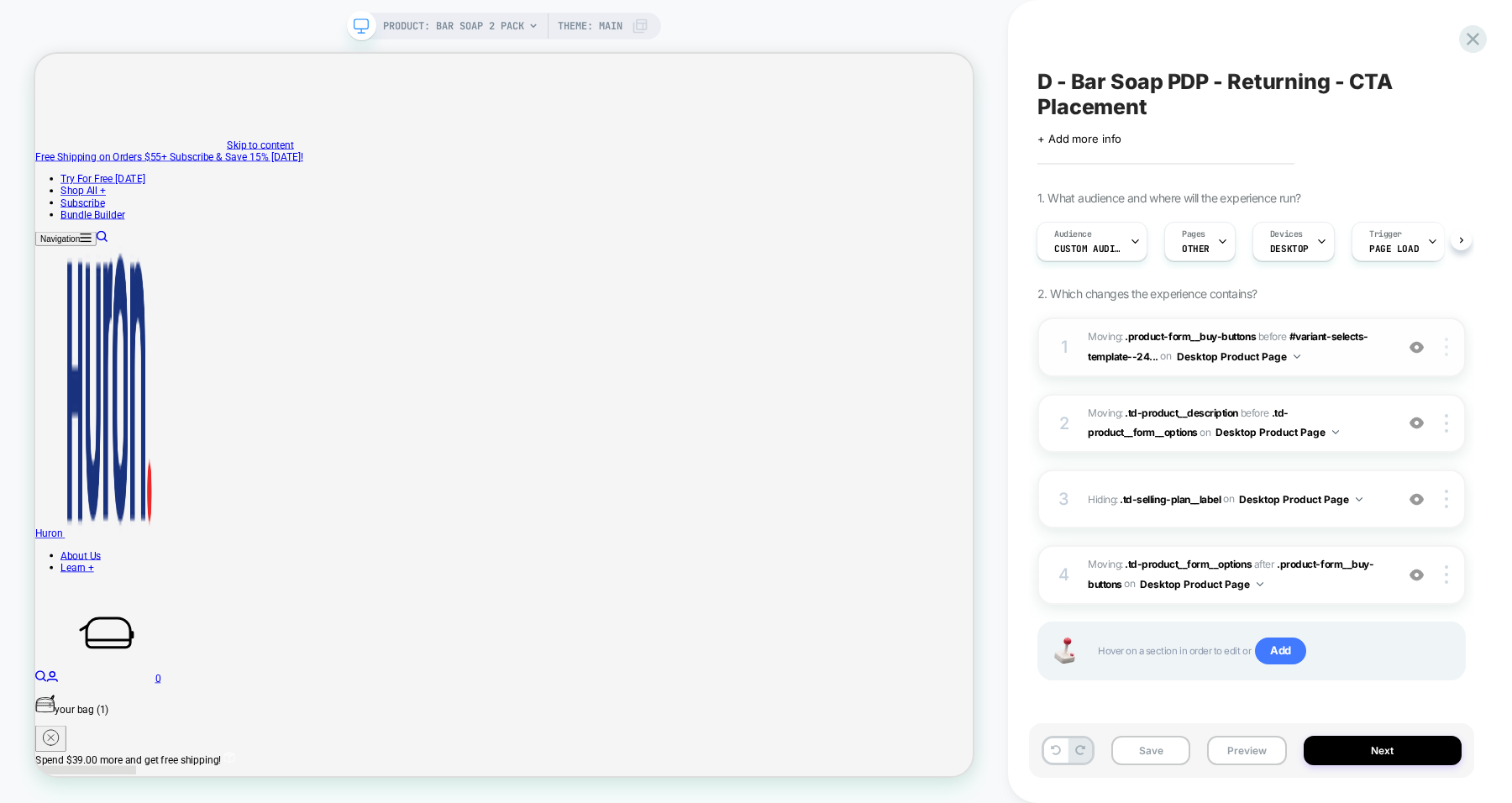
click at [1133, 345] on img at bounding box center [1445, 346] width 3 height 19
click at [1133, 387] on div "Delete" at bounding box center [1346, 394] width 149 height 46
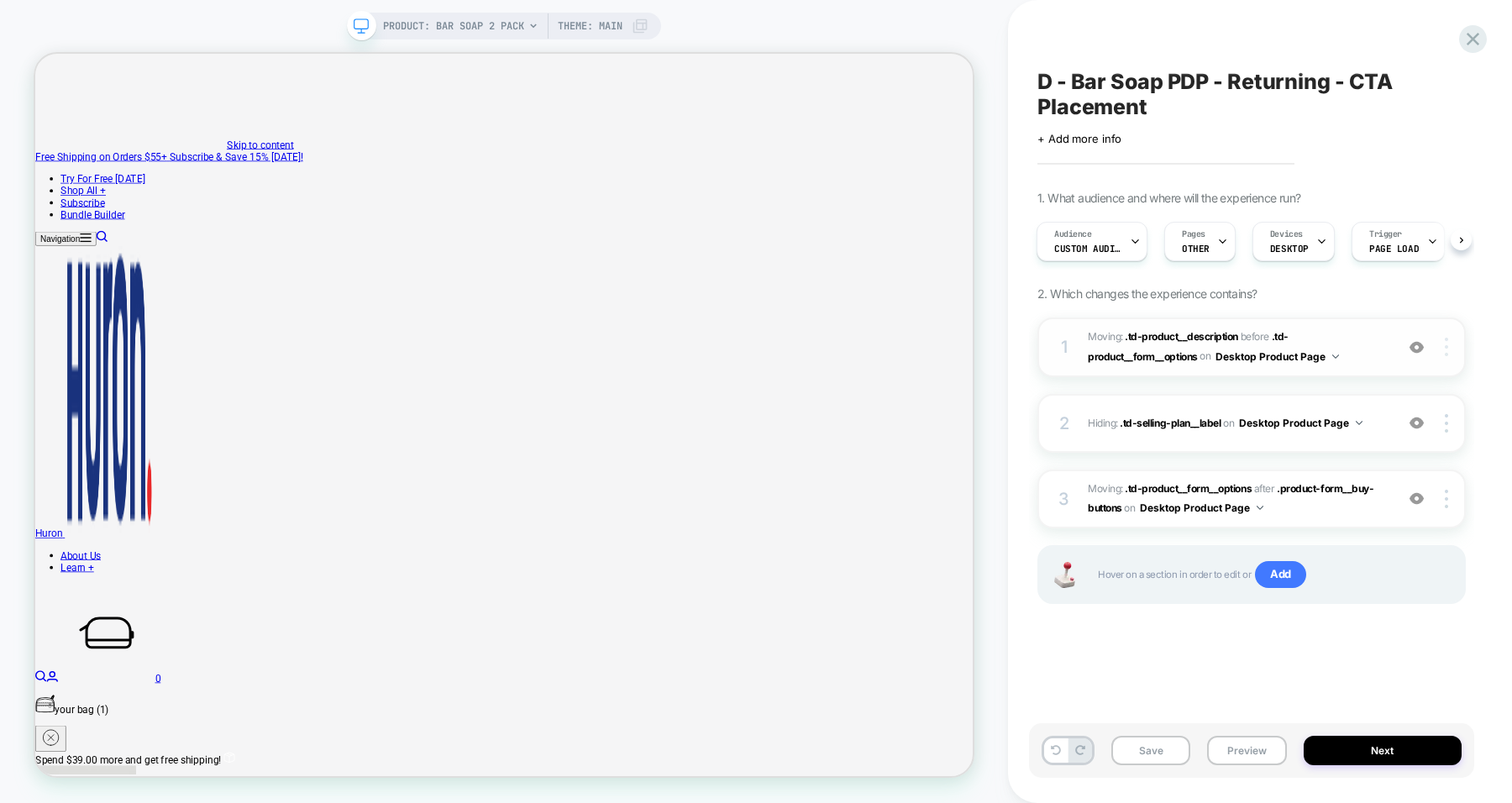
click at [1133, 349] on img at bounding box center [1445, 346] width 3 height 19
click at [1133, 384] on div "Delete" at bounding box center [1346, 394] width 149 height 46
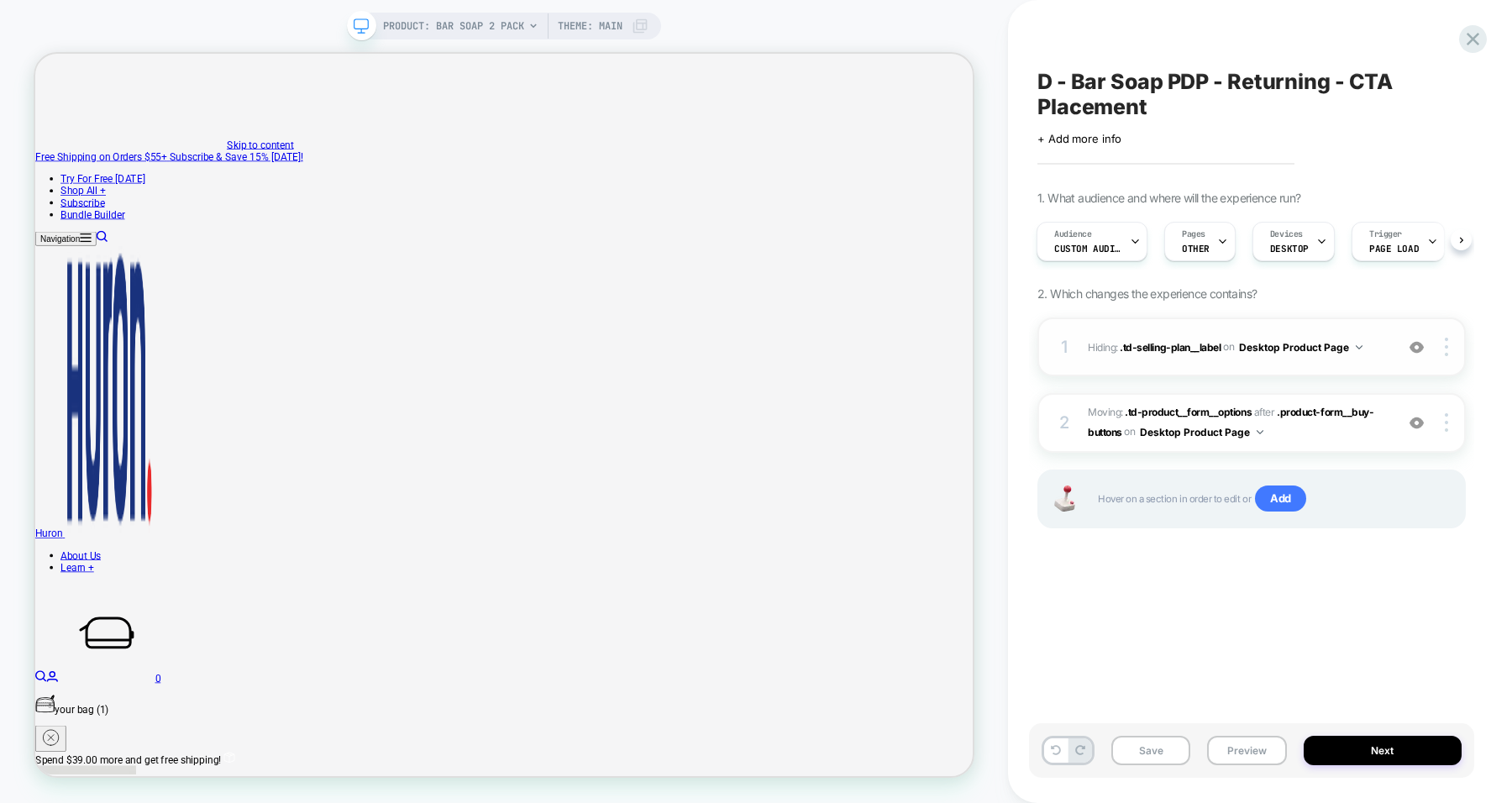
click at [1133, 345] on img at bounding box center [1417, 347] width 14 height 14
click at [1133, 339] on div at bounding box center [1417, 346] width 32 height 19
click at [1133, 348] on img at bounding box center [1417, 347] width 14 height 14
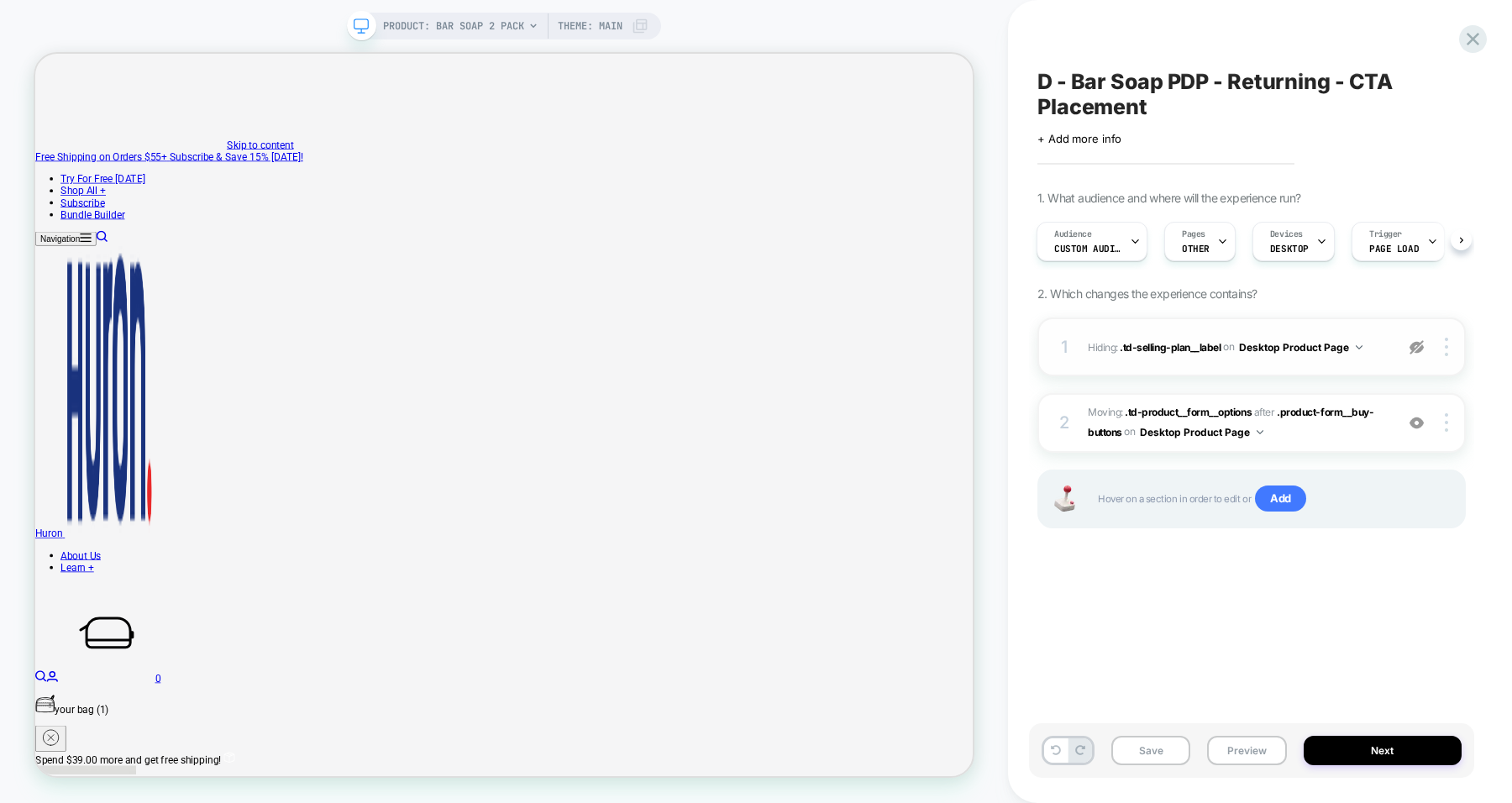
click at [1133, 348] on img at bounding box center [1417, 347] width 14 height 14
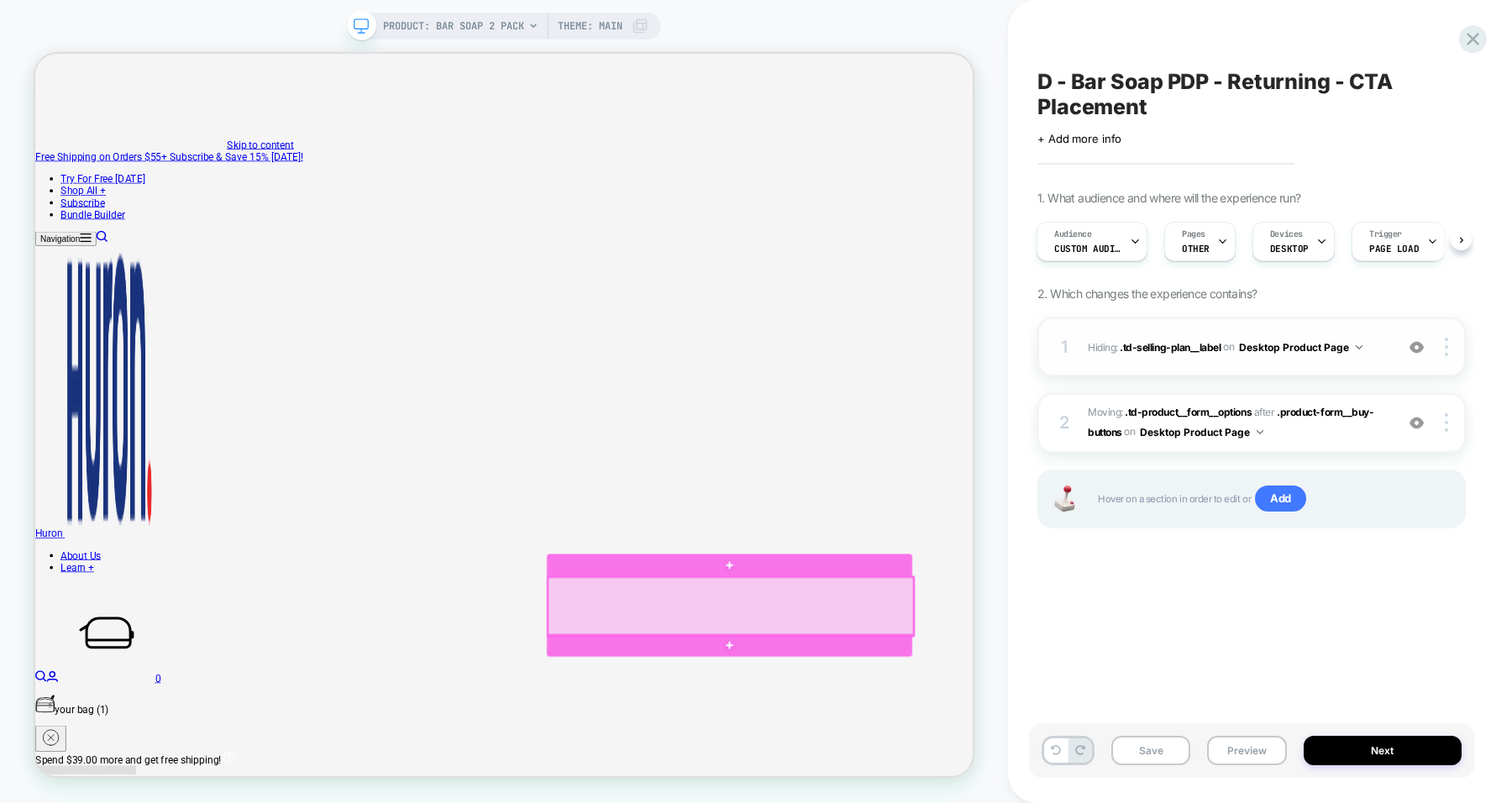
click at [1133, 725] on div at bounding box center [963, 791] width 487 height 79
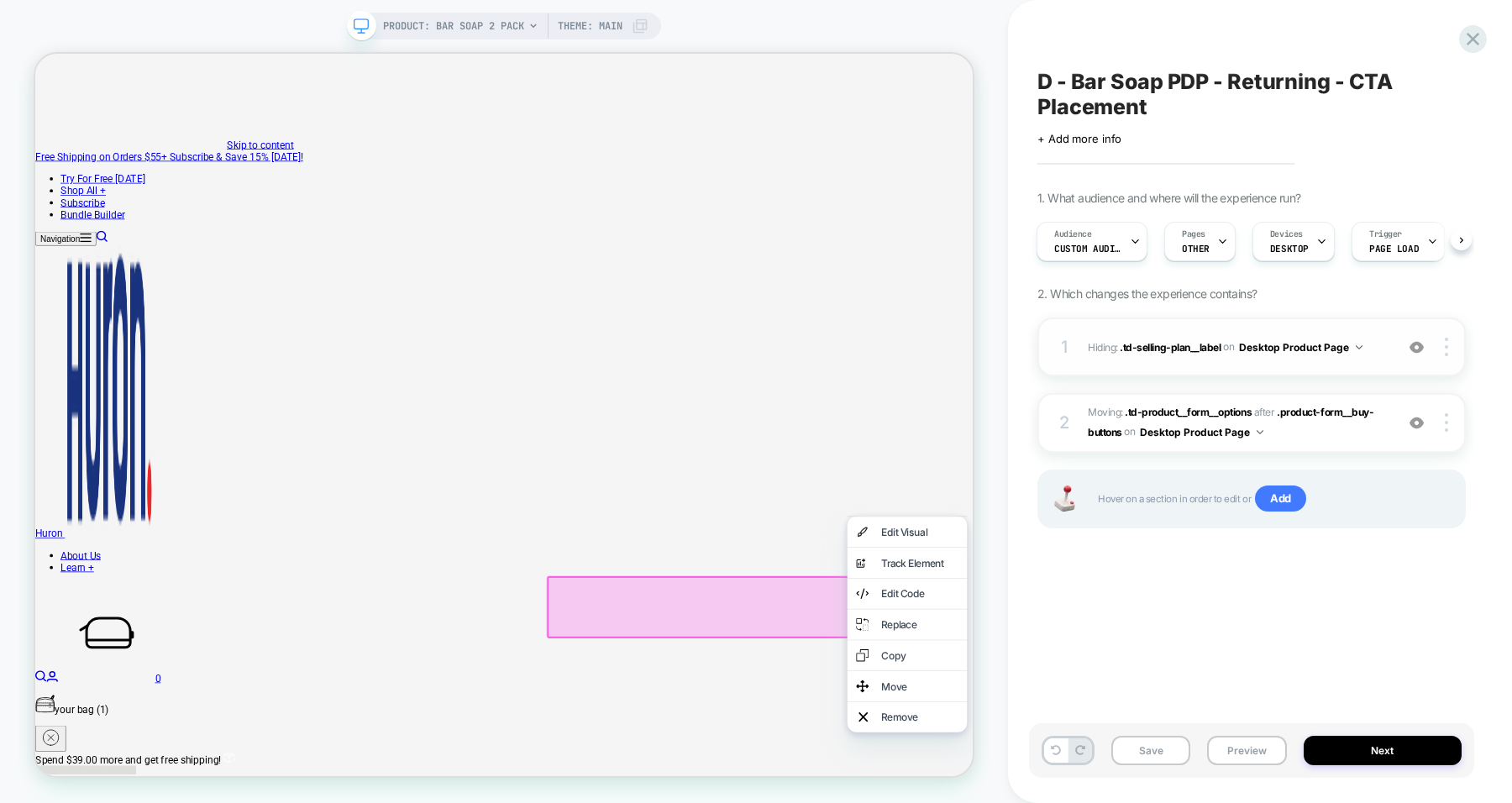
drag, startPoint x: 1199, startPoint y: 707, endPoint x: 1212, endPoint y: 679, distance: 30.9
click at [1133, 706] on div "Edit Visual" at bounding box center [1198, 691] width 159 height 41
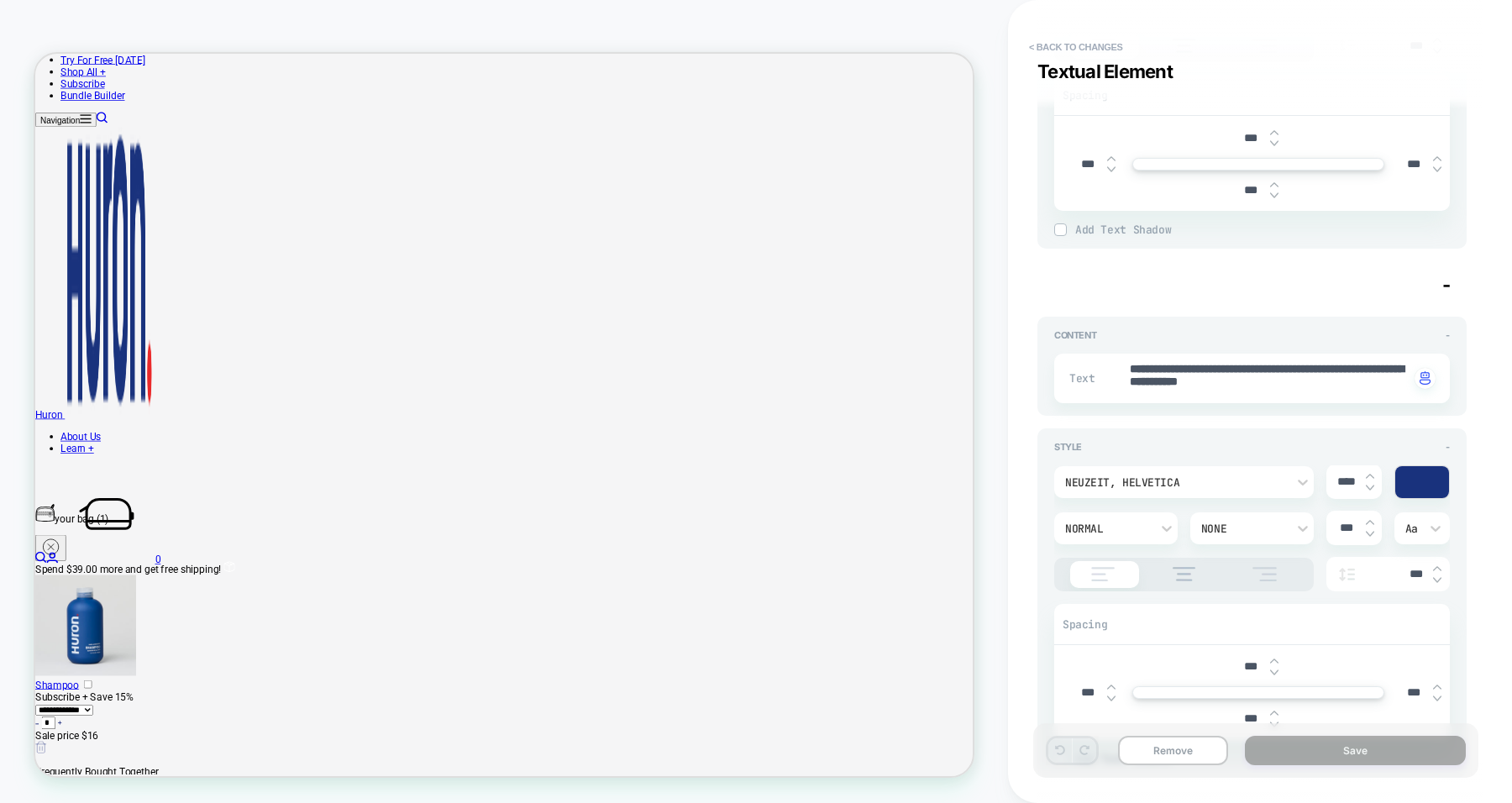
scroll to position [1050, 0]
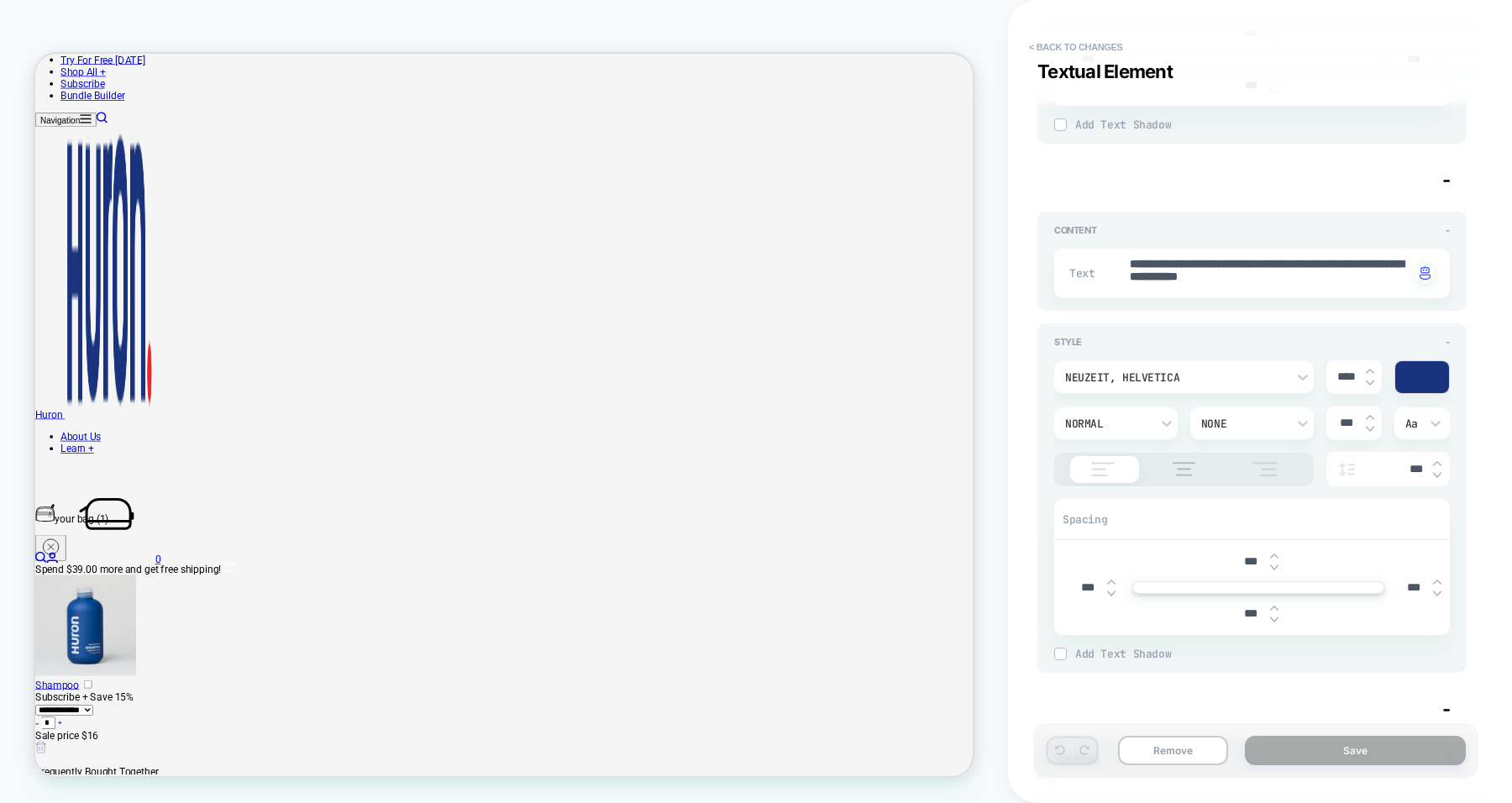
click at [1133, 607] on input "***" at bounding box center [1250, 613] width 38 height 14
type textarea "*"
type input "****"
type textarea "*"
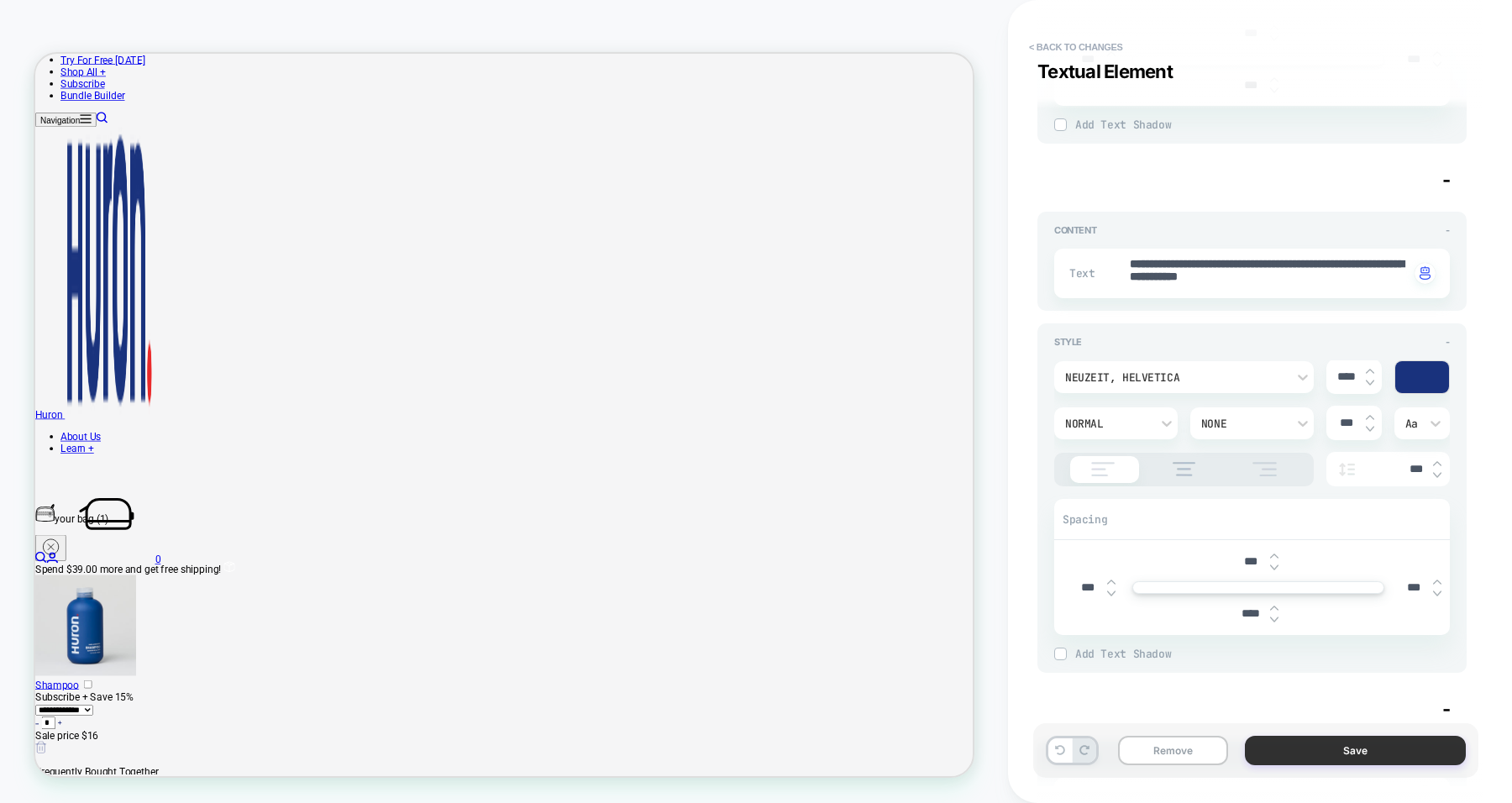
type input "****"
click at [1133, 725] on button "Save" at bounding box center [1355, 750] width 221 height 30
type textarea "*"
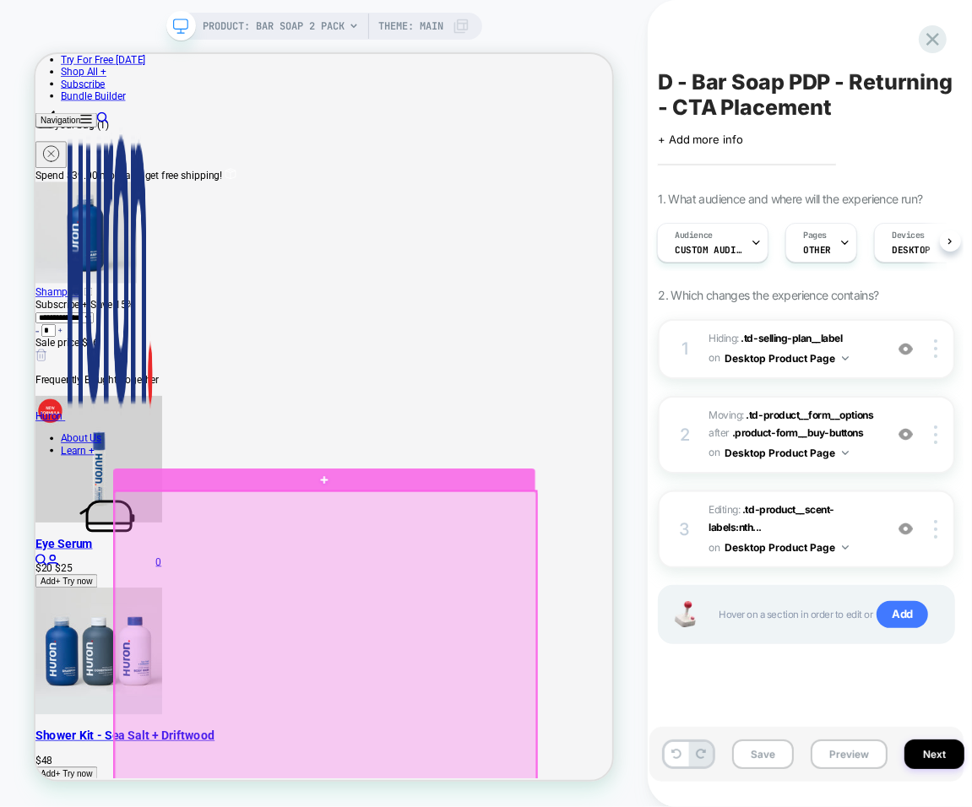
scroll to position [678, 0]
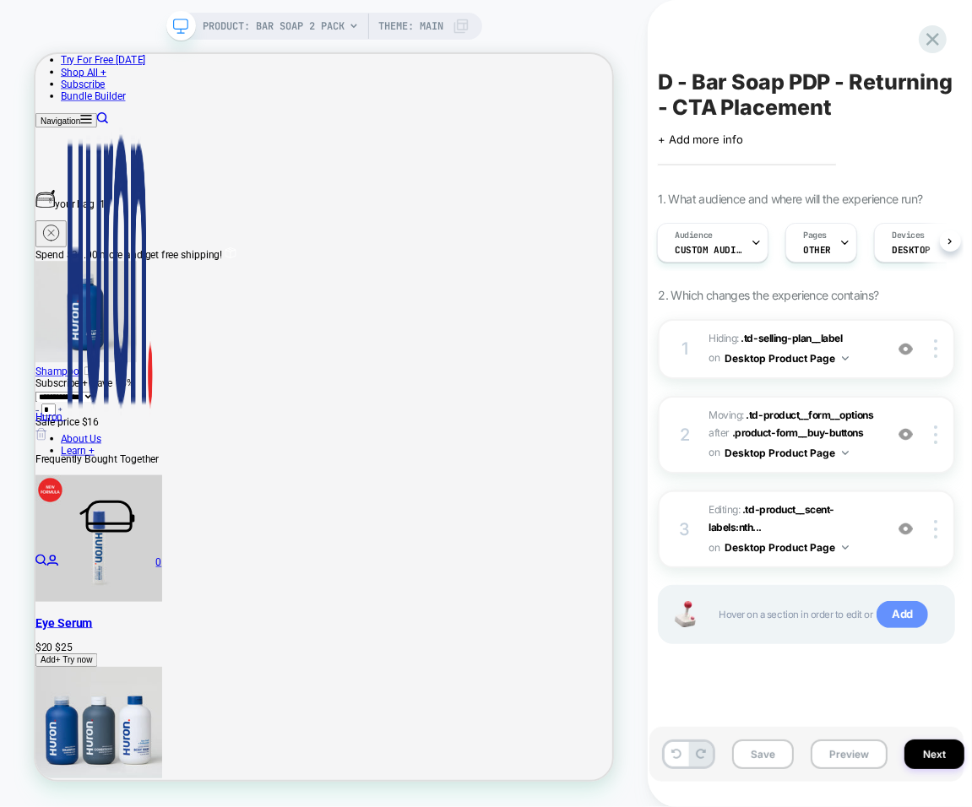
click at [906, 615] on span "Add" at bounding box center [901, 614] width 51 height 27
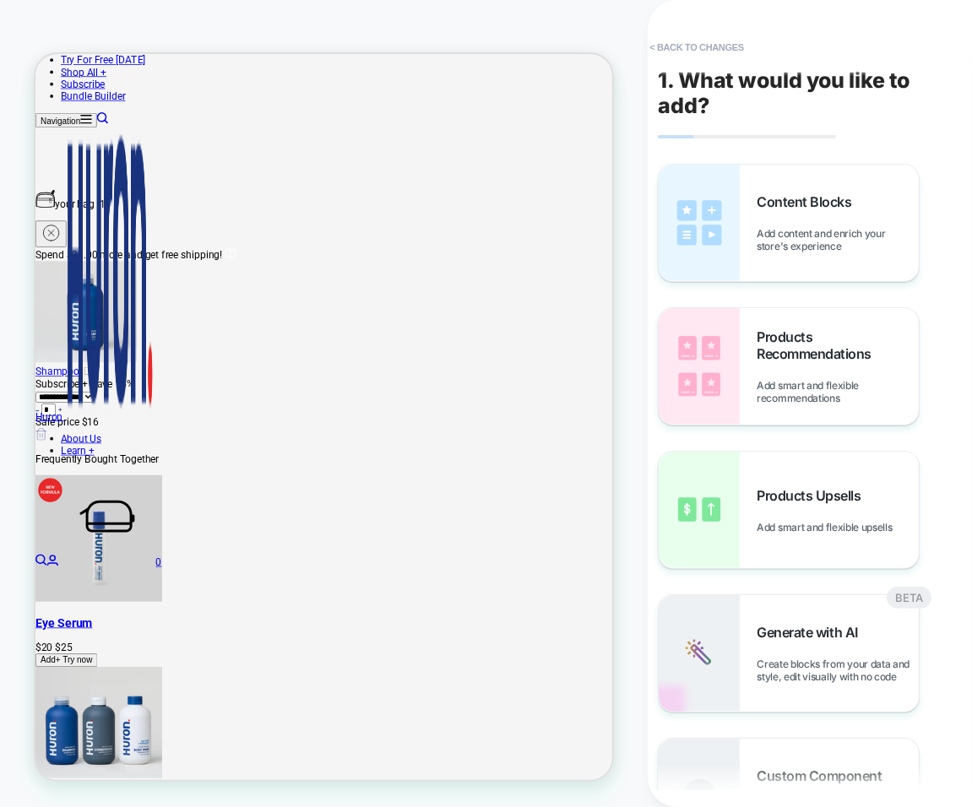
scroll to position [211, 0]
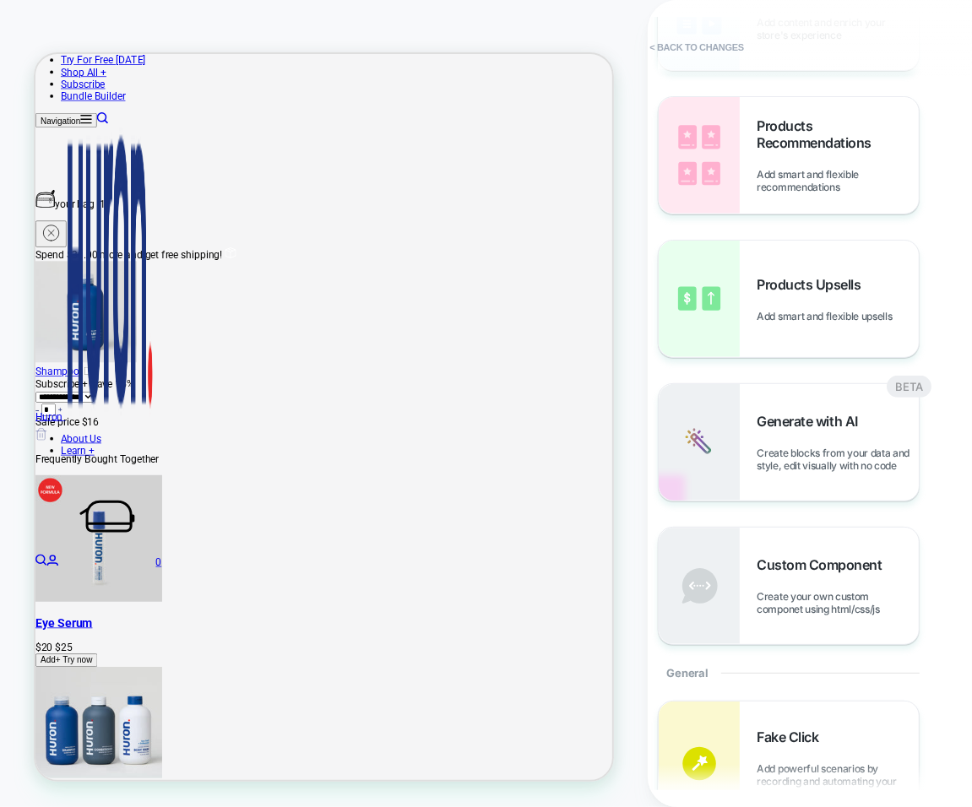
drag, startPoint x: 808, startPoint y: 579, endPoint x: 956, endPoint y: 477, distance: 179.6
click at [956, 477] on div "1. What would you like to add? Content Blocks Add content and enrich your store…" at bounding box center [806, 403] width 314 height 773
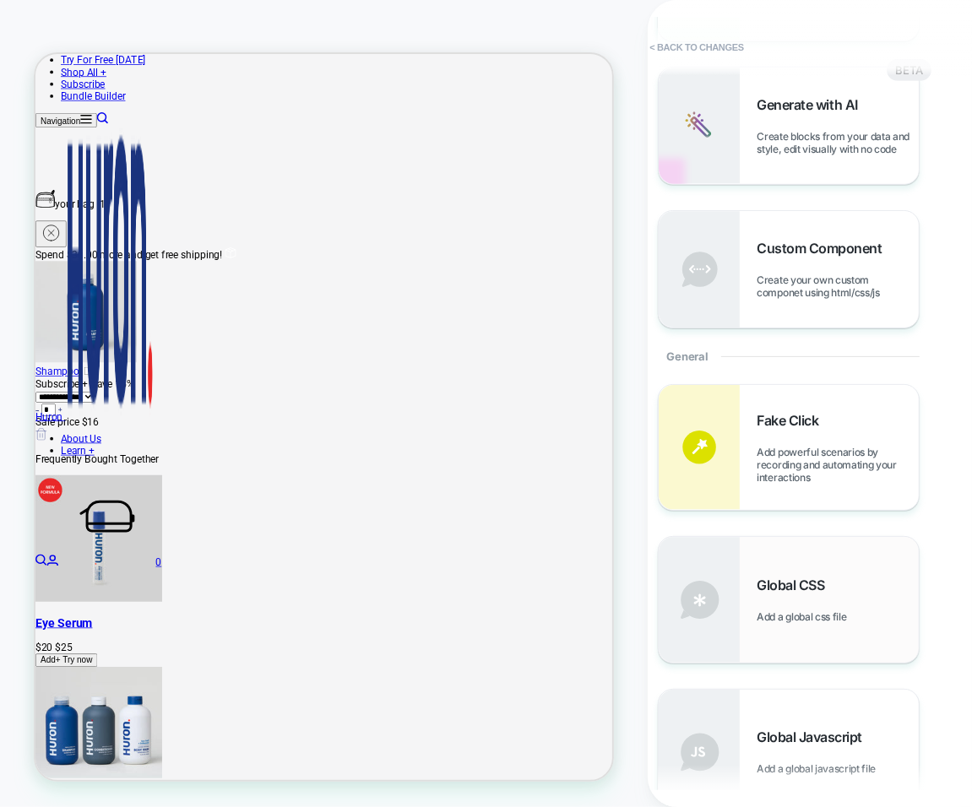
click at [832, 599] on div "Global CSS Add a global css file" at bounding box center [837, 600] width 162 height 46
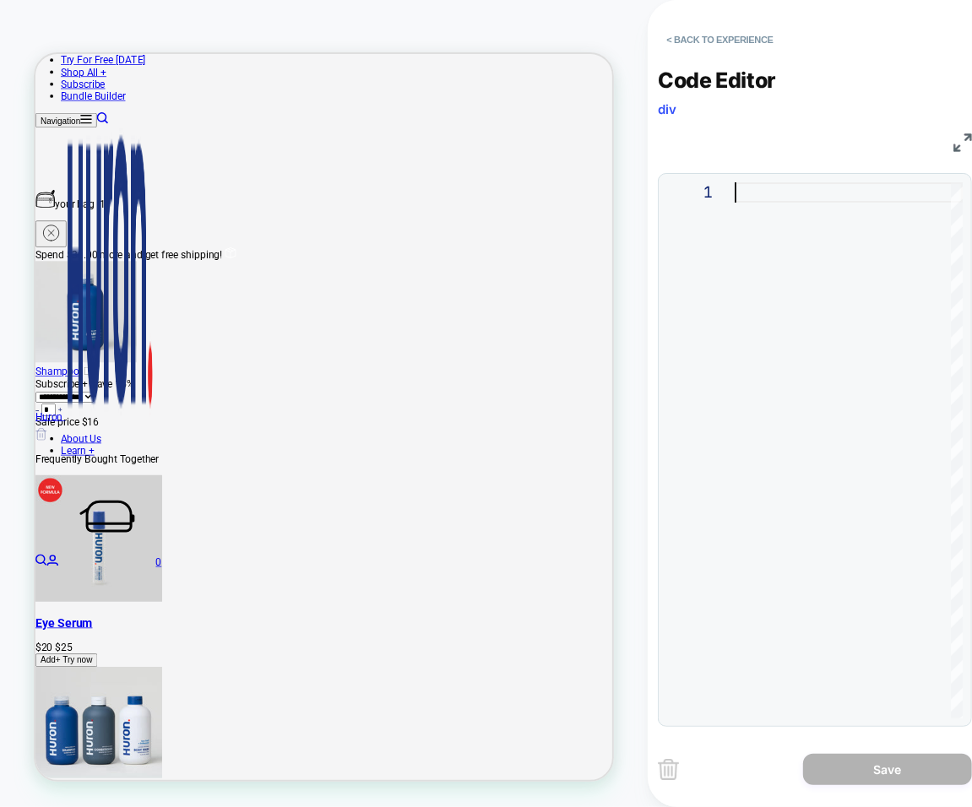
click at [781, 216] on div at bounding box center [848, 450] width 228 height 536
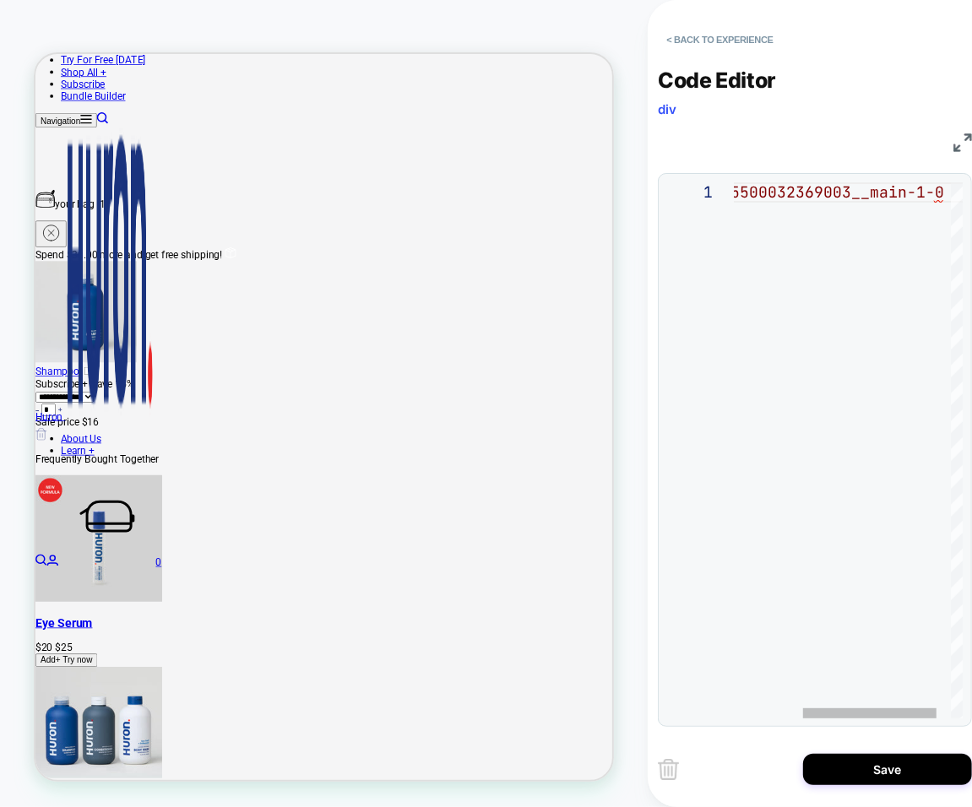
click at [940, 196] on div "#template--25500032369003__main-1-0" at bounding box center [802, 450] width 367 height 536
type textarea "**********"
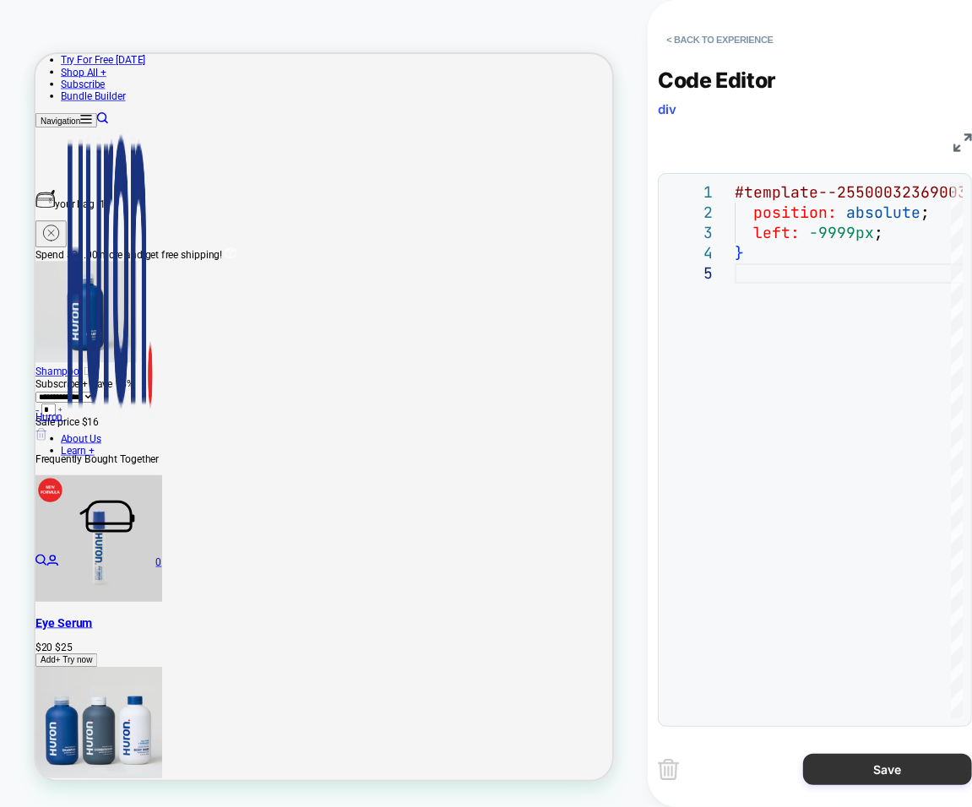
click at [836, 729] on button "Save" at bounding box center [887, 769] width 169 height 31
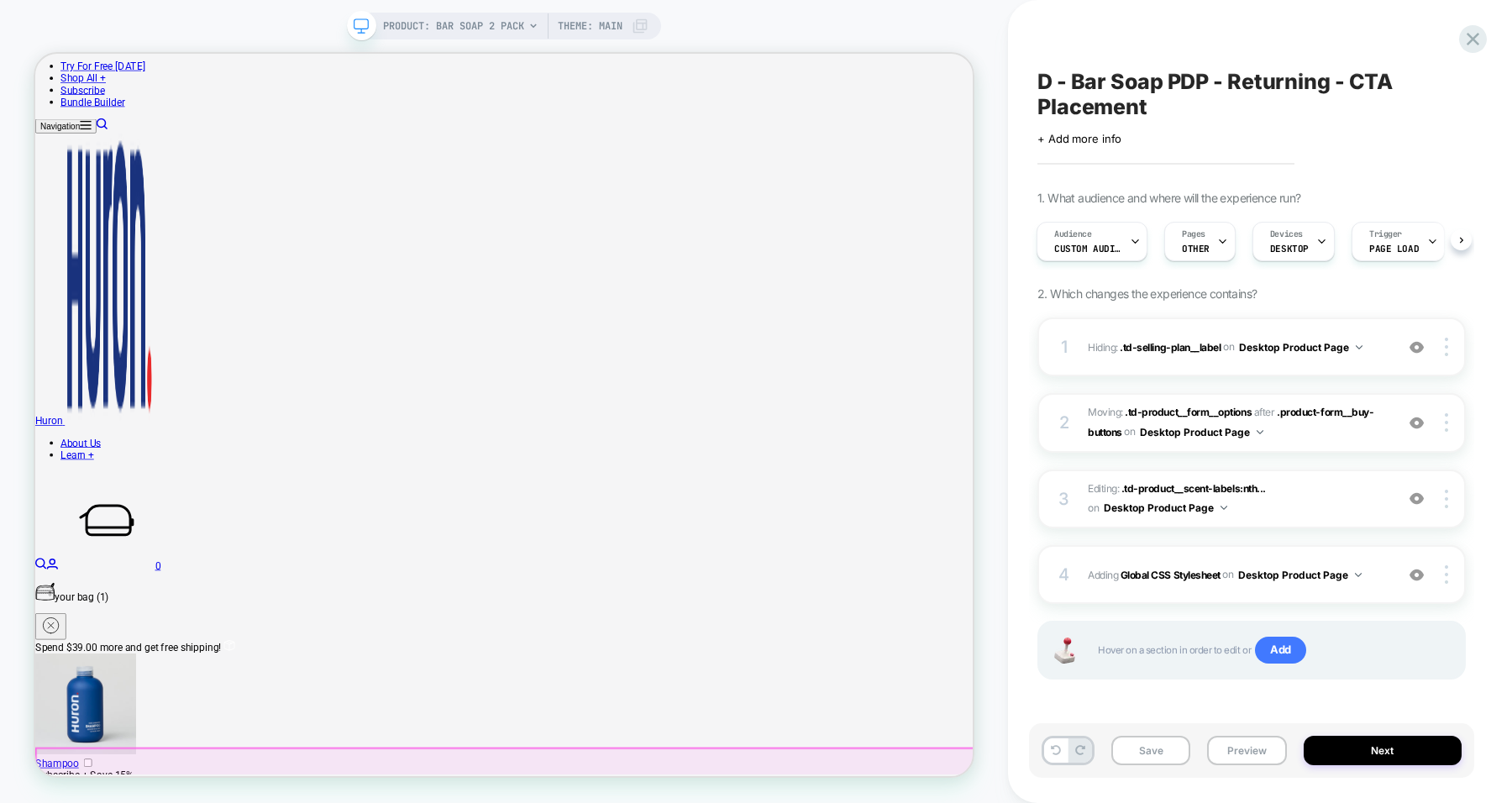
scroll to position [0, 0]
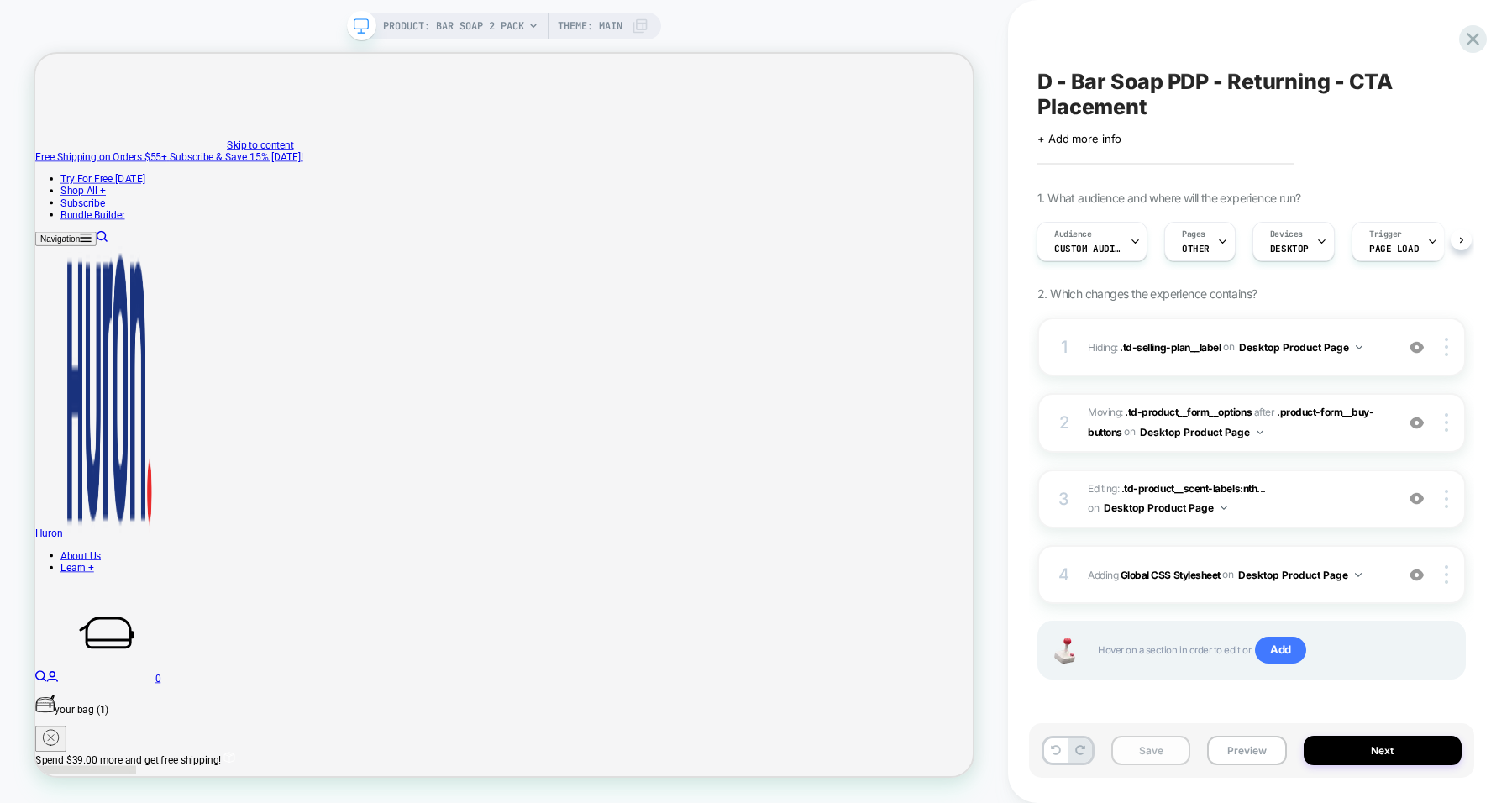
click at [1133, 725] on button "Save" at bounding box center [1150, 750] width 79 height 30
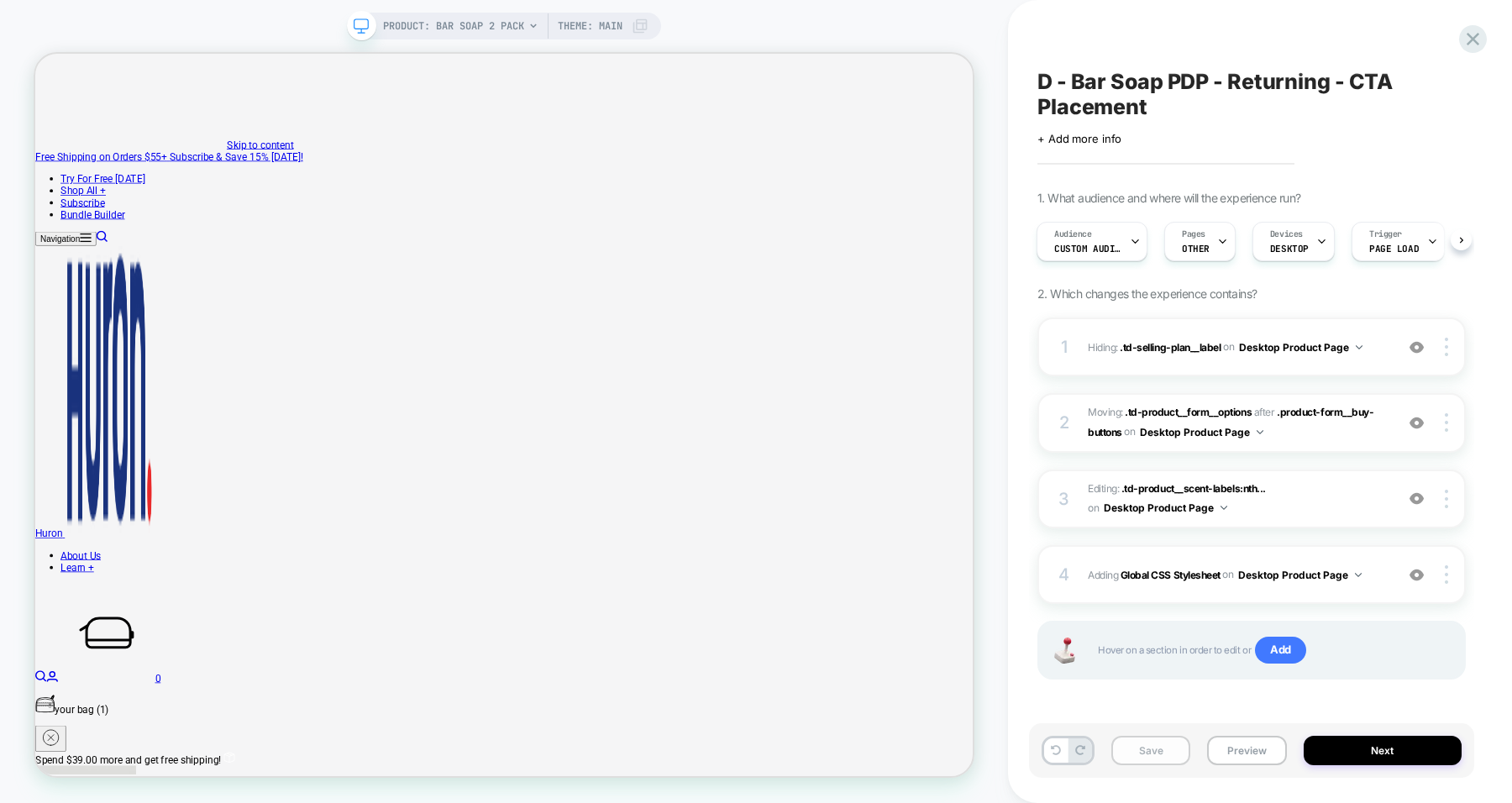
click at [1133, 725] on button "Save" at bounding box center [1150, 750] width 79 height 30
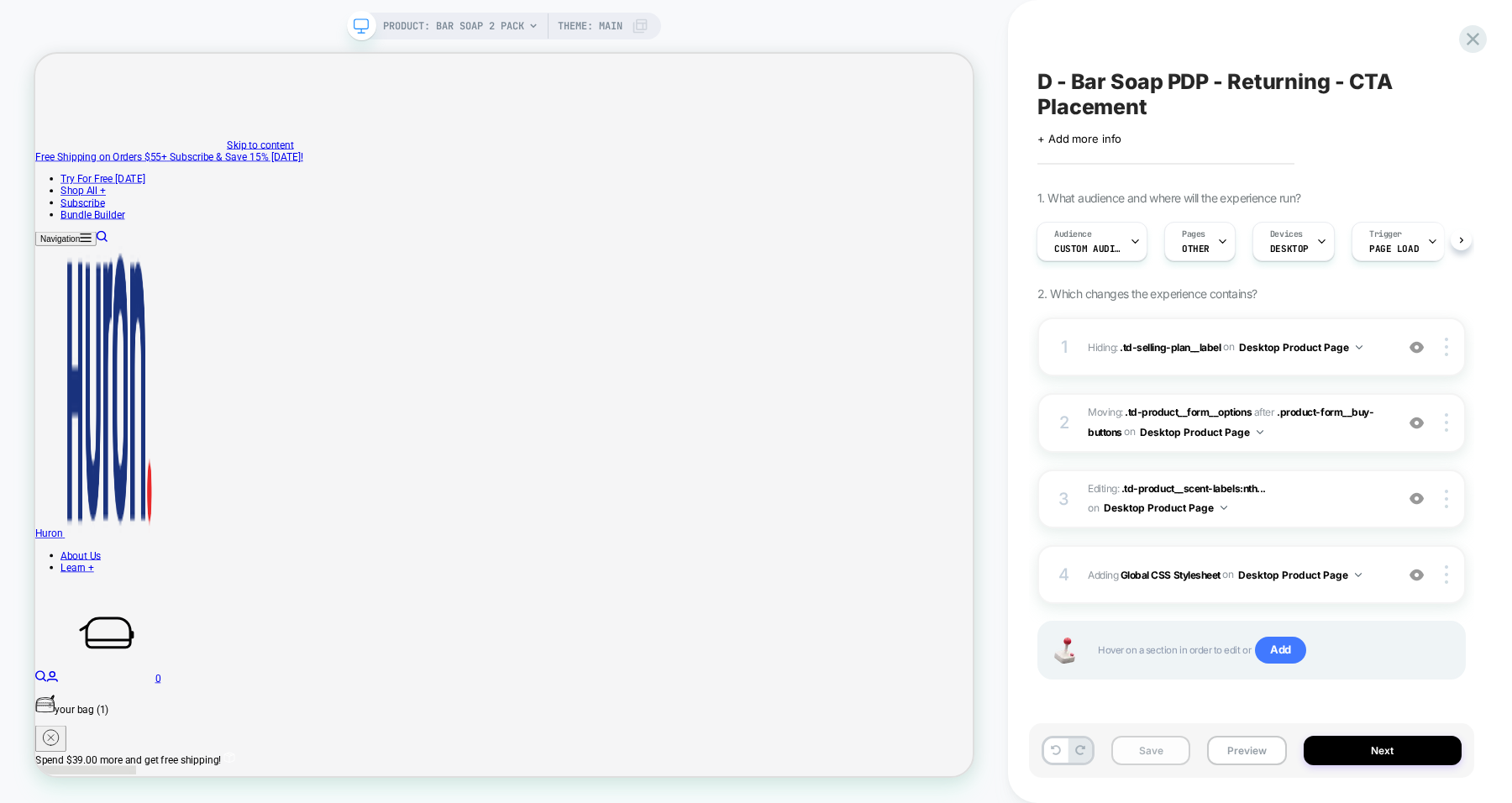
click at [1133, 725] on button "Save" at bounding box center [1150, 750] width 79 height 30
click at [1104, 135] on span "+ Add more info" at bounding box center [1079, 139] width 84 height 14
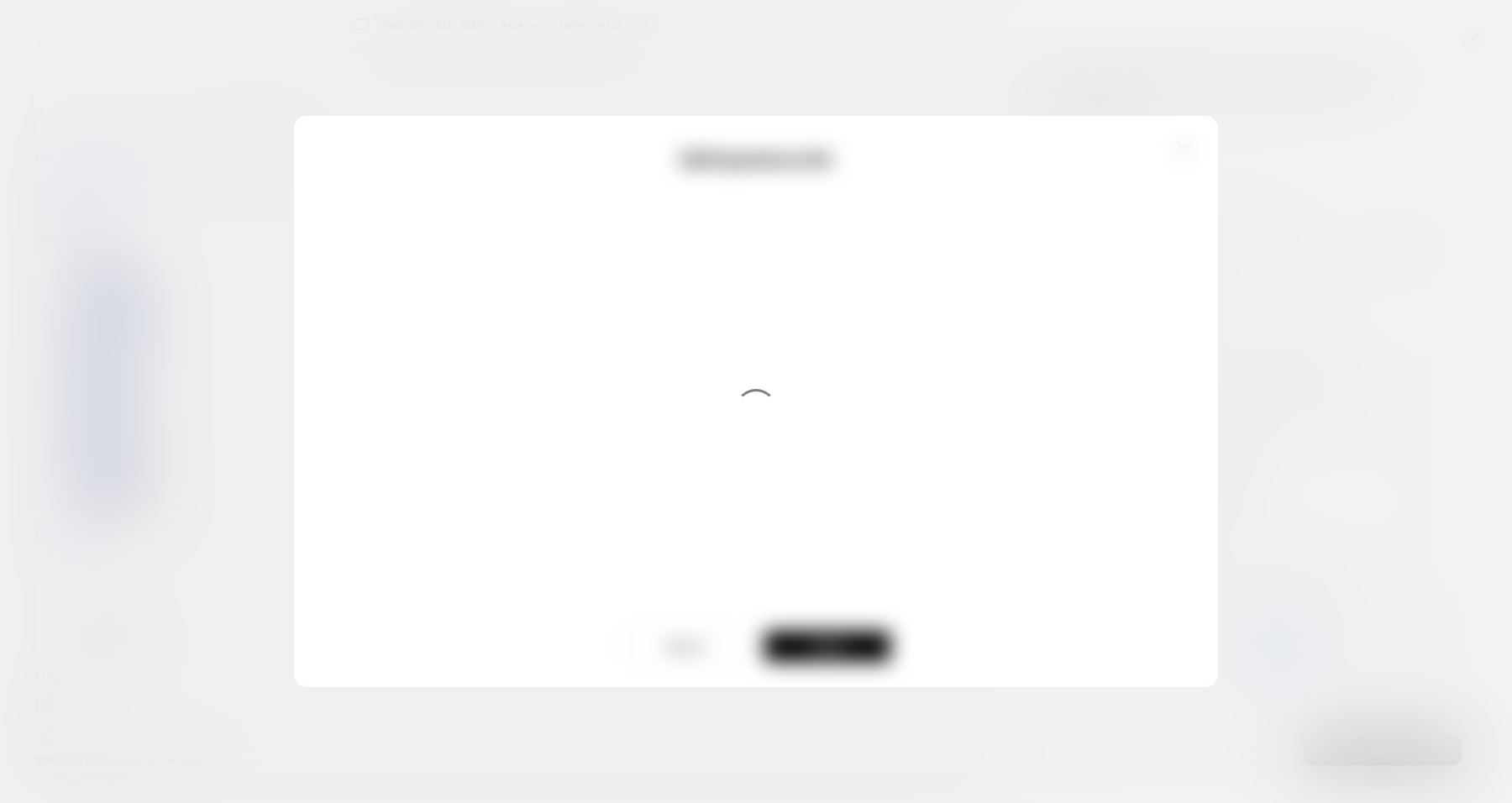
click at [72, 46] on div at bounding box center [756, 401] width 1512 height 803
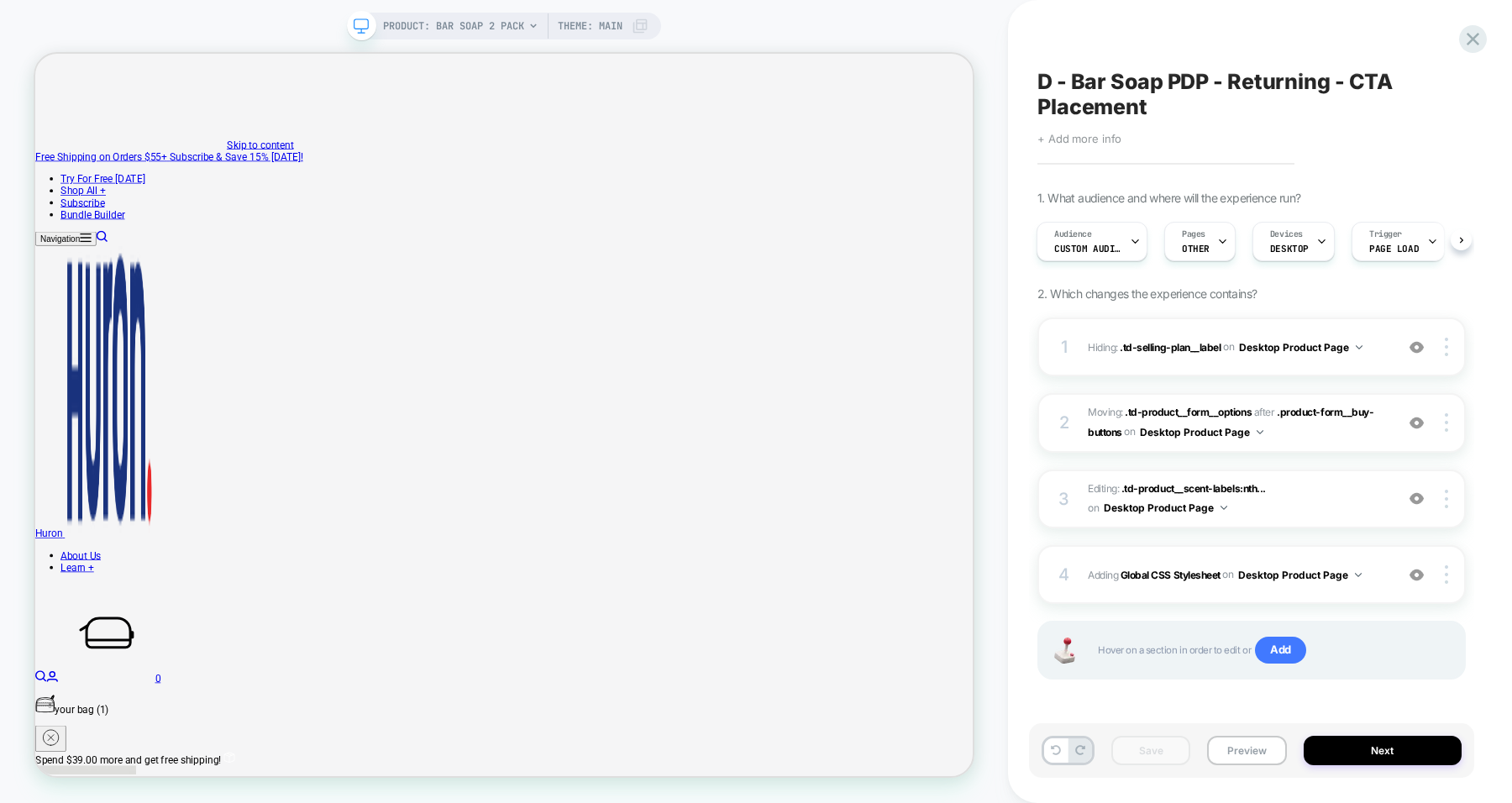
click at [1088, 138] on span "+ Add more info" at bounding box center [1079, 139] width 84 height 14
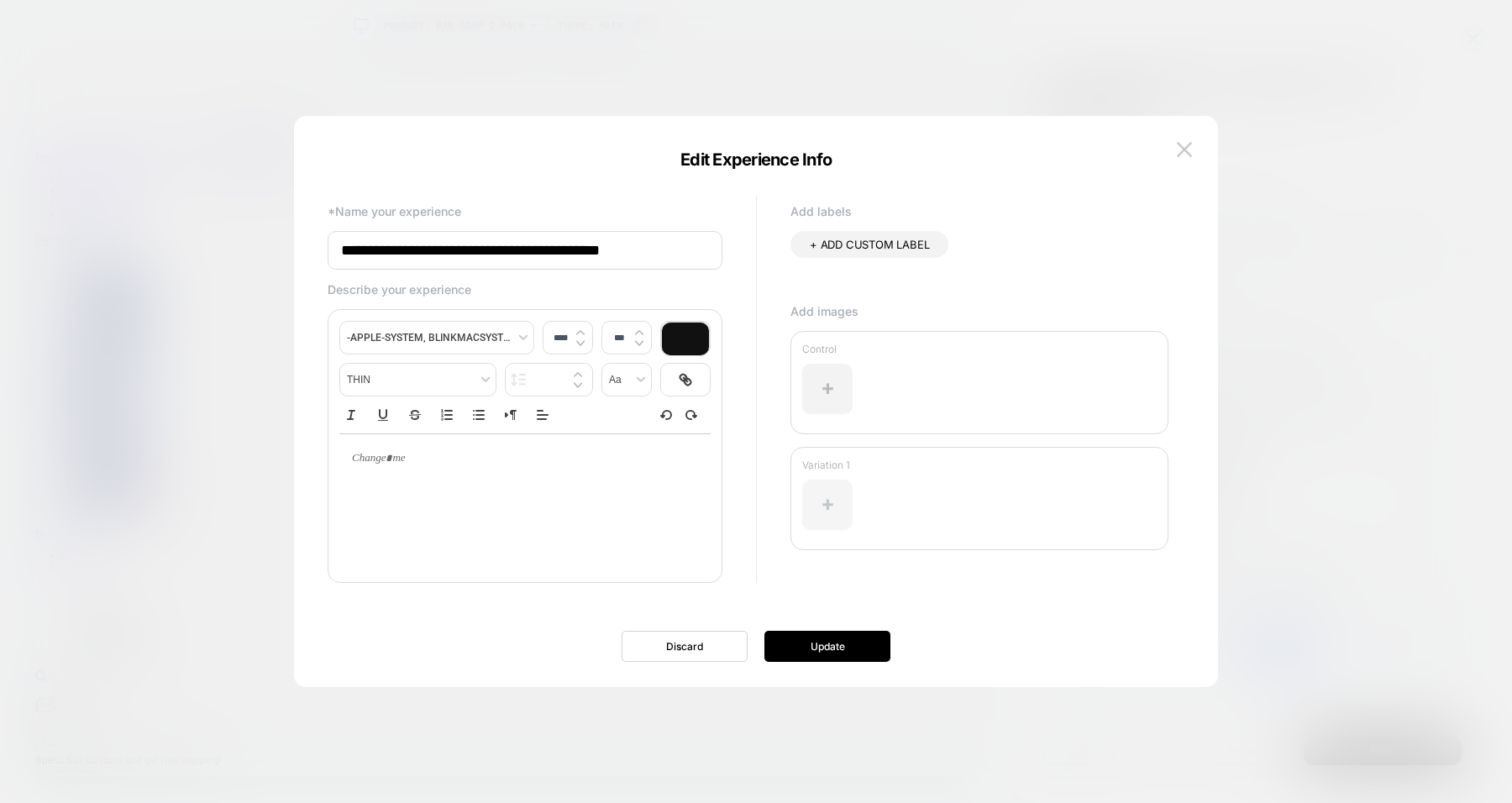
click at [832, 514] on div at bounding box center [827, 504] width 51 height 51
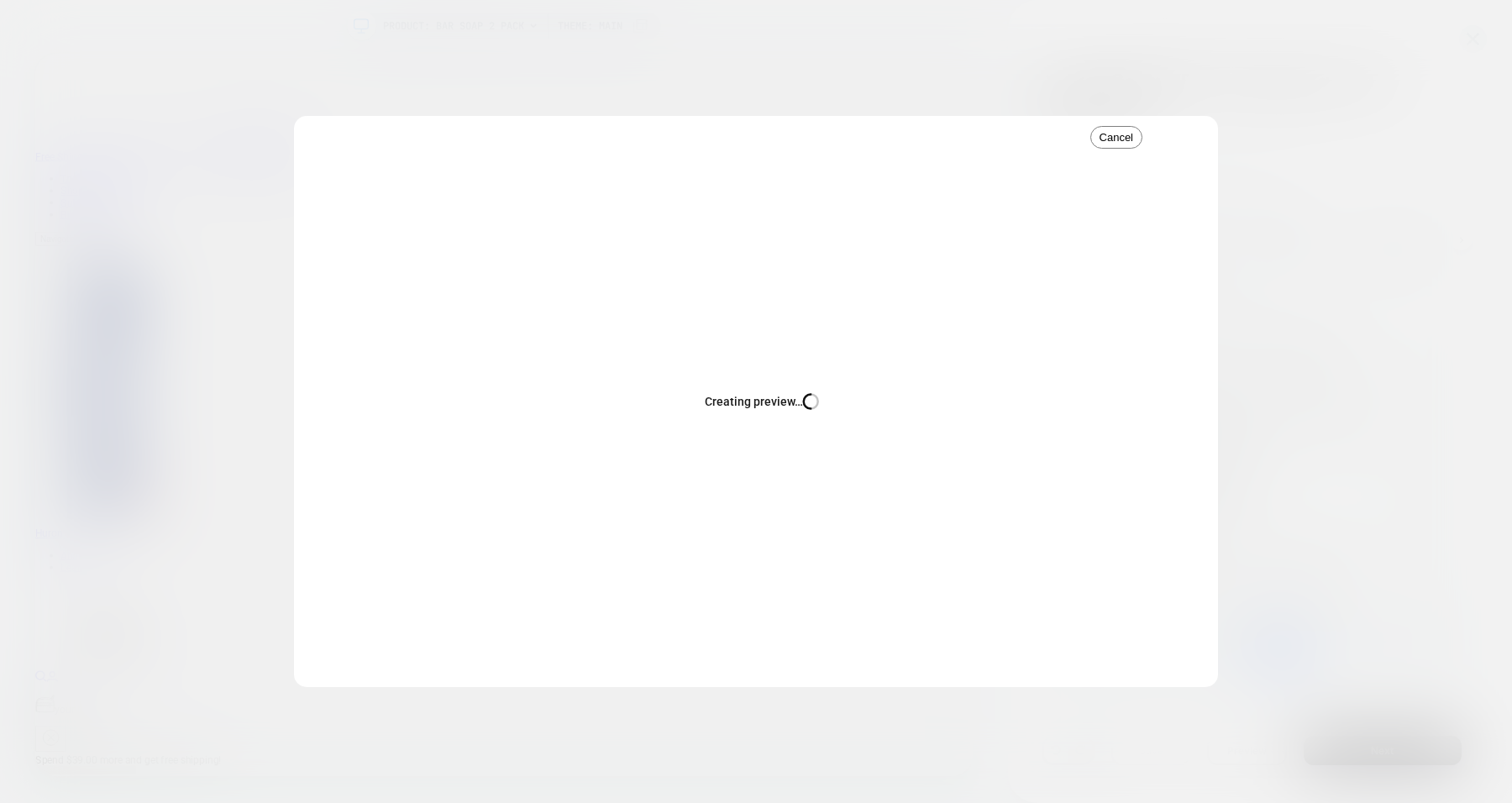
click at [1133, 141] on div "Creating preview… Busy" at bounding box center [755, 401] width 924 height 571
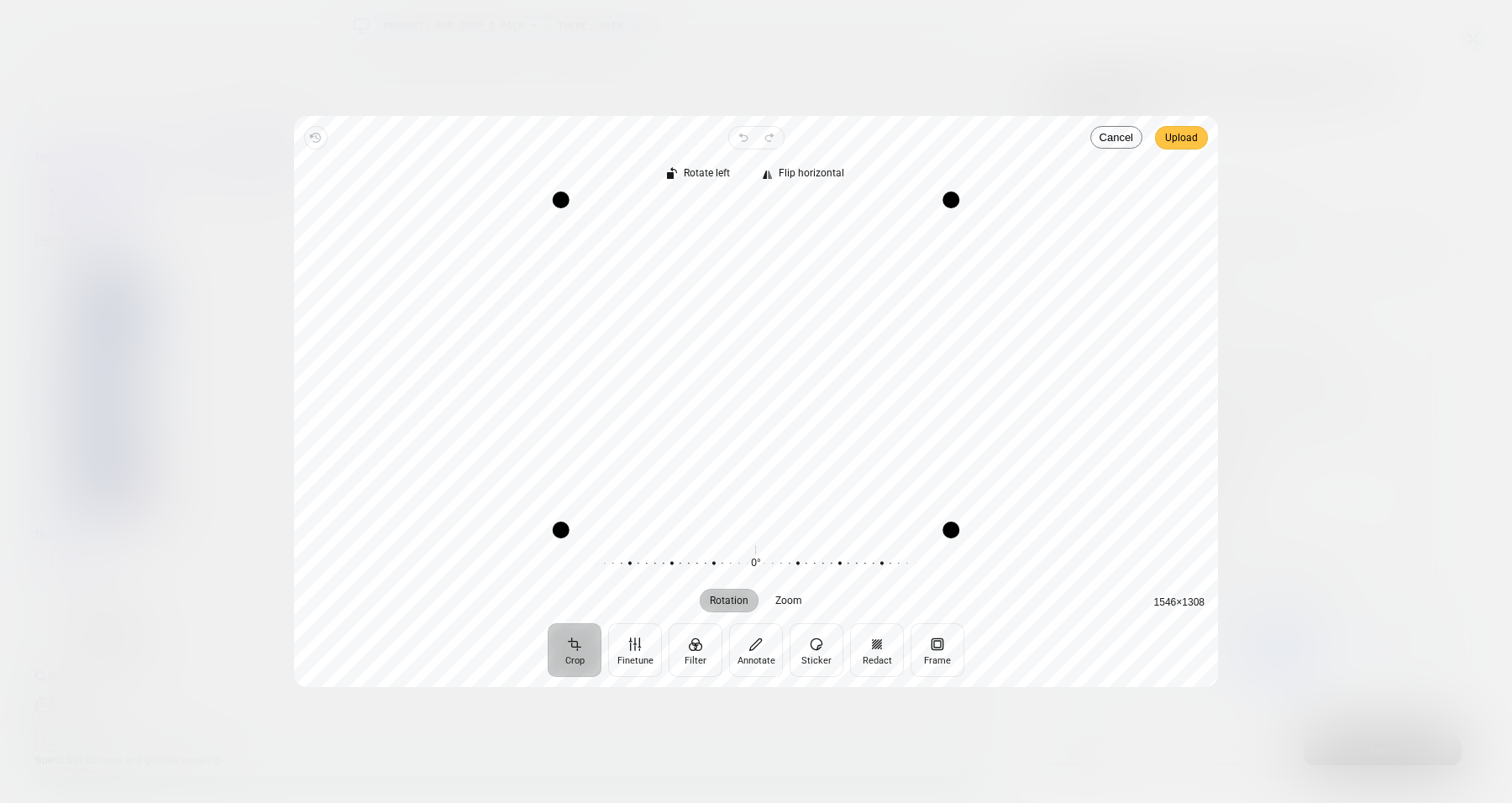
click at [1133, 141] on span "Upload" at bounding box center [1181, 137] width 33 height 20
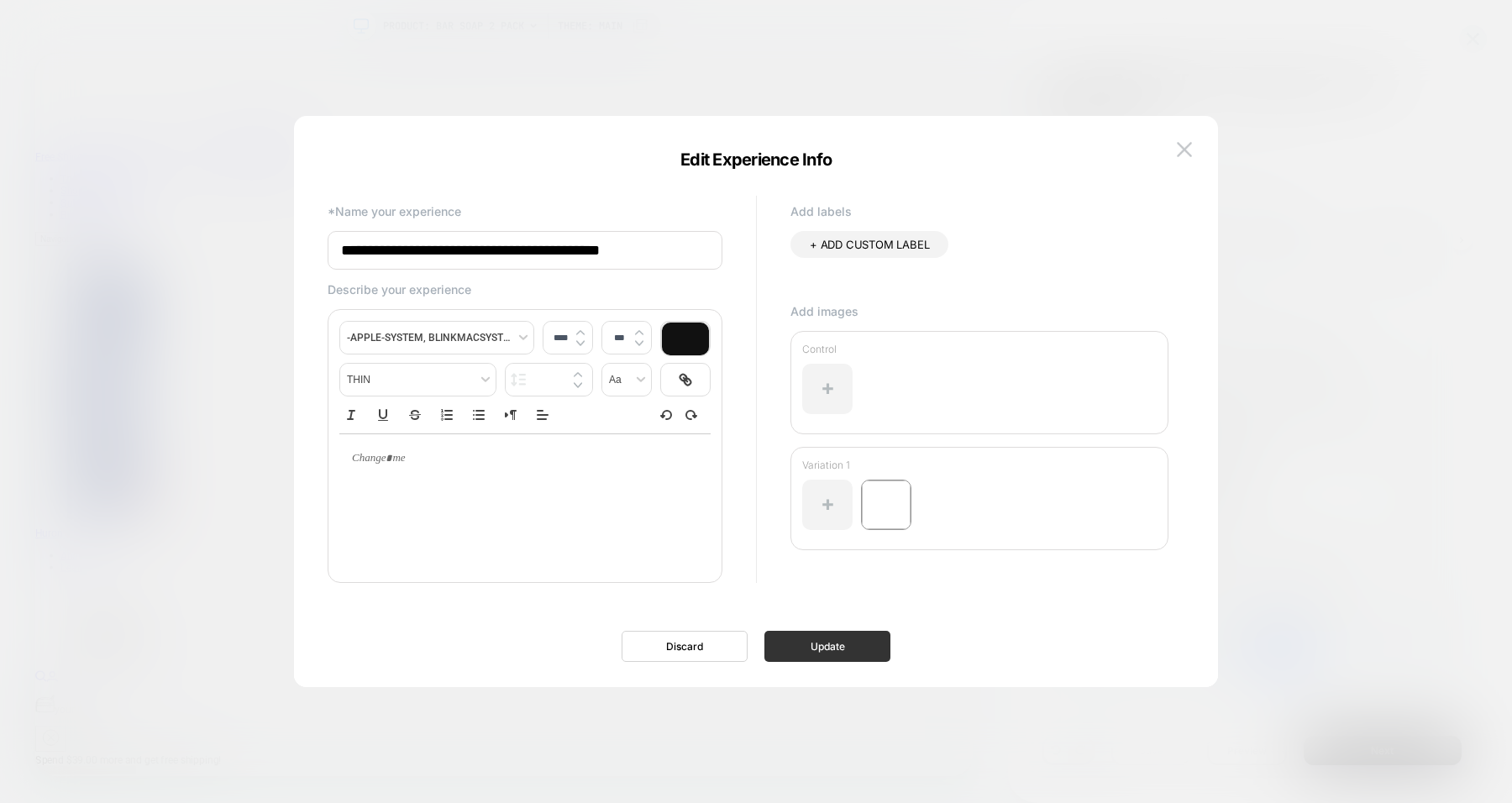
click at [811, 652] on button "Update" at bounding box center [827, 646] width 126 height 31
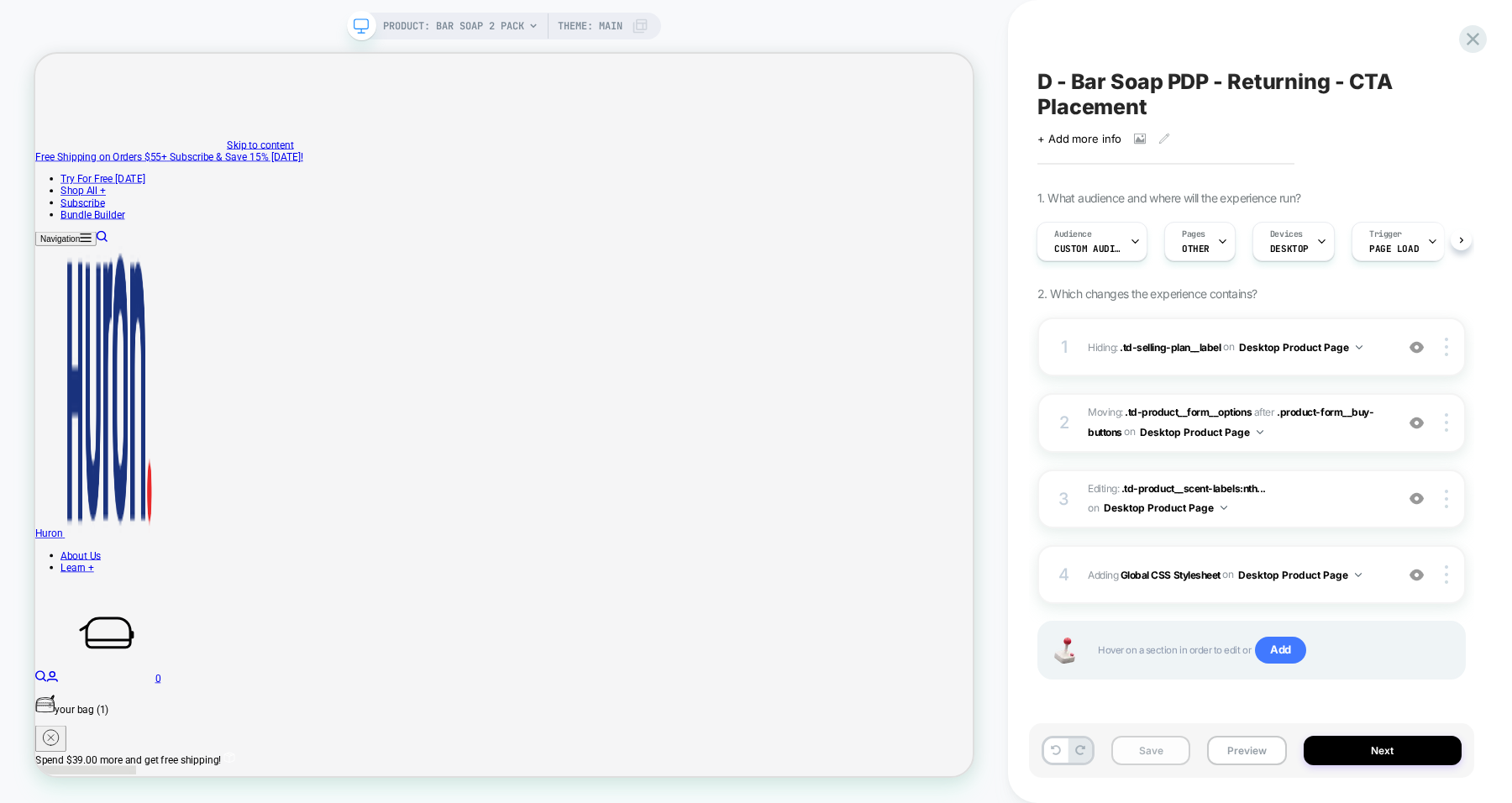
click at [1133, 725] on button "Save" at bounding box center [1150, 750] width 79 height 30
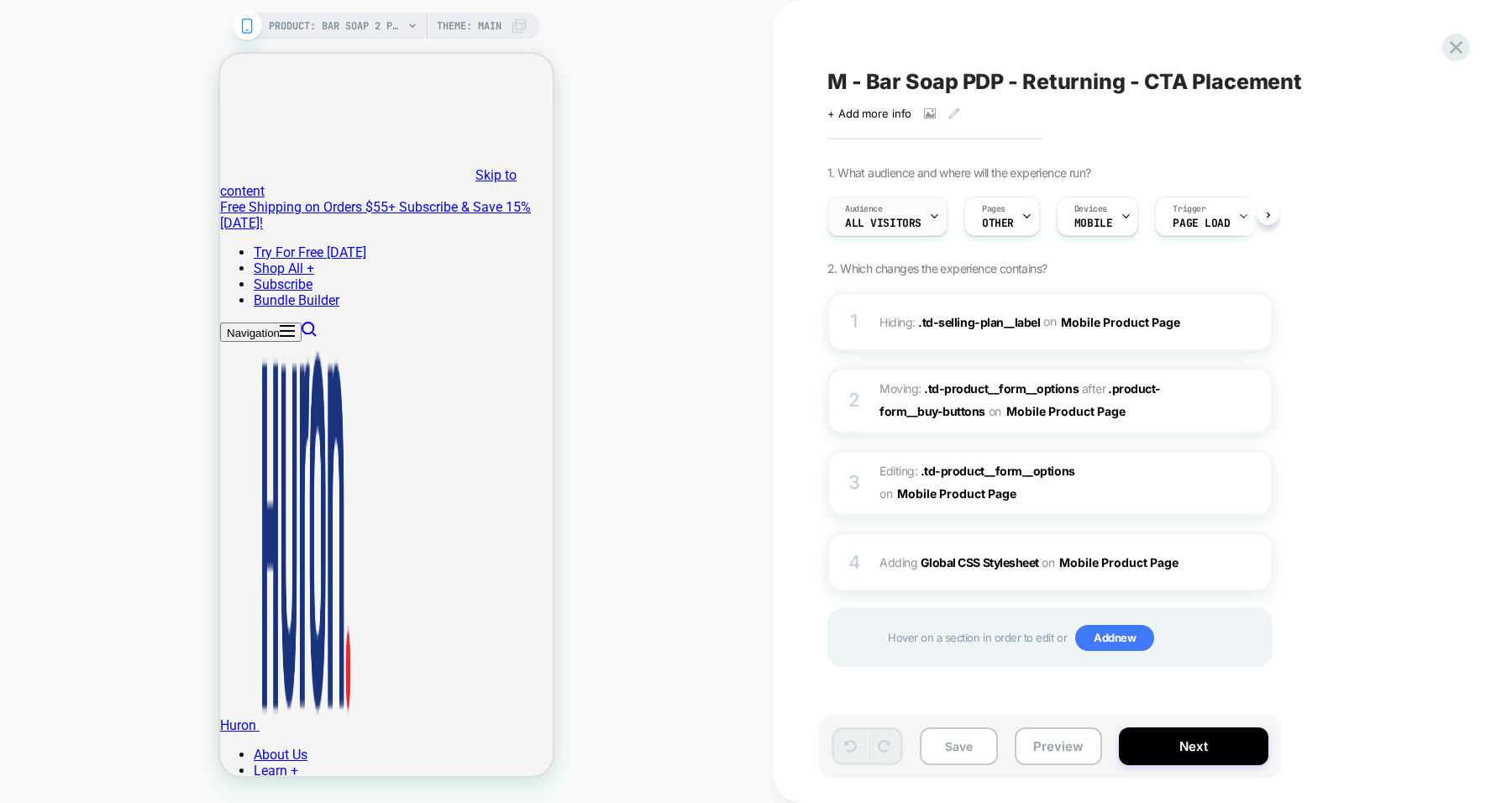
click at [908, 210] on div "Audience All Visitors" at bounding box center [882, 216] width 110 height 38
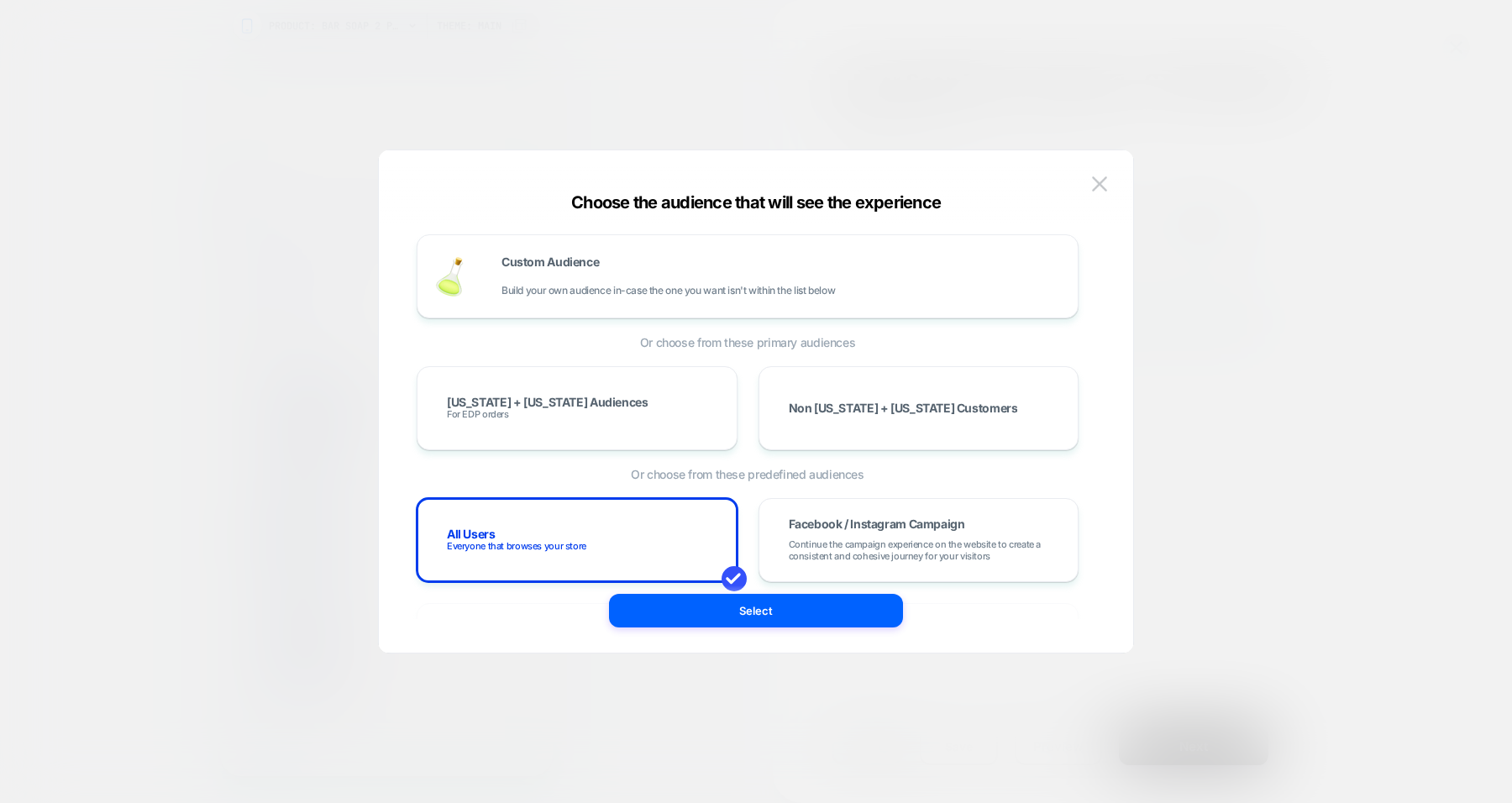
click at [733, 278] on div "PRODUCT: Bar Soap 2 Pack PRODUCT: Bar Soap 2 Pack Theme: MAIN M - Bar Soap PDP …" at bounding box center [756, 401] width 1512 height 803
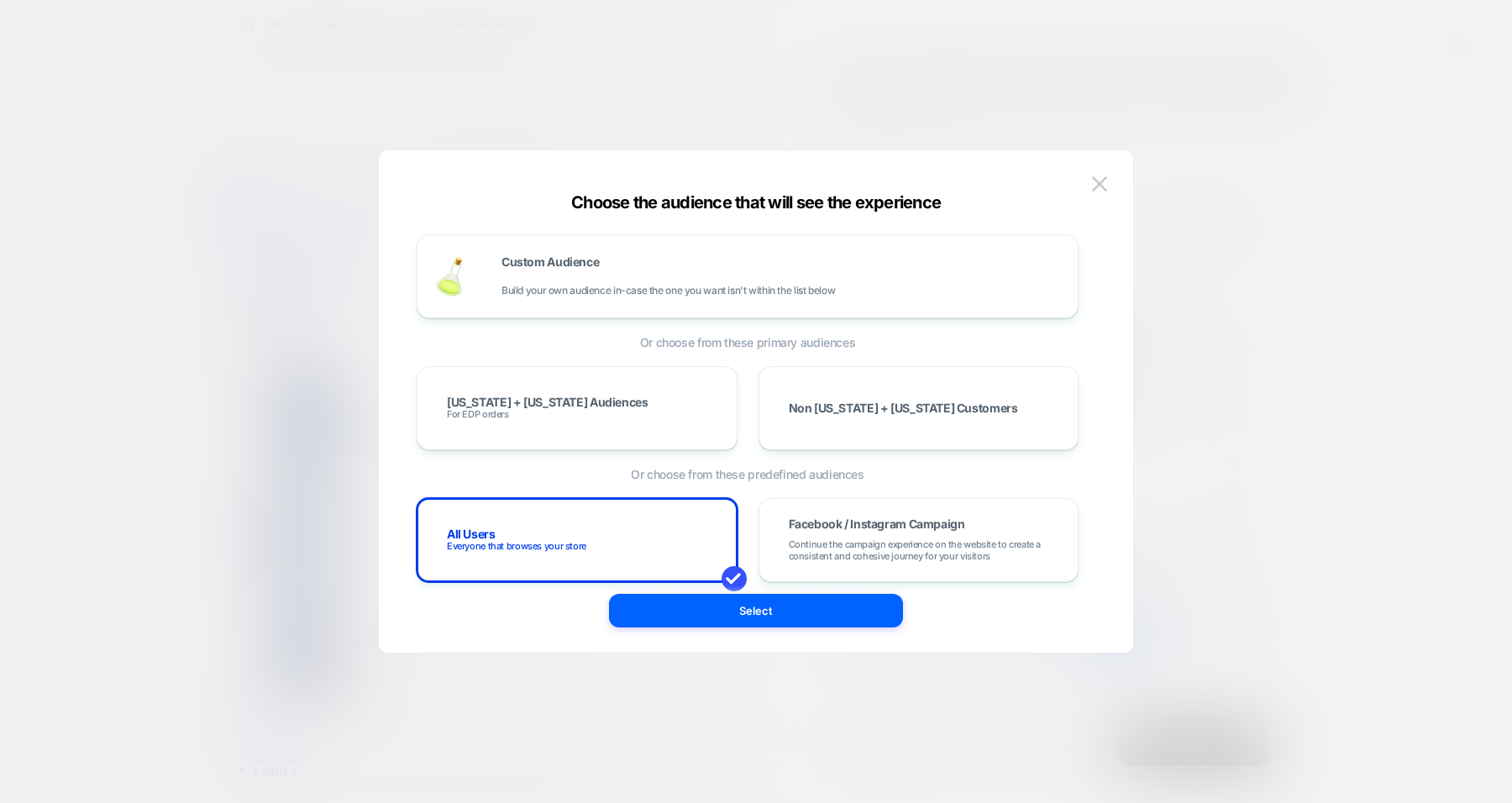
scroll to position [0, 2]
click at [744, 285] on span "Build your own audience in-case the one you want isn't within the list below" at bounding box center [667, 291] width 333 height 12
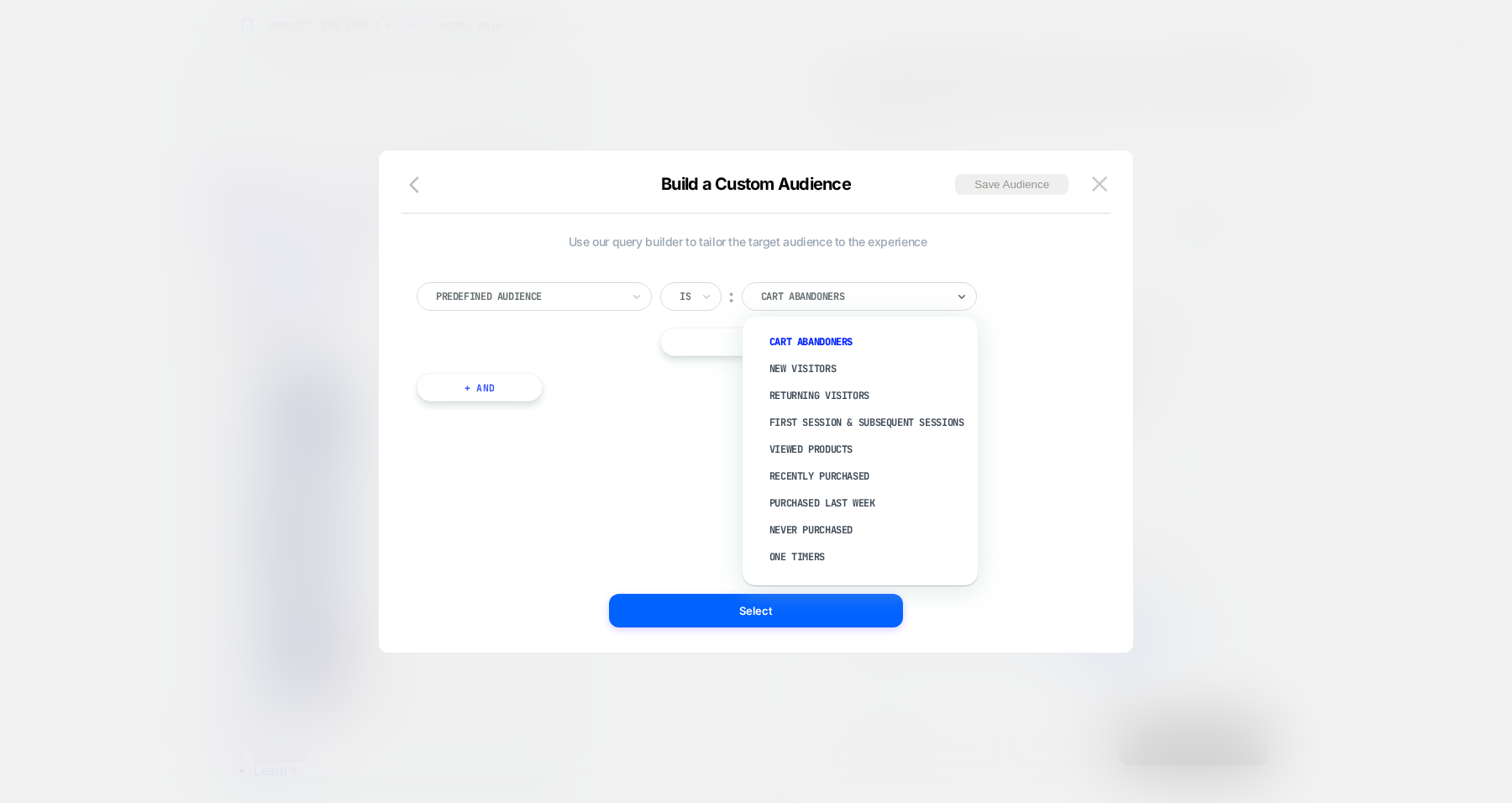
click at [847, 285] on div "Cart Abandoners" at bounding box center [858, 297] width 235 height 29
click at [833, 402] on div "Returning Visitors" at bounding box center [867, 395] width 218 height 27
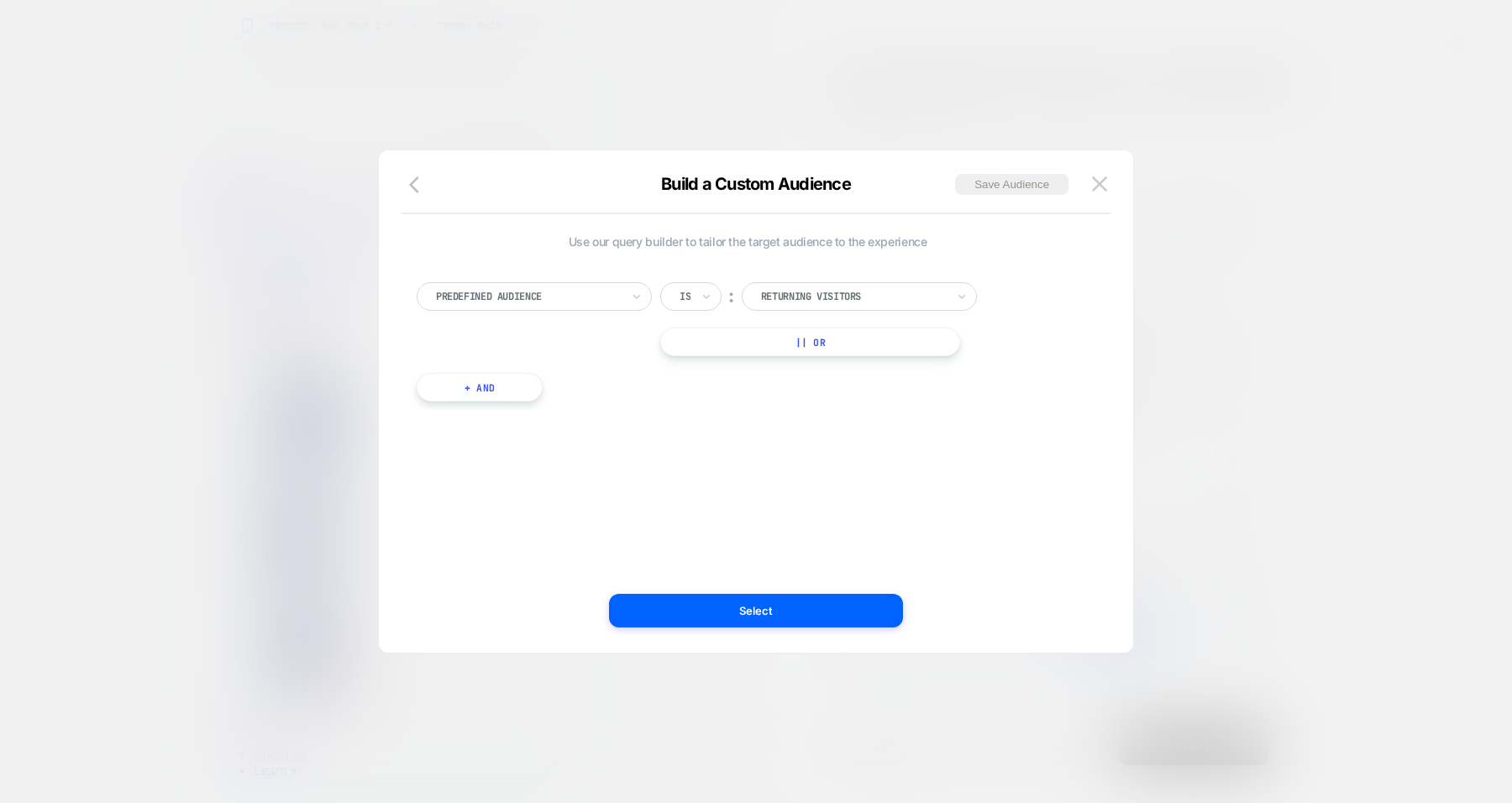
click at [810, 620] on button "Select" at bounding box center [755, 611] width 293 height 34
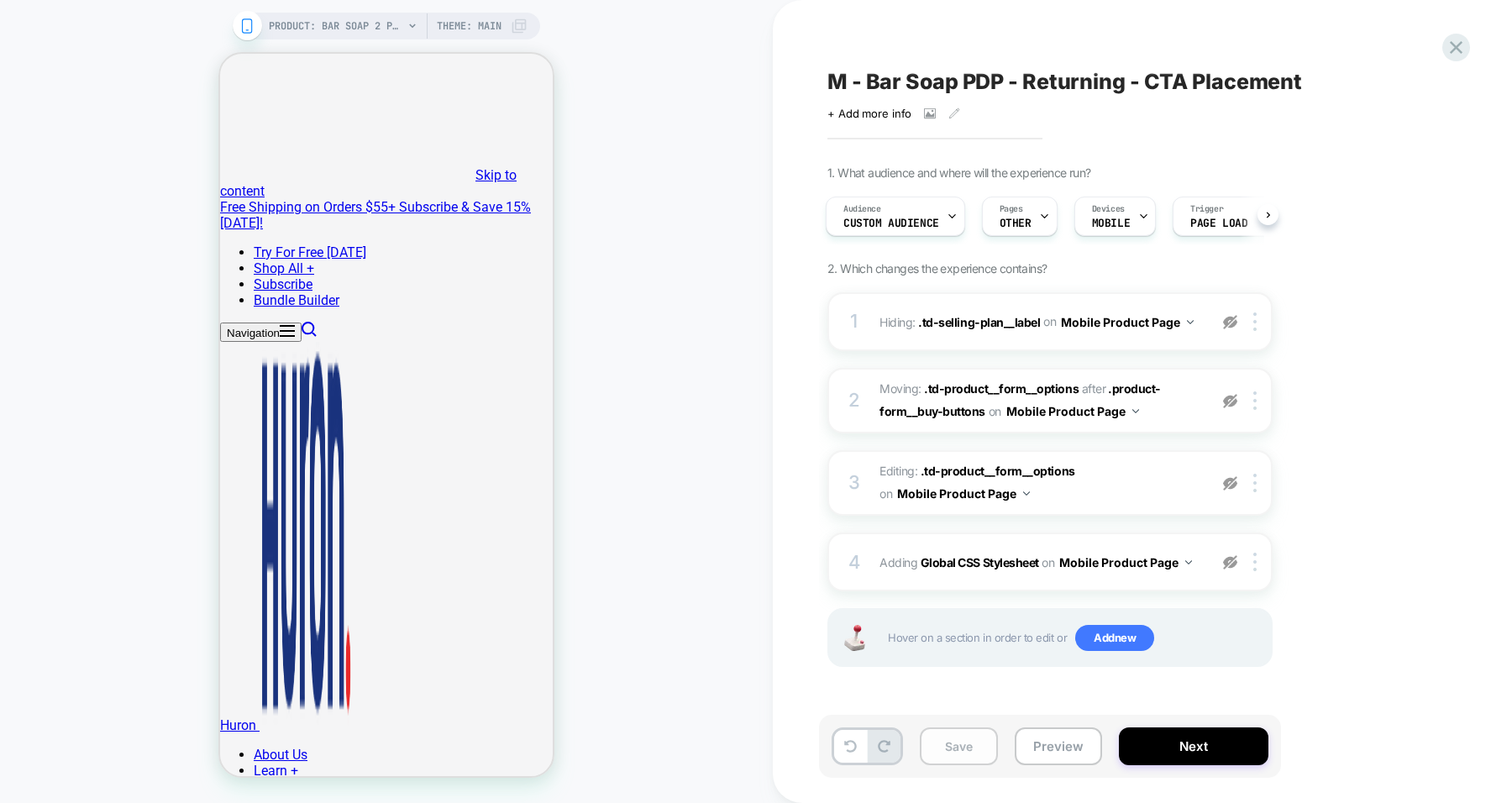
click at [957, 745] on button "Save" at bounding box center [958, 746] width 79 height 38
